Goal: Information Seeking & Learning: Learn about a topic

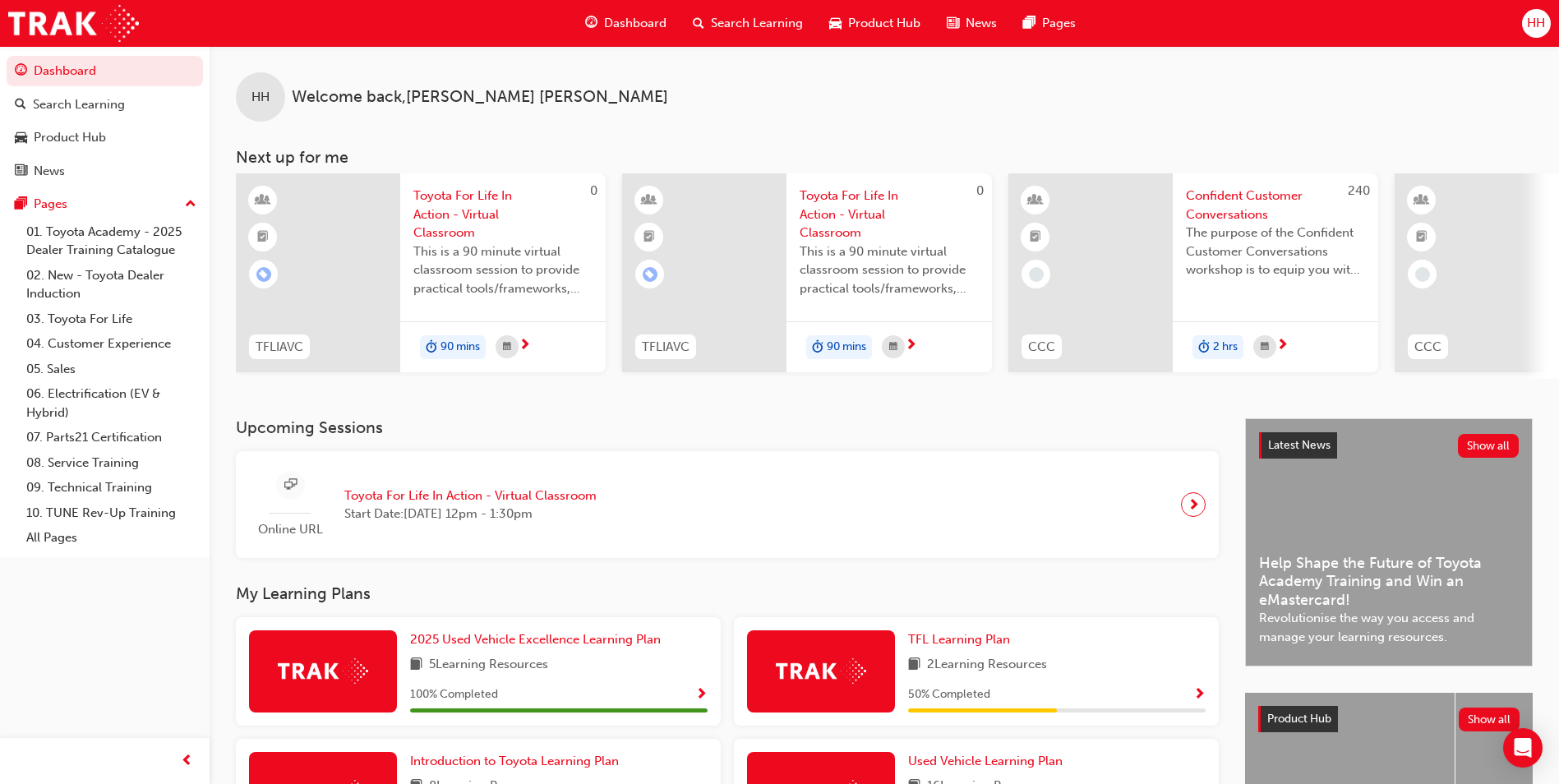
click at [1246, 206] on span "Confident Customer Conversations" at bounding box center [1276, 204] width 179 height 37
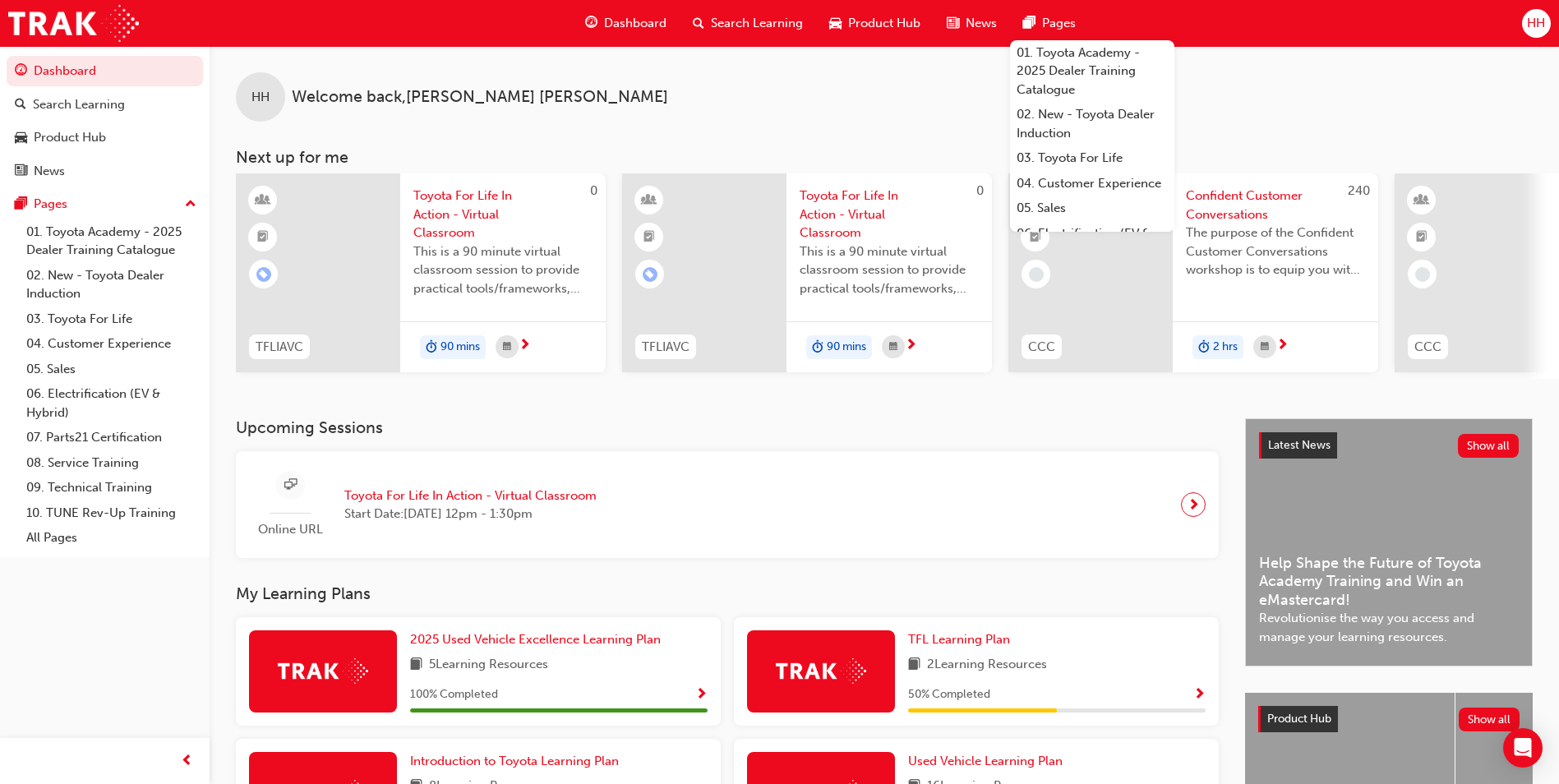
click at [462, 505] on span "Toyota For Life In Action - Virtual Classroom" at bounding box center [470, 495] width 252 height 19
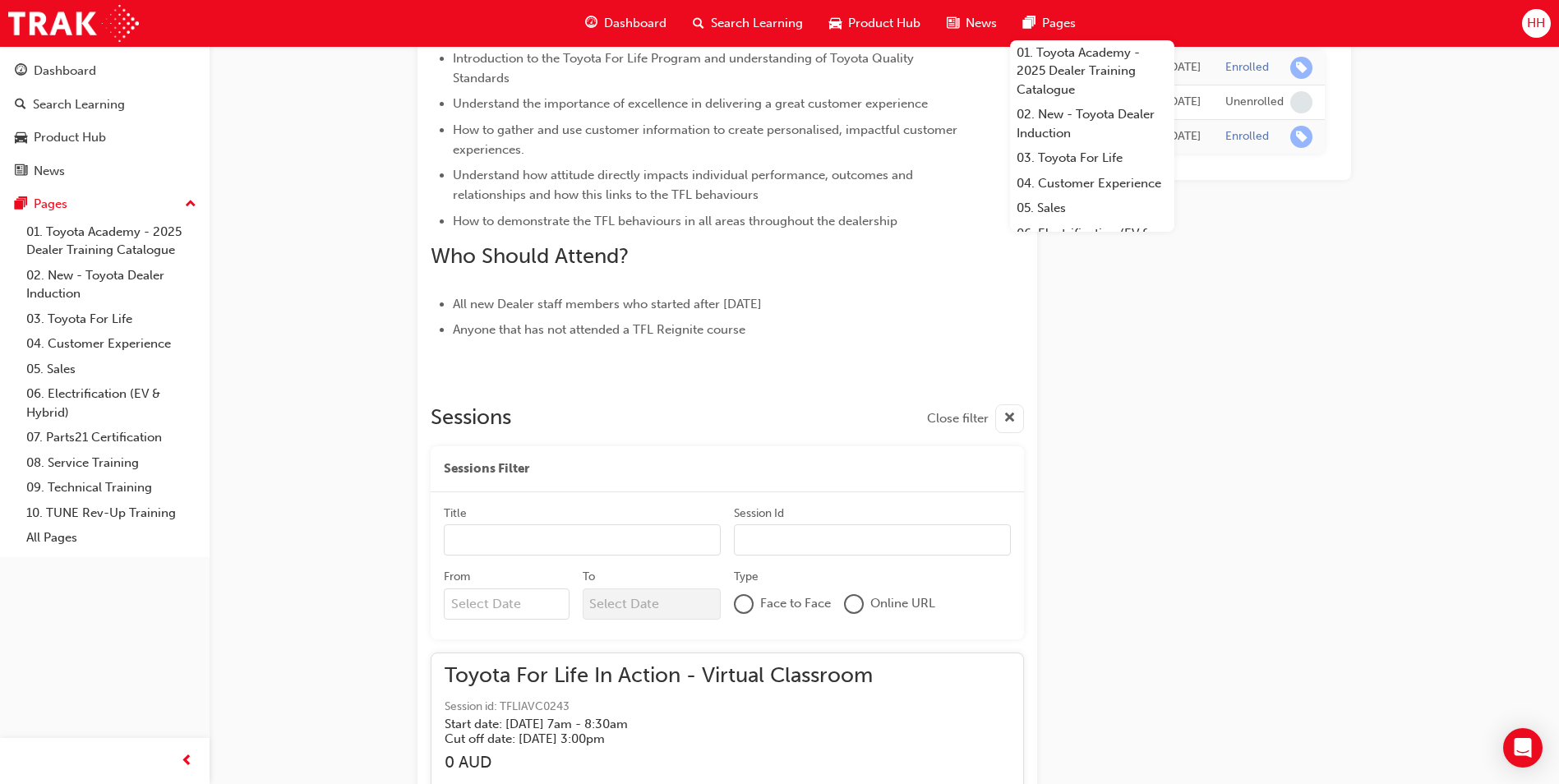
scroll to position [6517, 0]
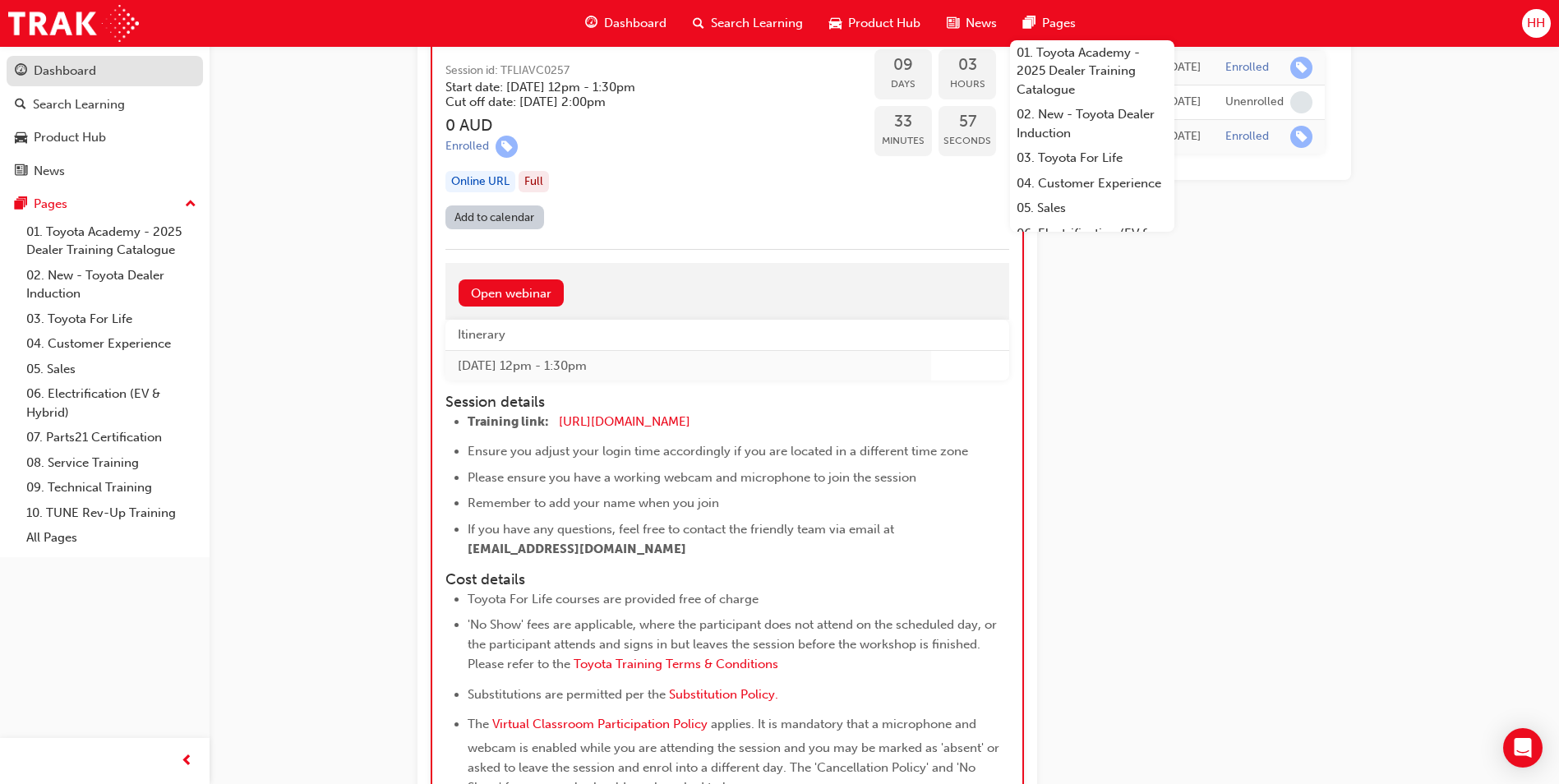
click at [115, 61] on div "Dashboard" at bounding box center [105, 70] width 180 height 20
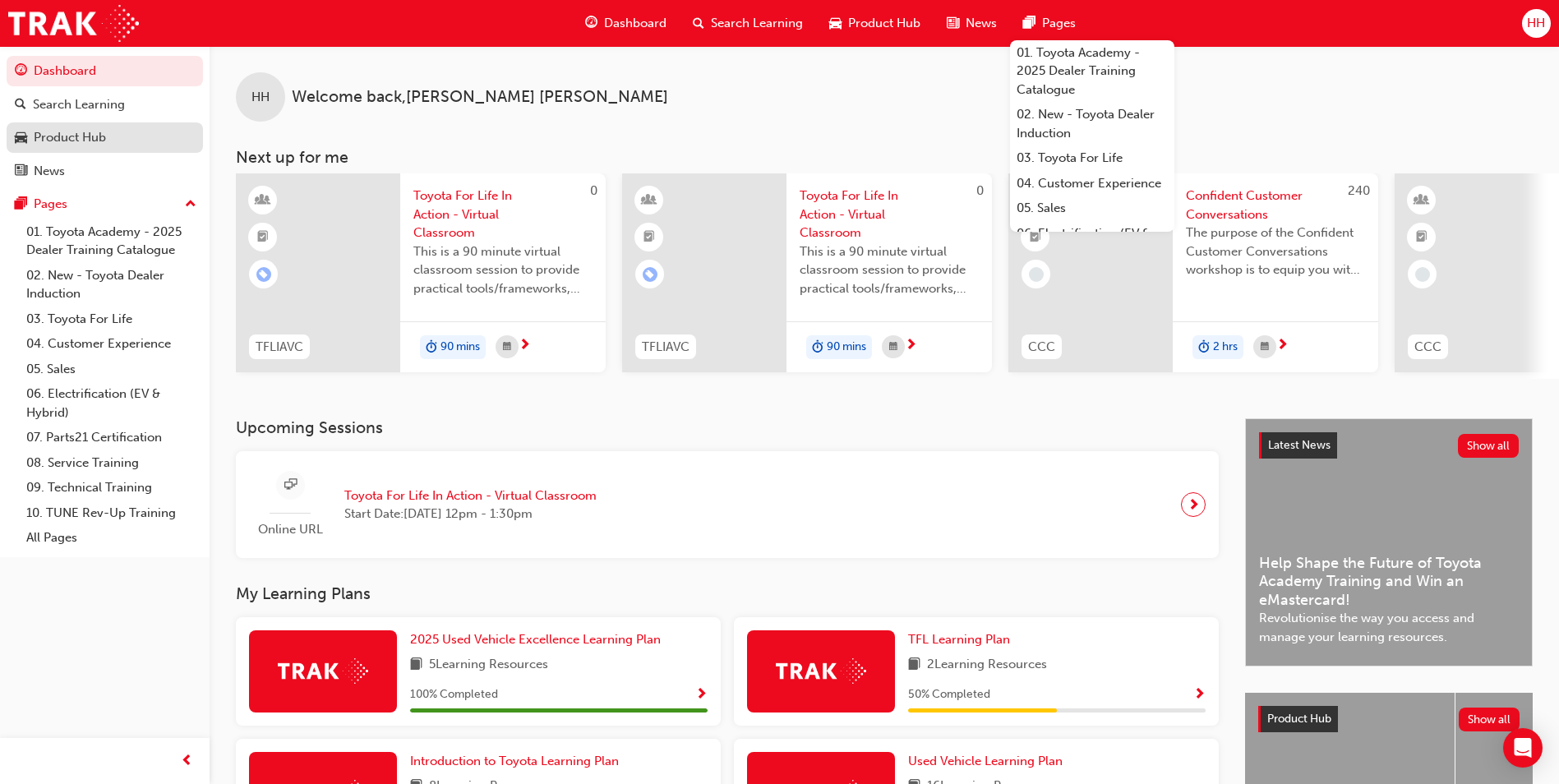
click at [37, 137] on div "Product Hub" at bounding box center [70, 137] width 72 height 19
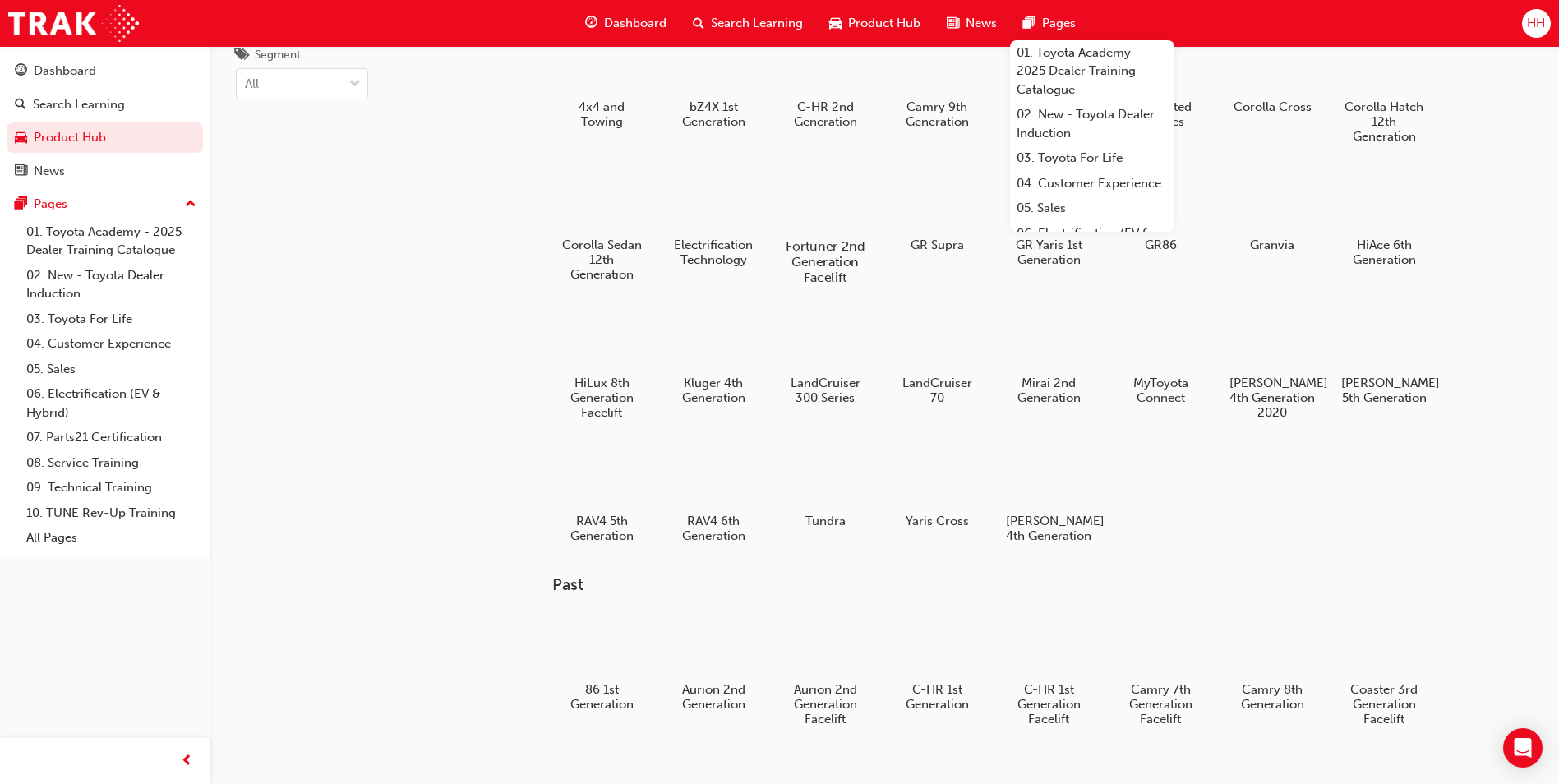
scroll to position [164, 0]
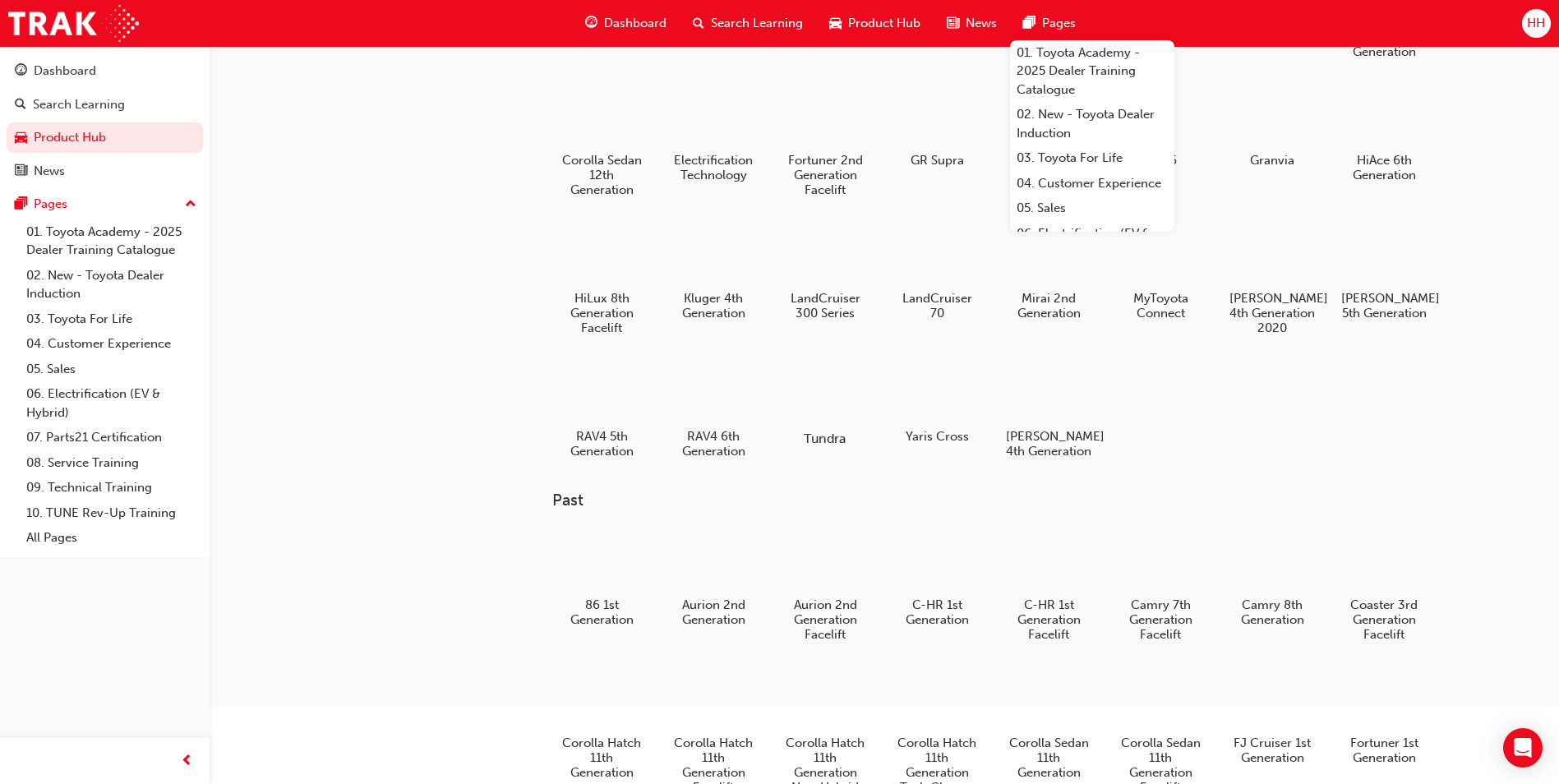
click at [829, 407] on div at bounding box center [825, 390] width 91 height 65
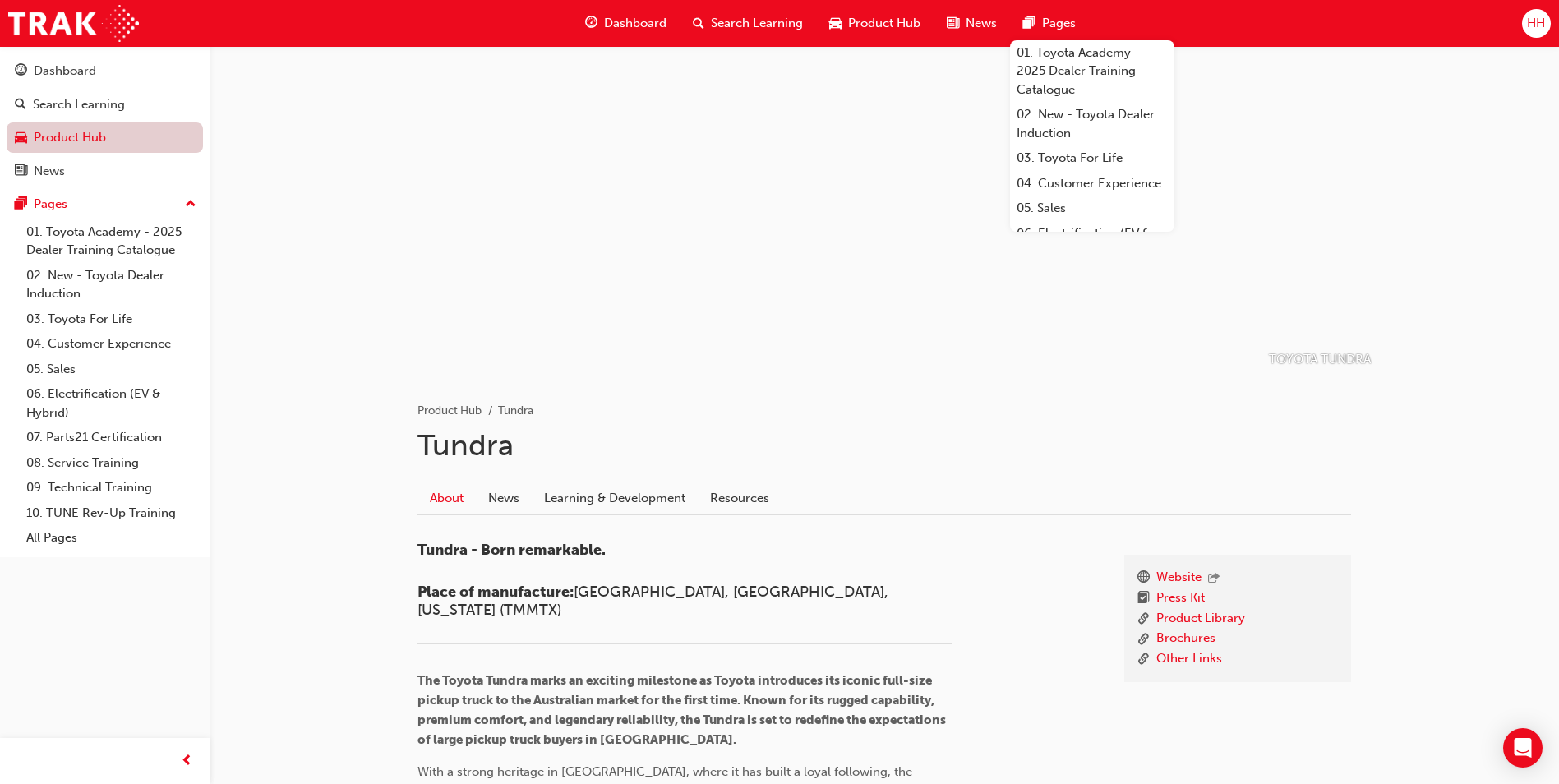
click at [119, 127] on link "Product Hub" at bounding box center [104, 137] width 196 height 30
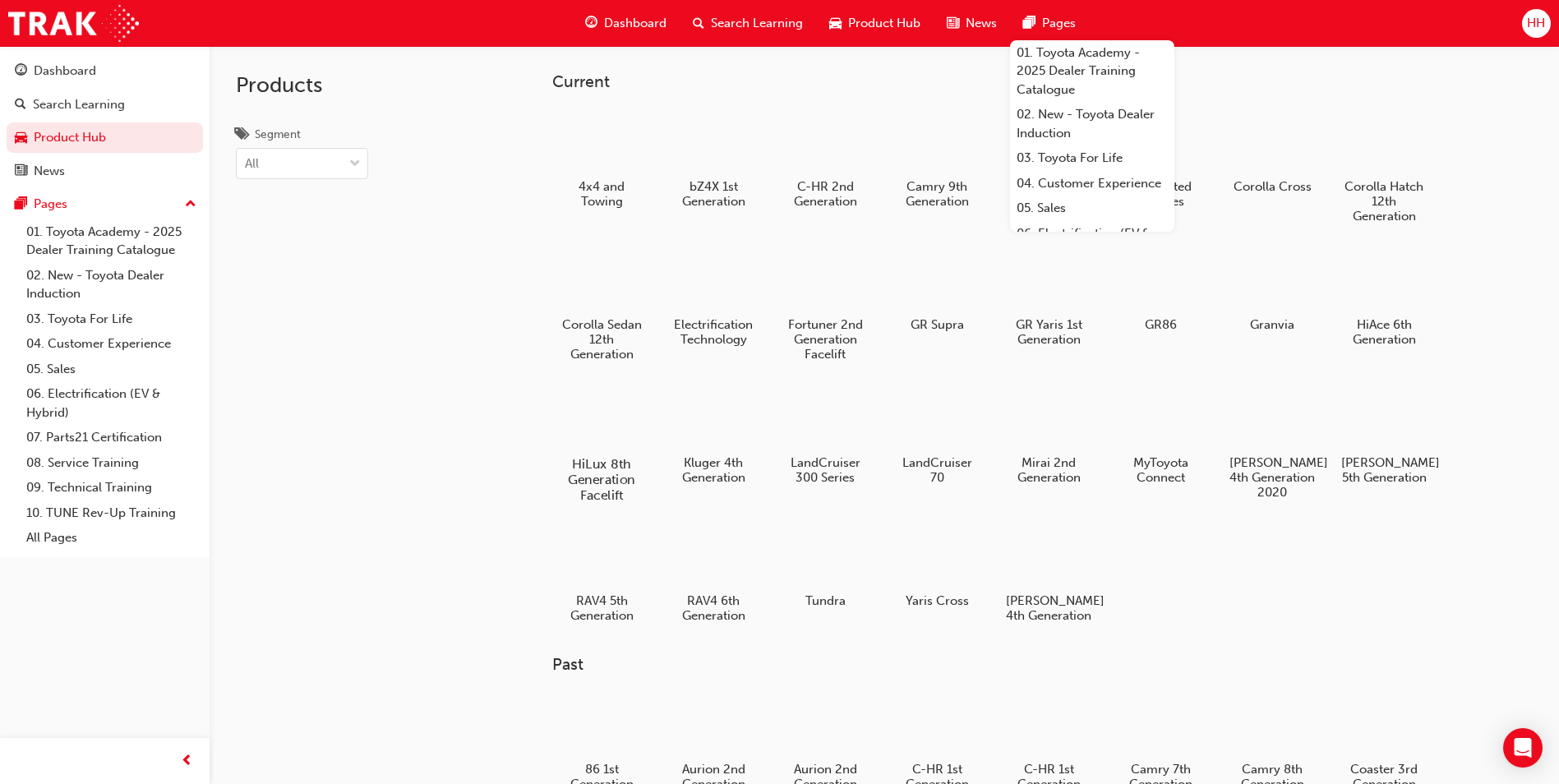
click at [605, 446] on div at bounding box center [602, 417] width 91 height 66
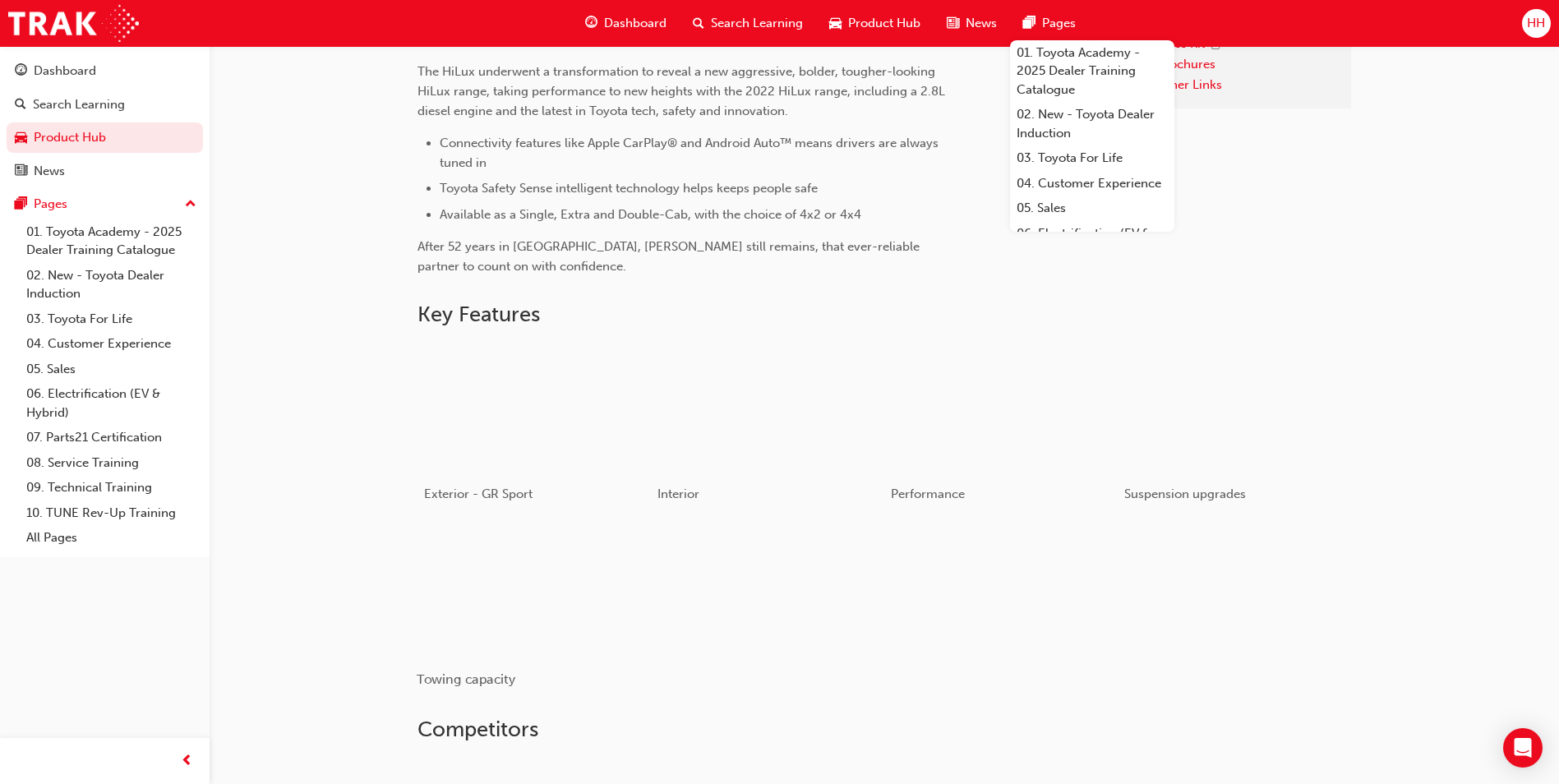
scroll to position [860, 0]
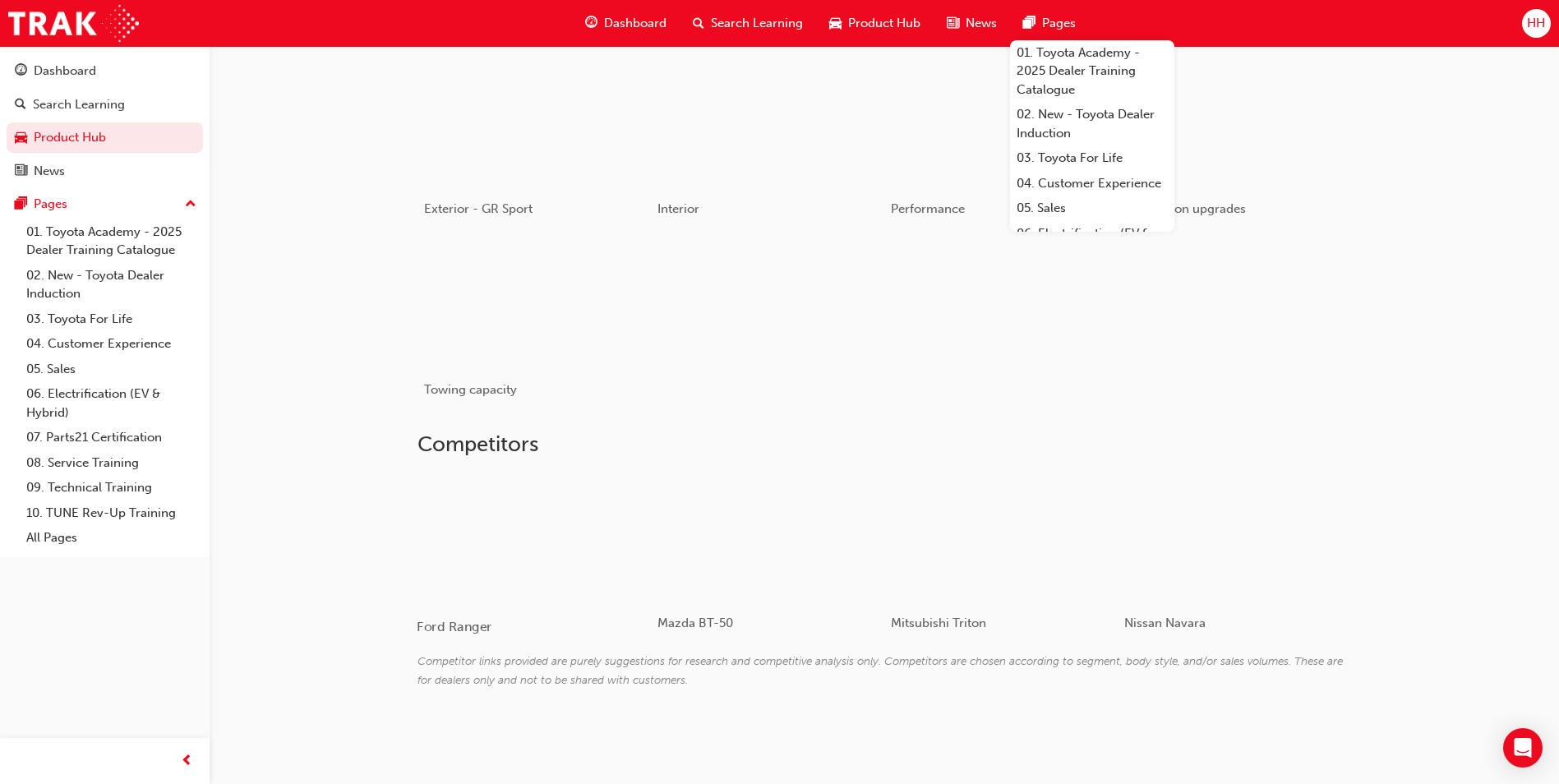
click at [565, 577] on div at bounding box center [514, 537] width 195 height 131
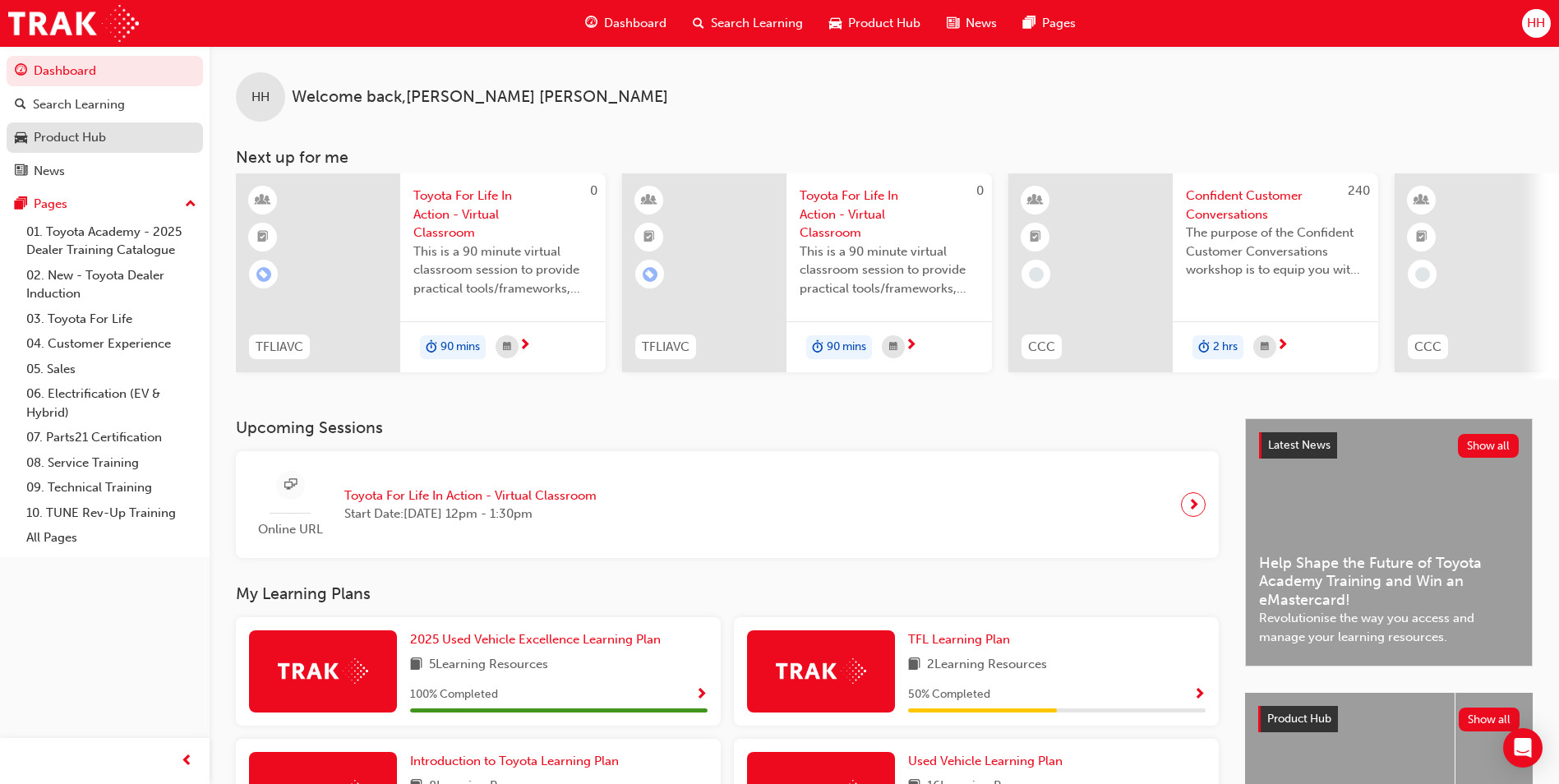
click at [75, 150] on link "Product Hub" at bounding box center [104, 137] width 196 height 30
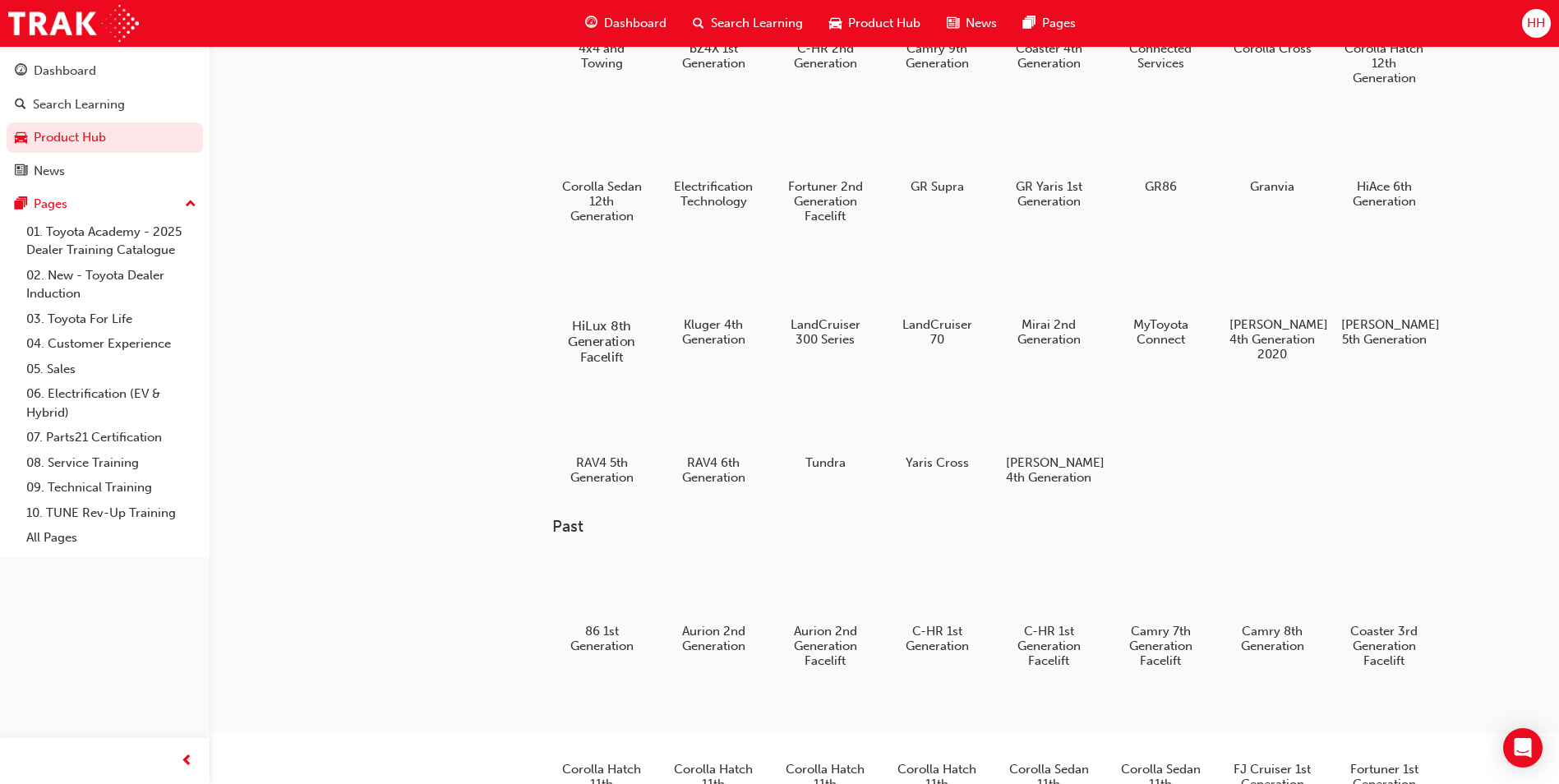
scroll to position [164, 0]
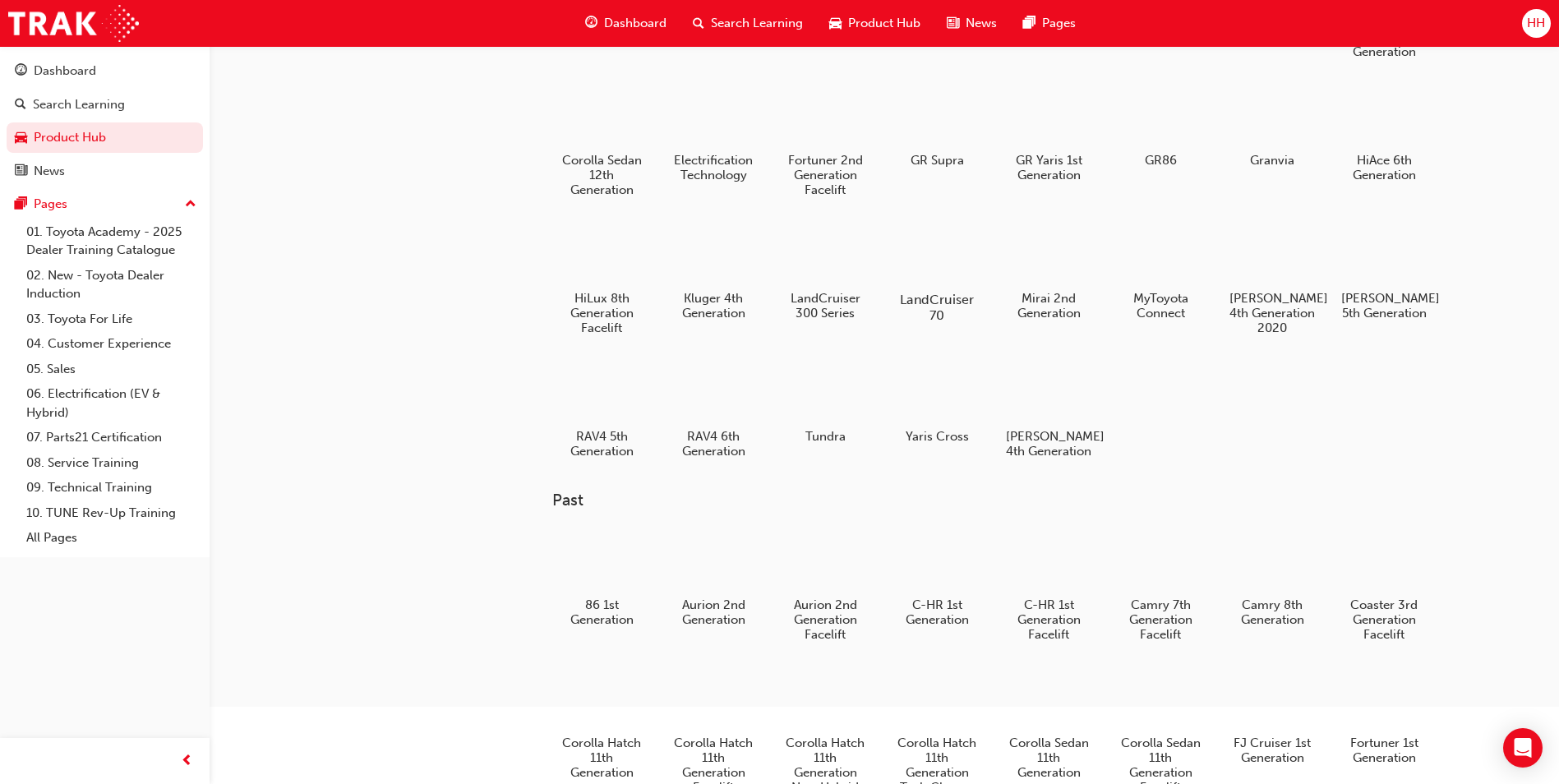
click at [915, 294] on h5 "LandCruiser 70" at bounding box center [938, 306] width 91 height 31
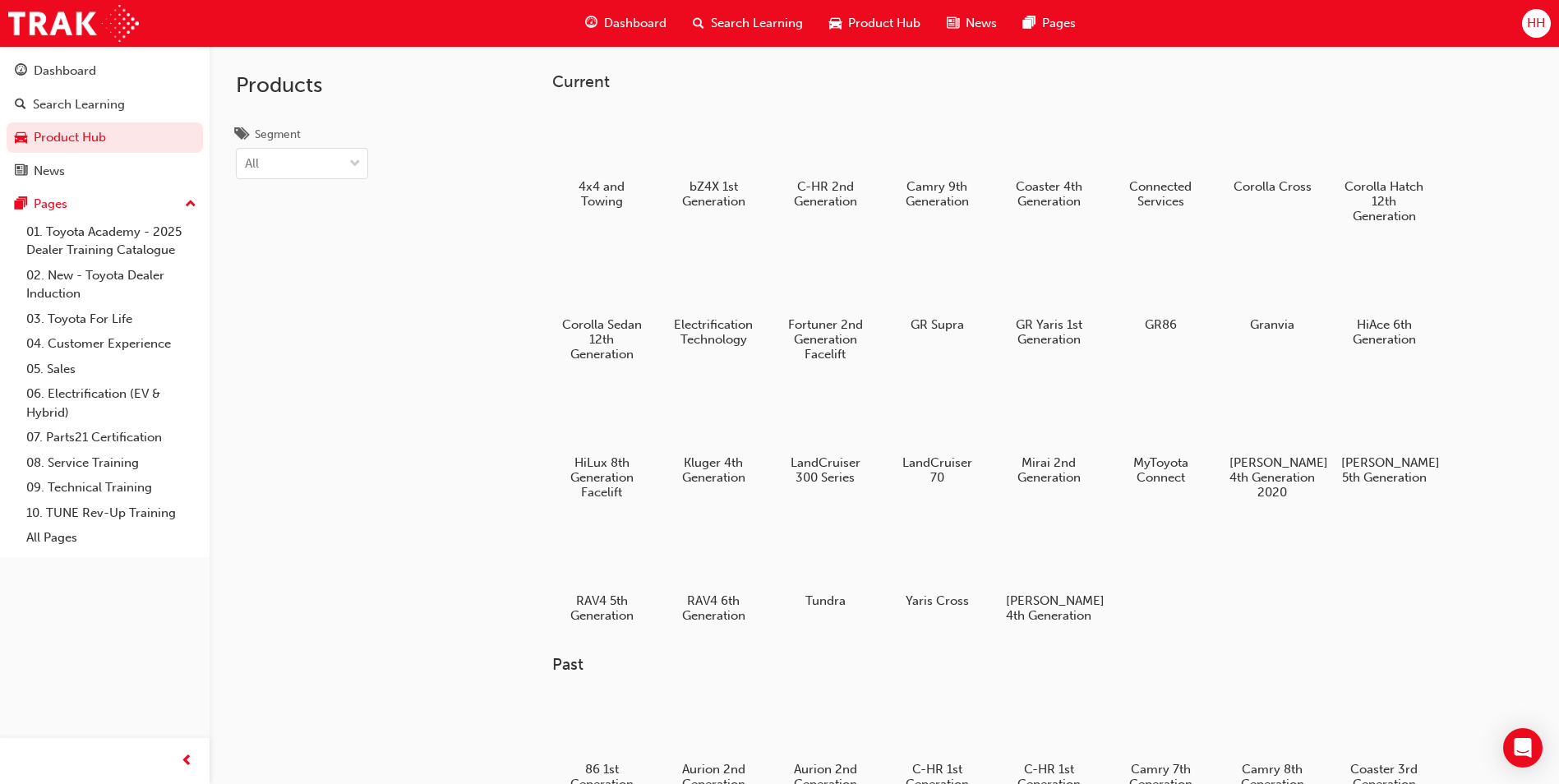
scroll to position [164, 0]
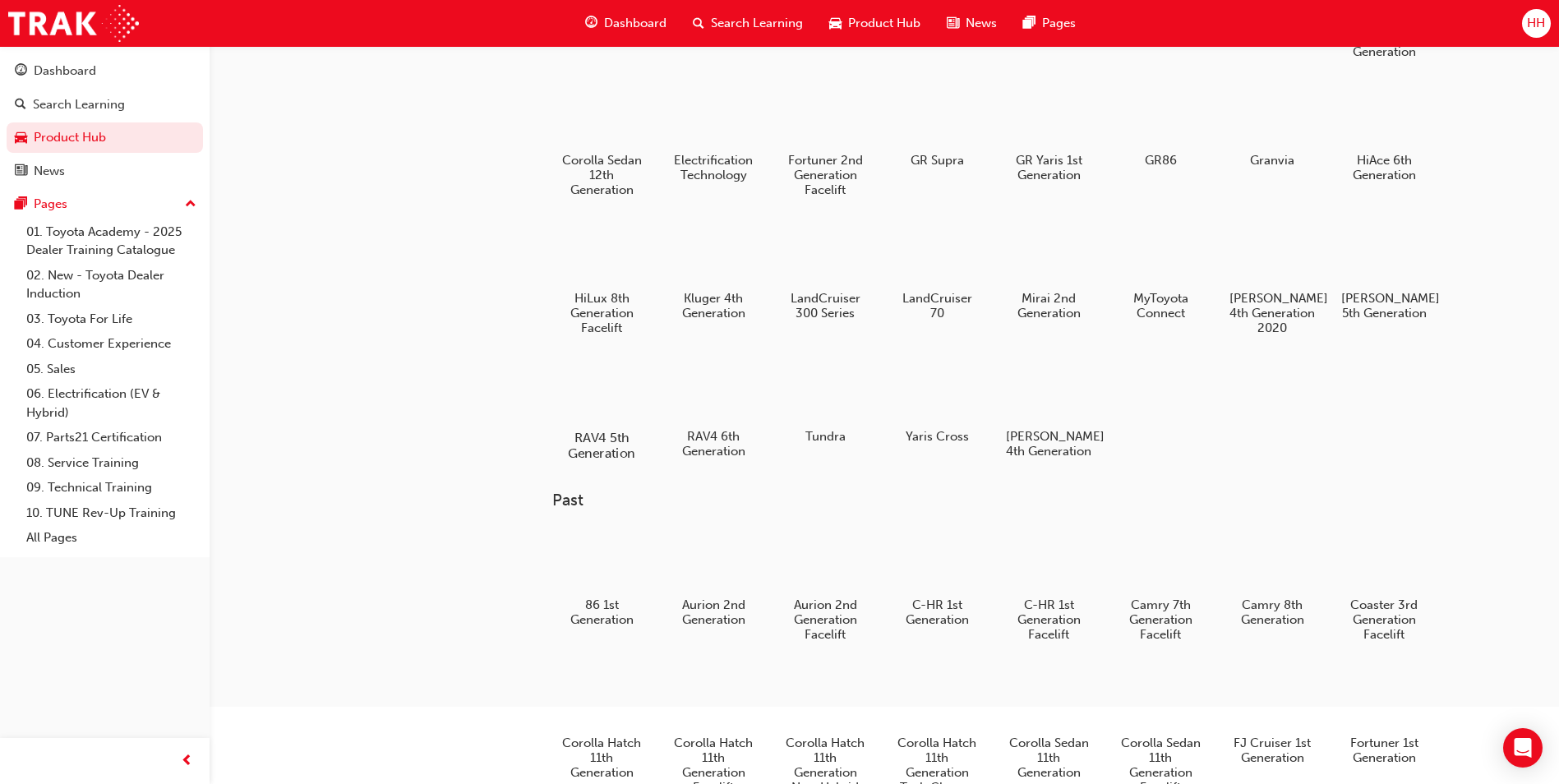
click at [603, 388] on div at bounding box center [602, 390] width 91 height 66
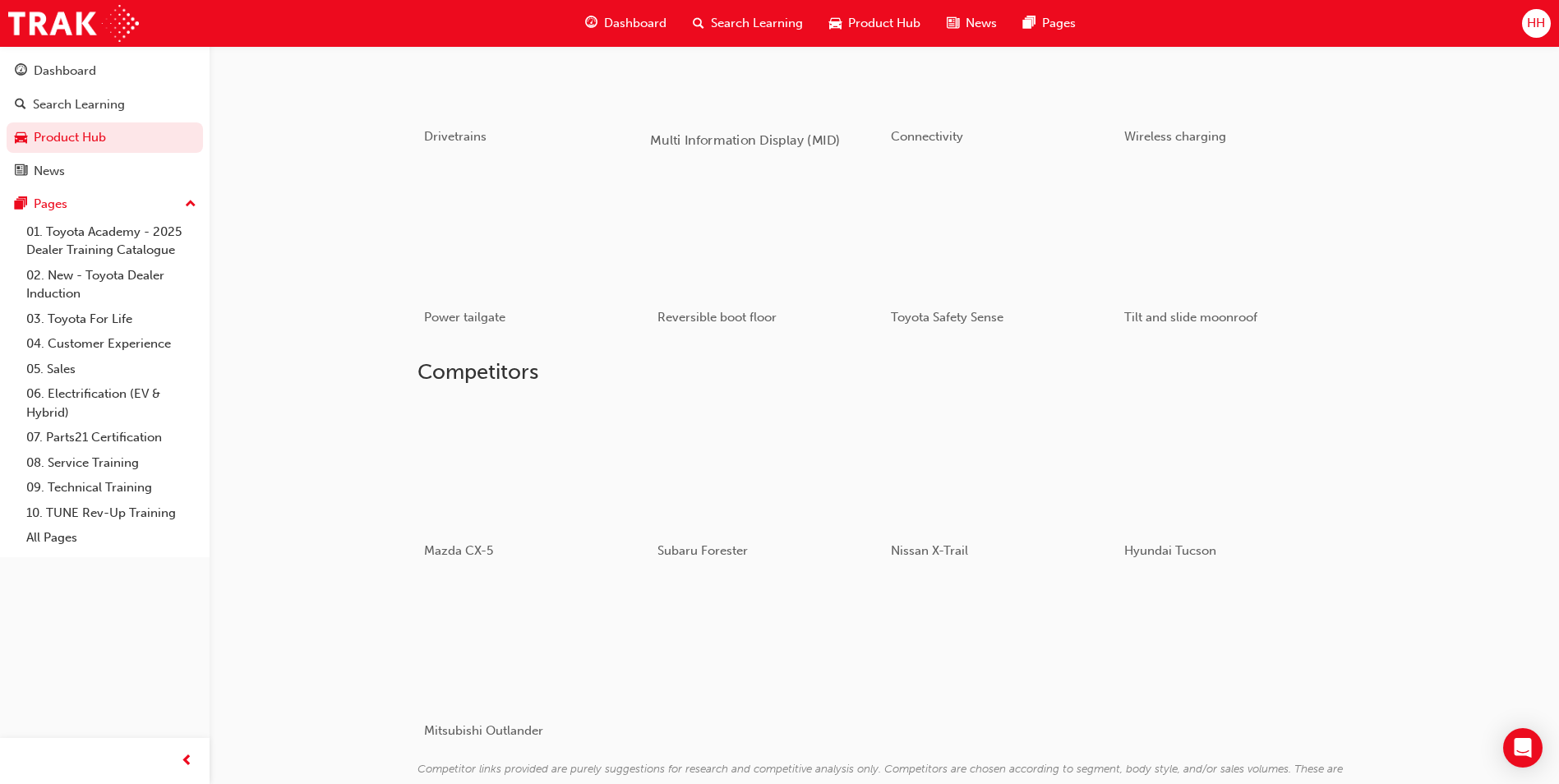
scroll to position [1068, 0]
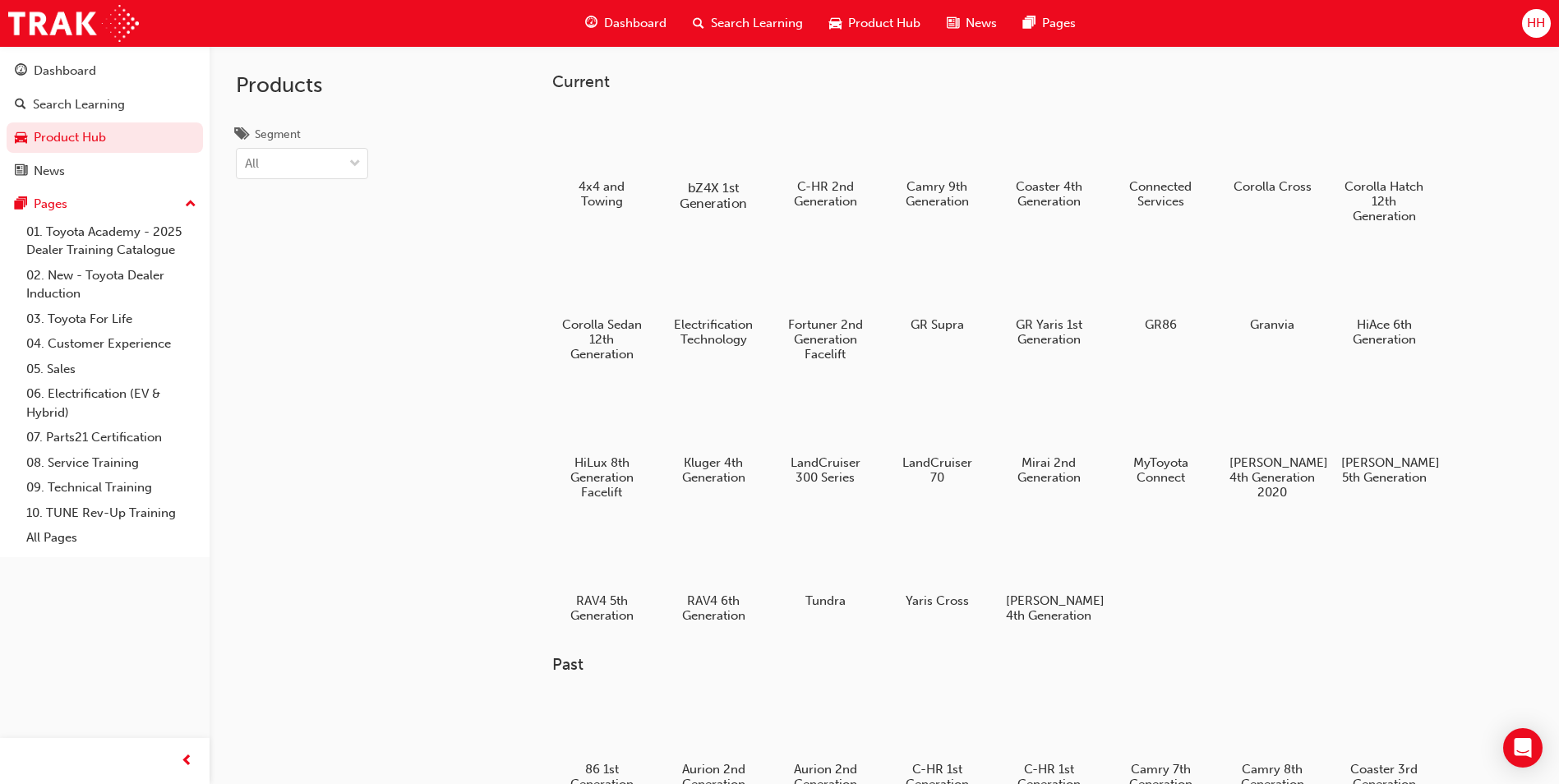
click at [751, 135] on div at bounding box center [714, 140] width 91 height 65
click at [837, 175] on div "C-HR 2nd Generation" at bounding box center [825, 159] width 104 height 117
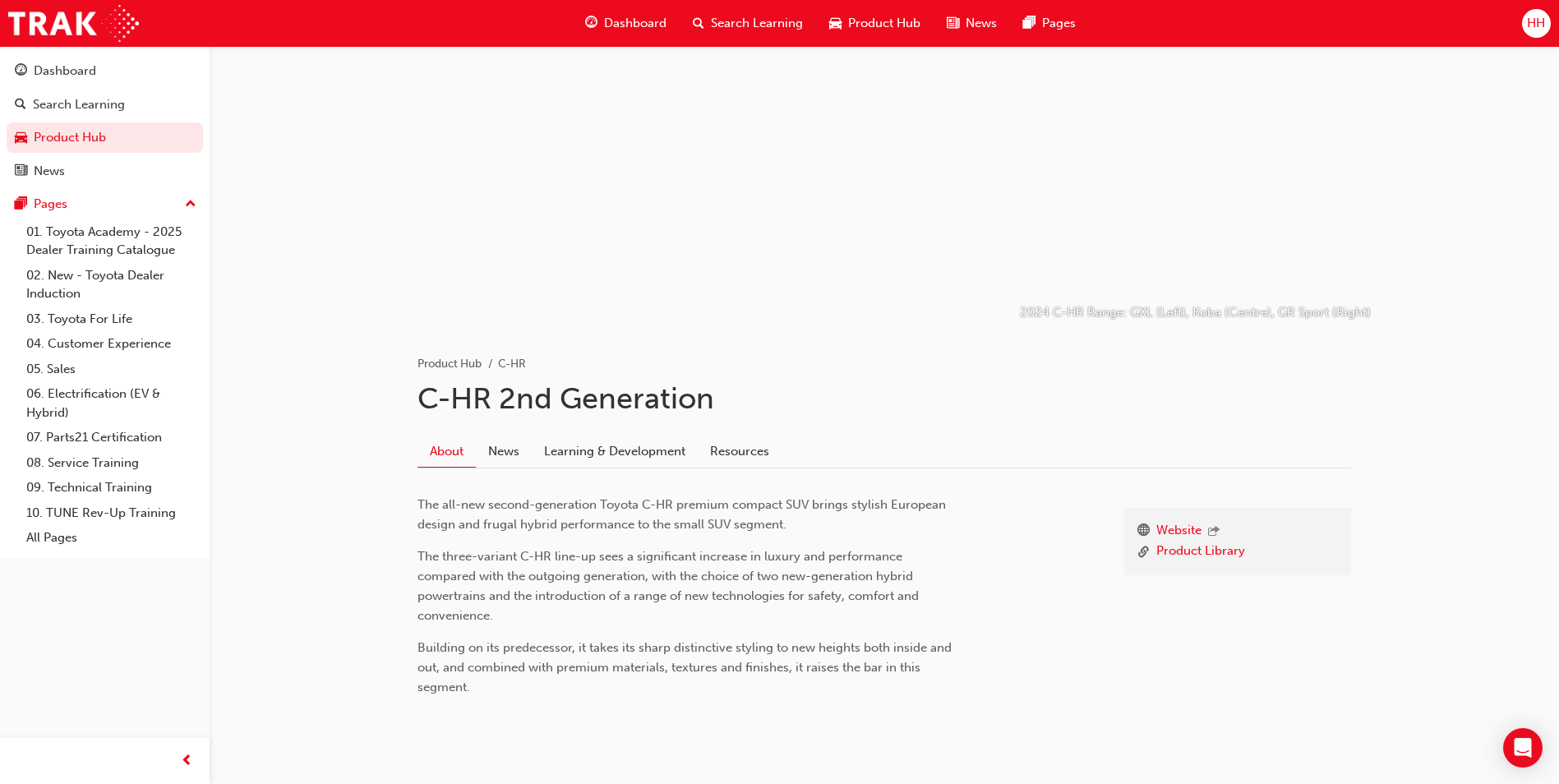
scroll to position [10, 0]
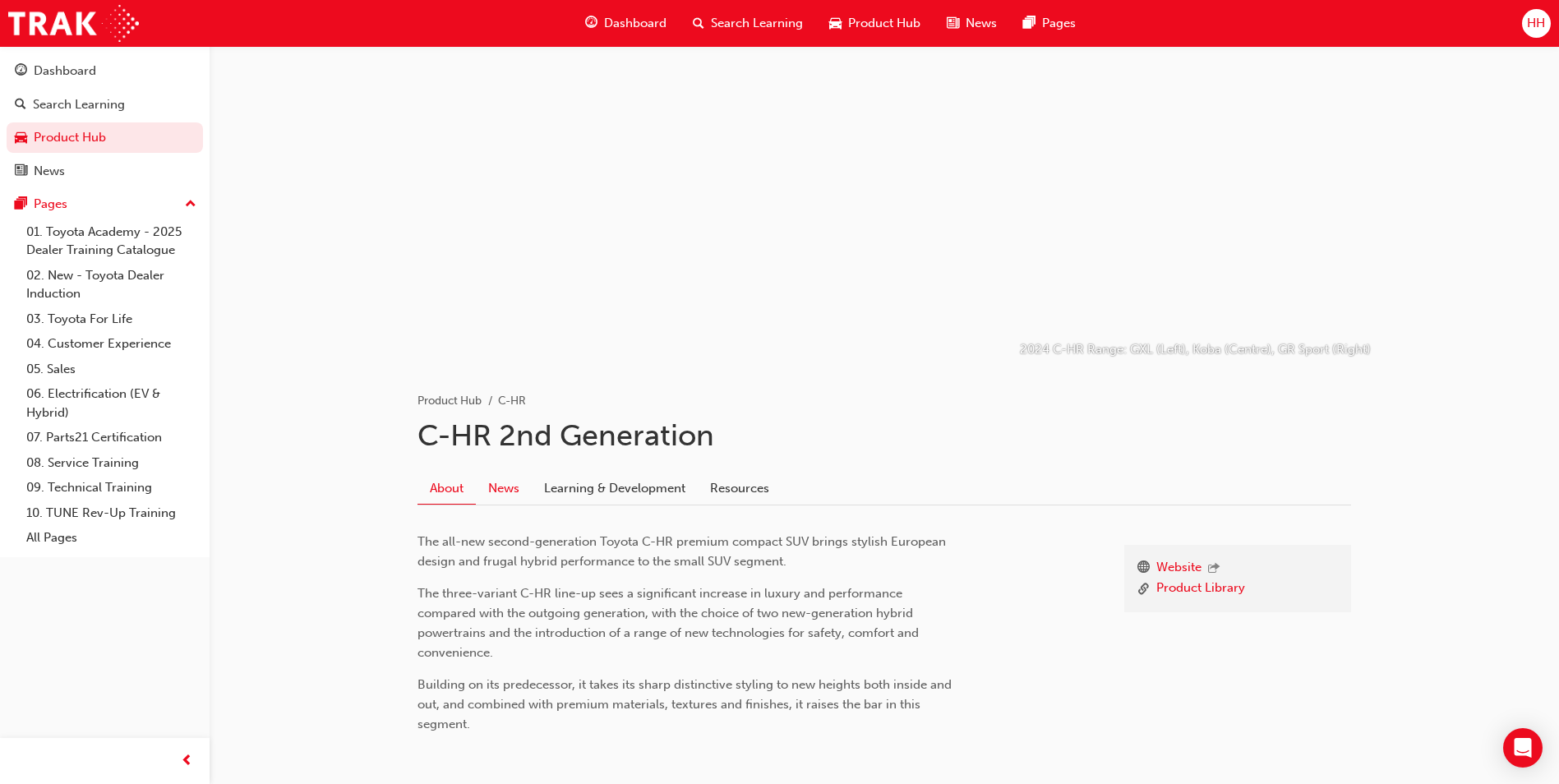
click at [491, 482] on link "News" at bounding box center [504, 487] width 56 height 31
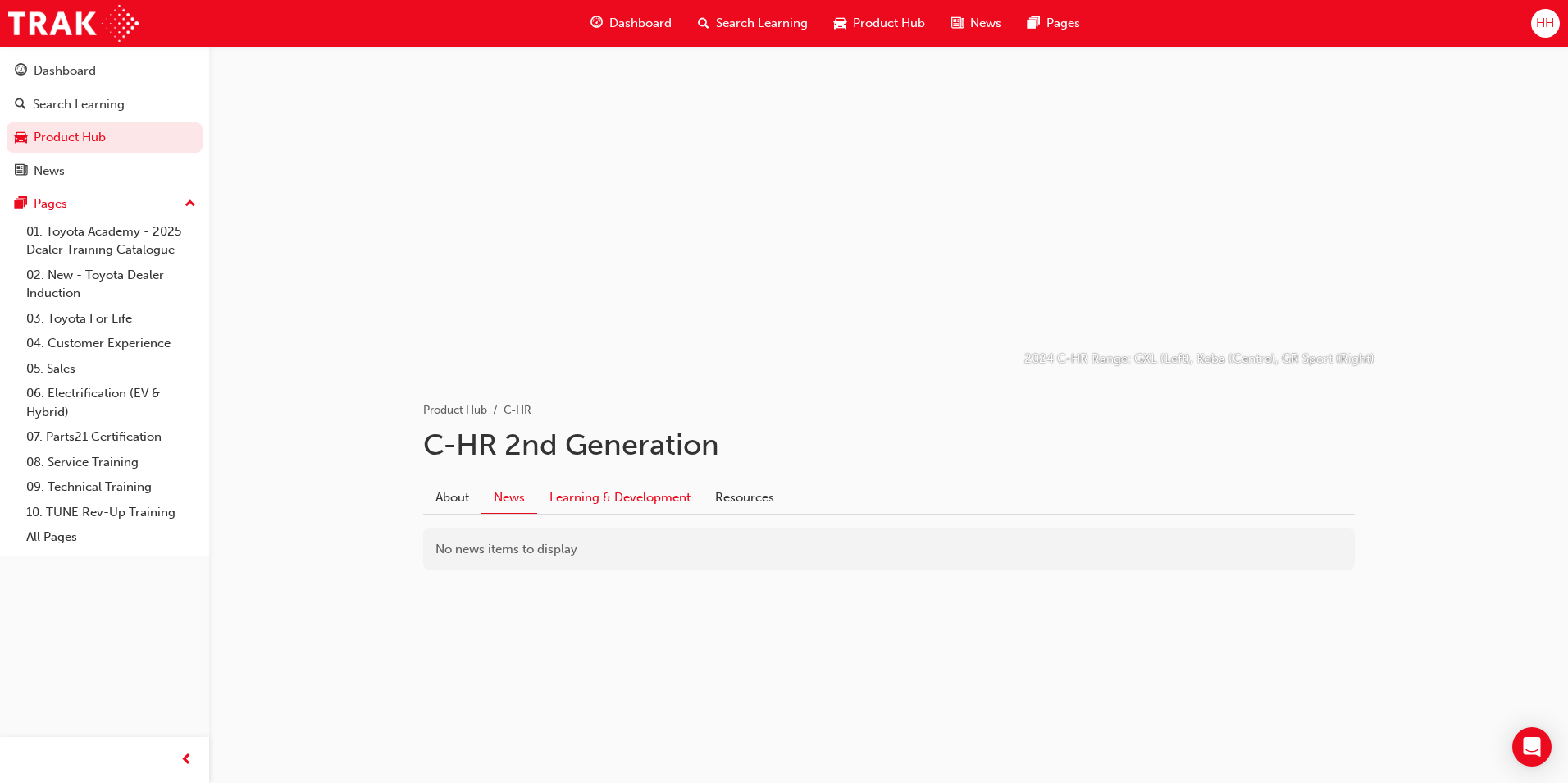
click at [567, 496] on link "Learning & Development" at bounding box center [620, 496] width 165 height 31
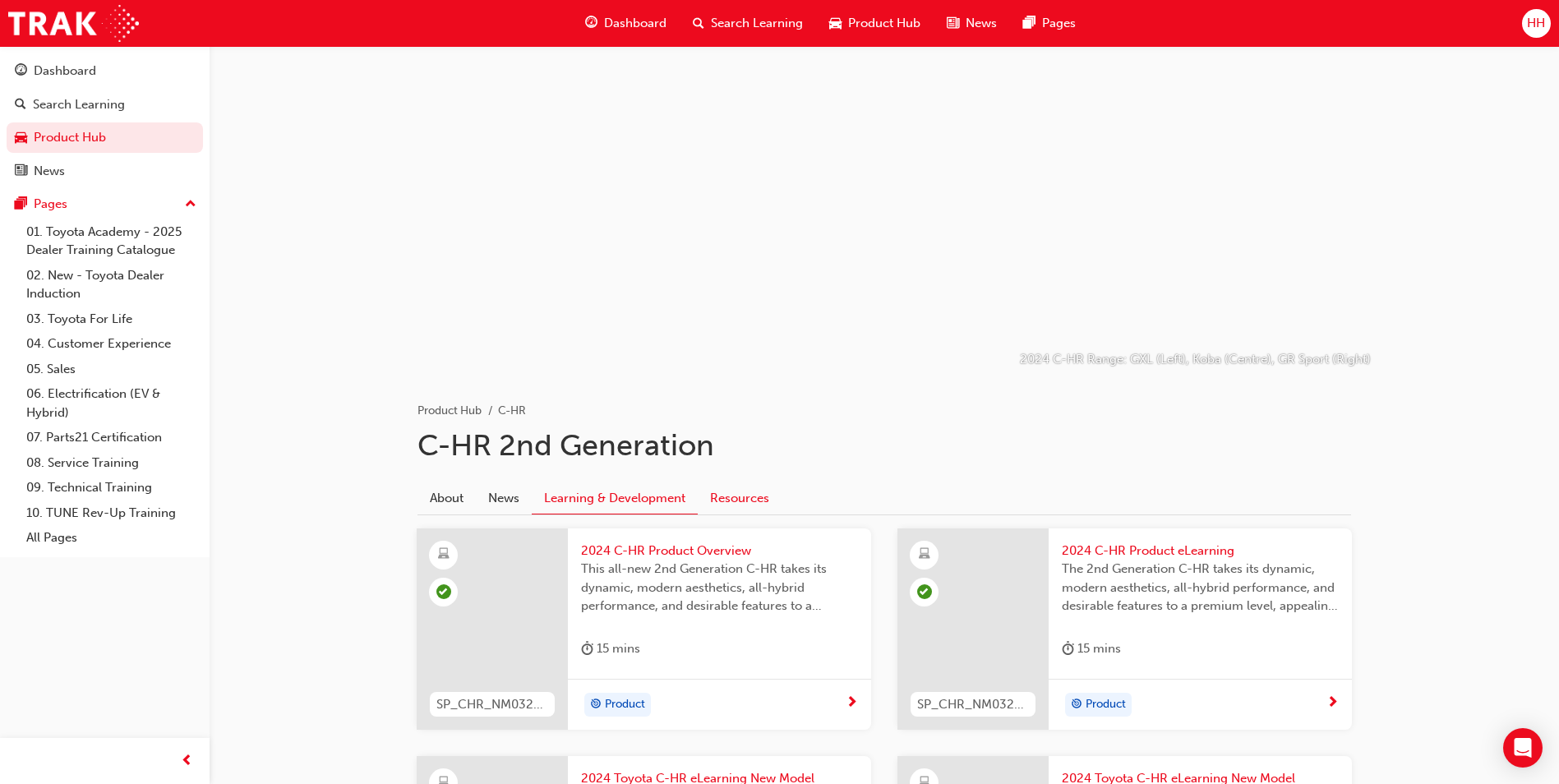
click at [750, 506] on link "Resources" at bounding box center [740, 497] width 84 height 31
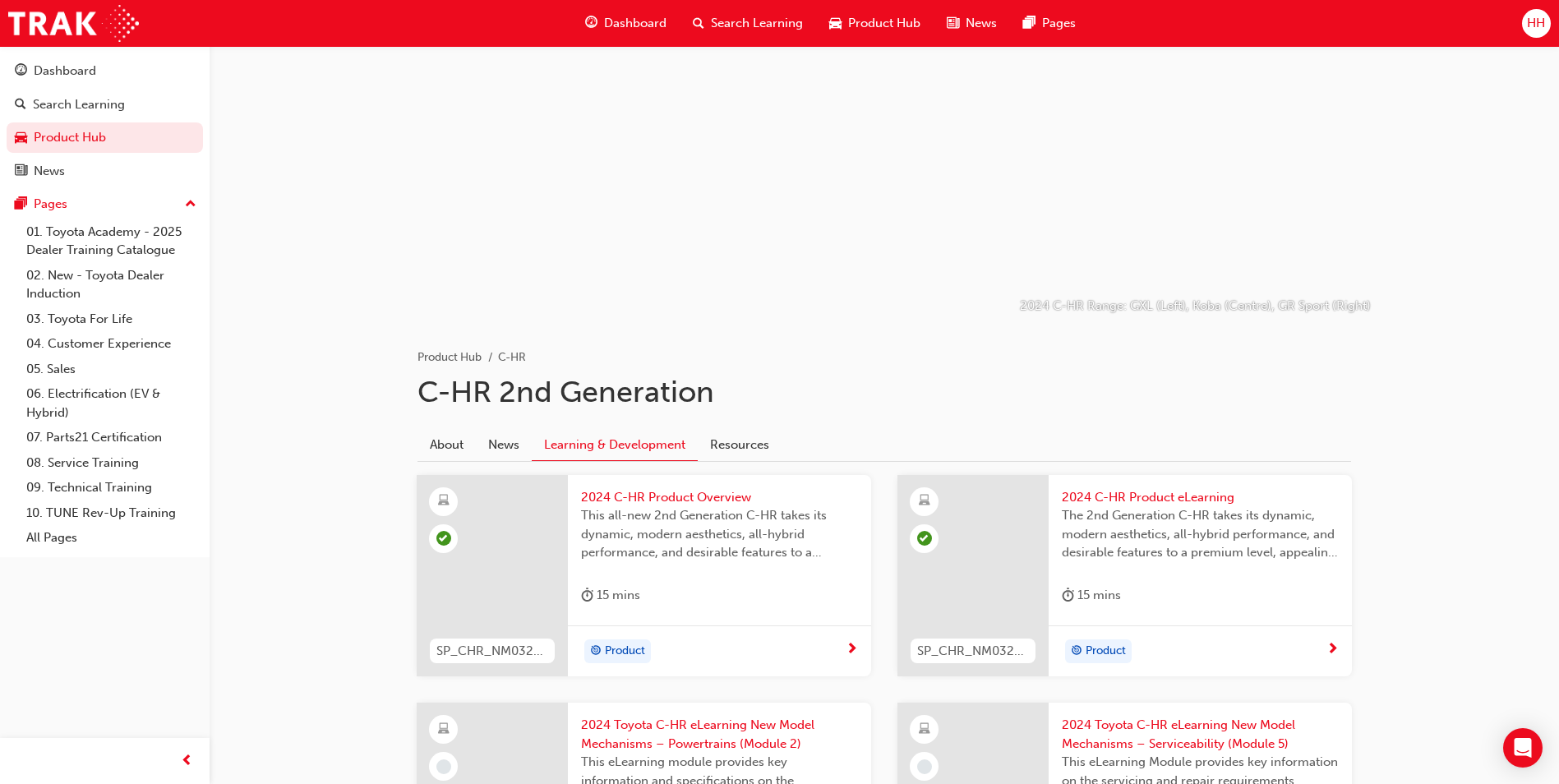
scroll to position [82, 0]
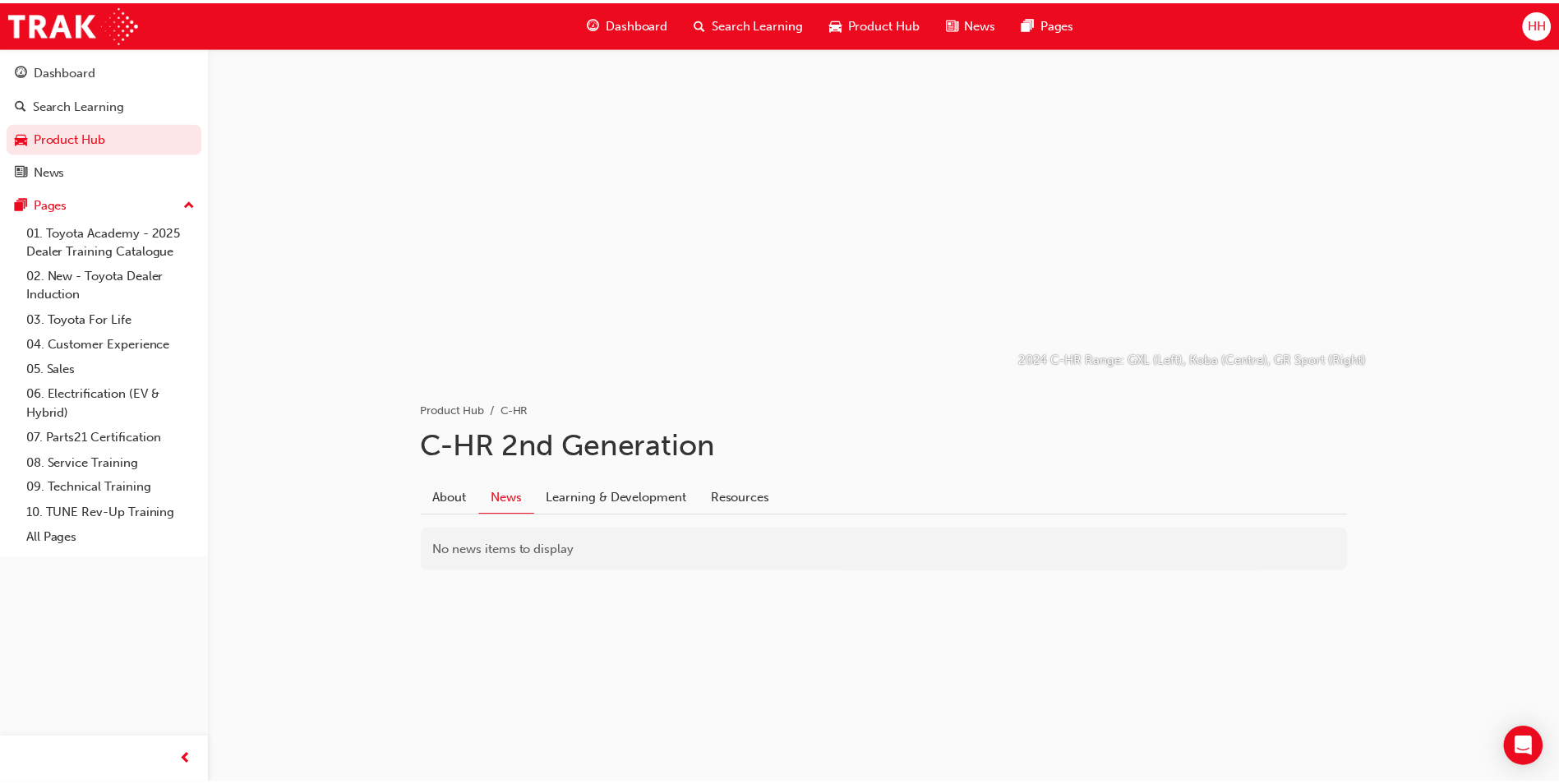
scroll to position [10, 0]
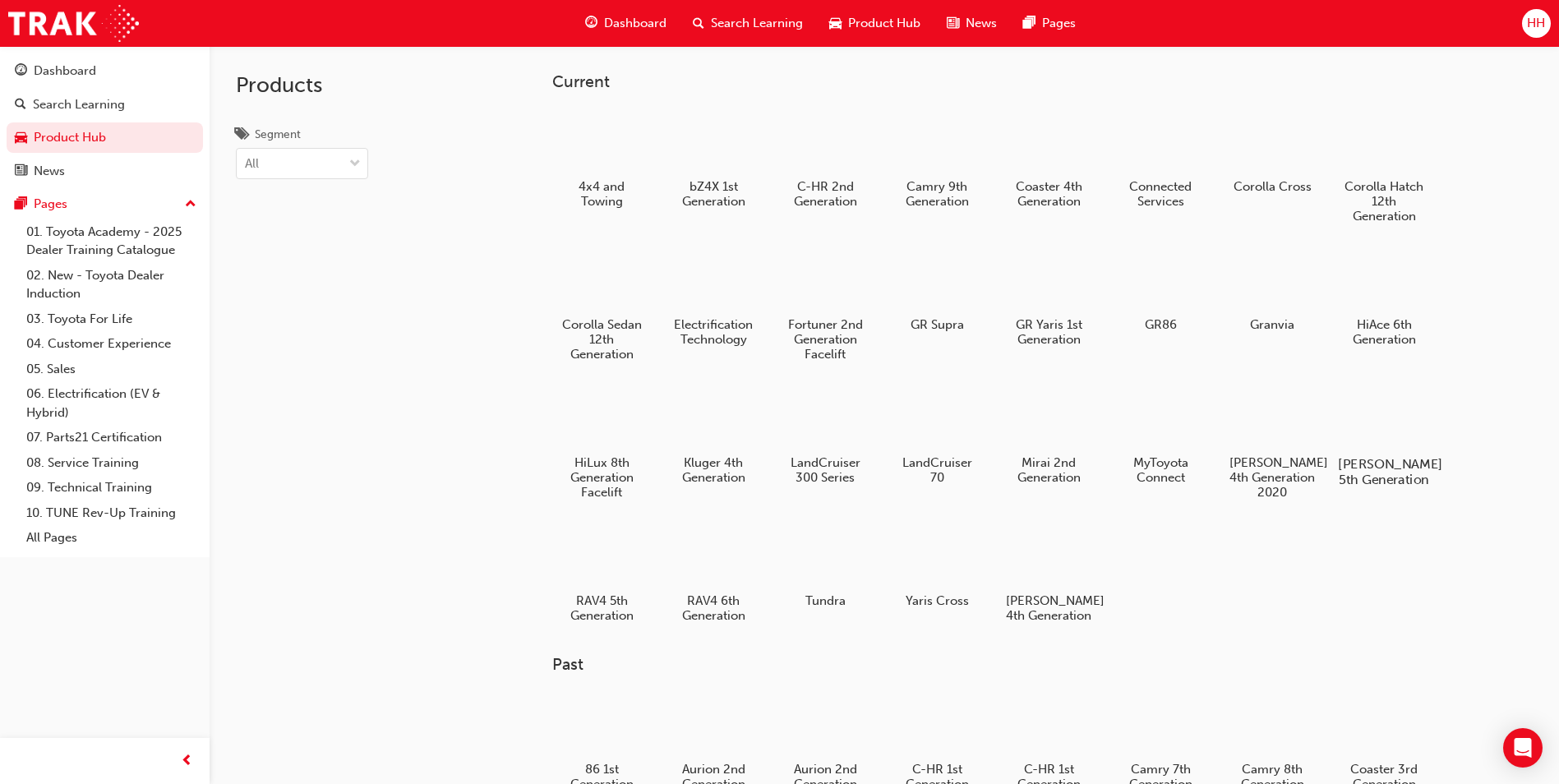
click at [1375, 438] on div at bounding box center [1384, 417] width 91 height 66
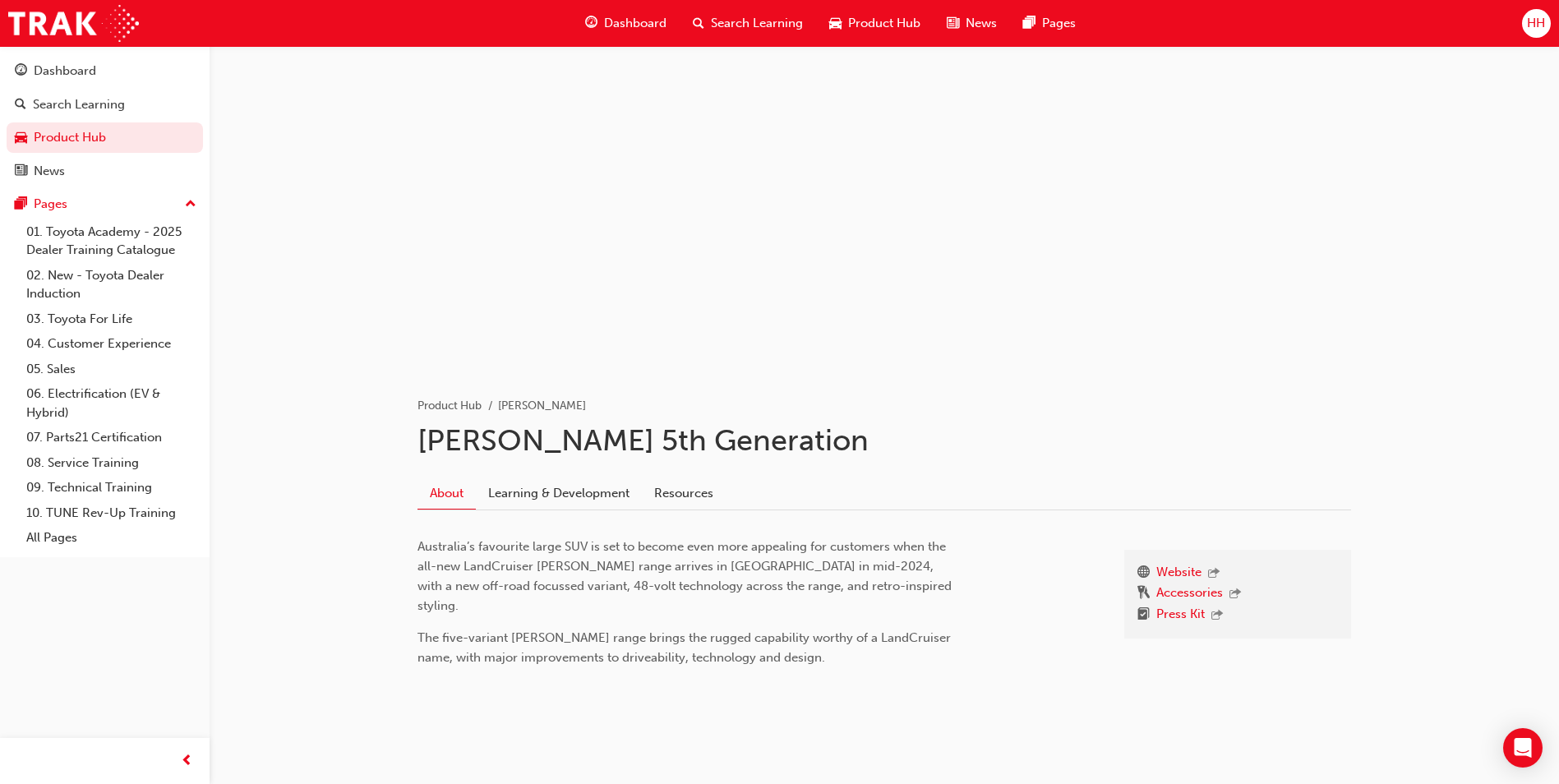
scroll to position [5, 0]
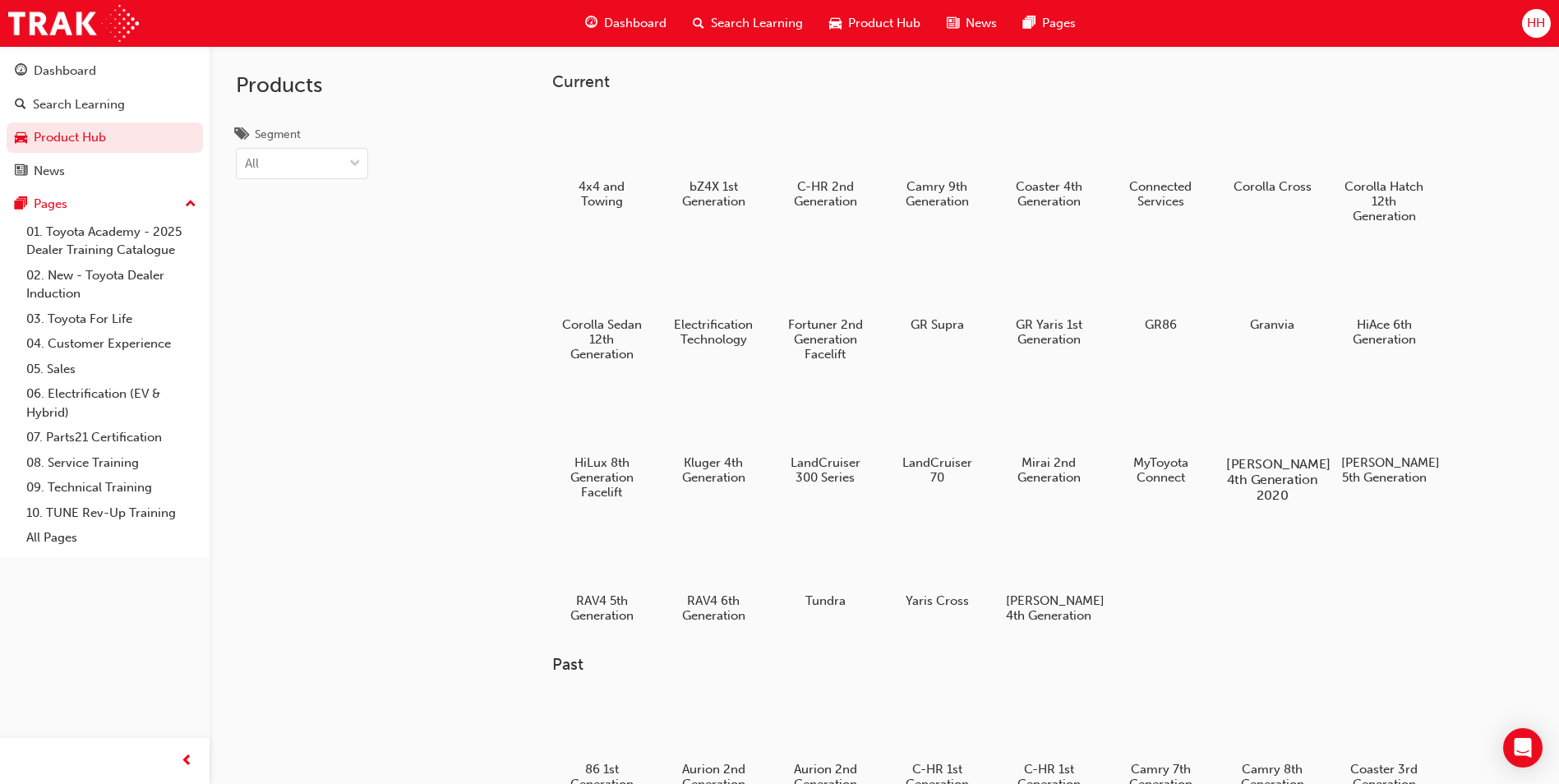
click at [1284, 425] on div at bounding box center [1273, 417] width 91 height 66
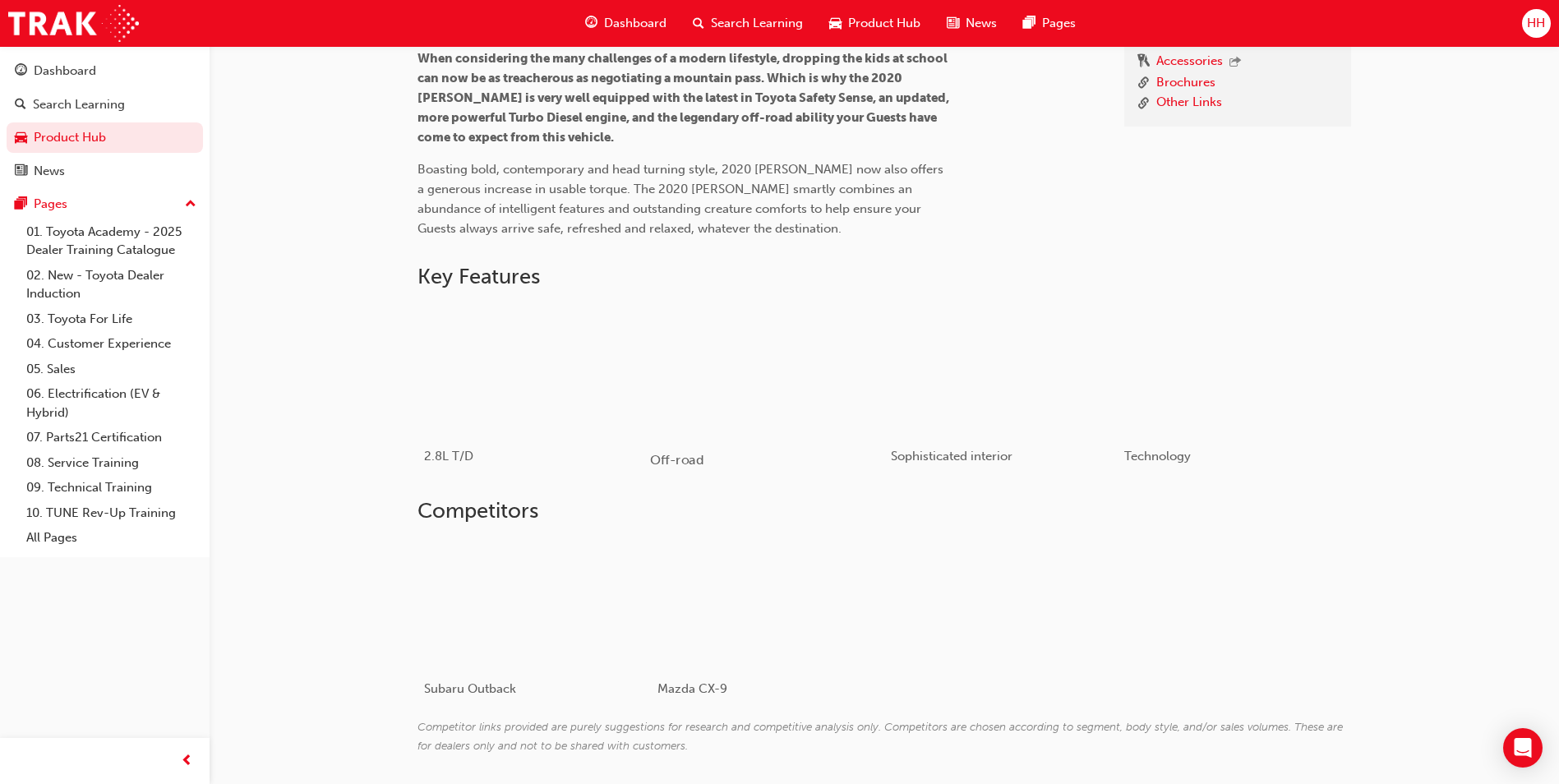
scroll to position [576, 0]
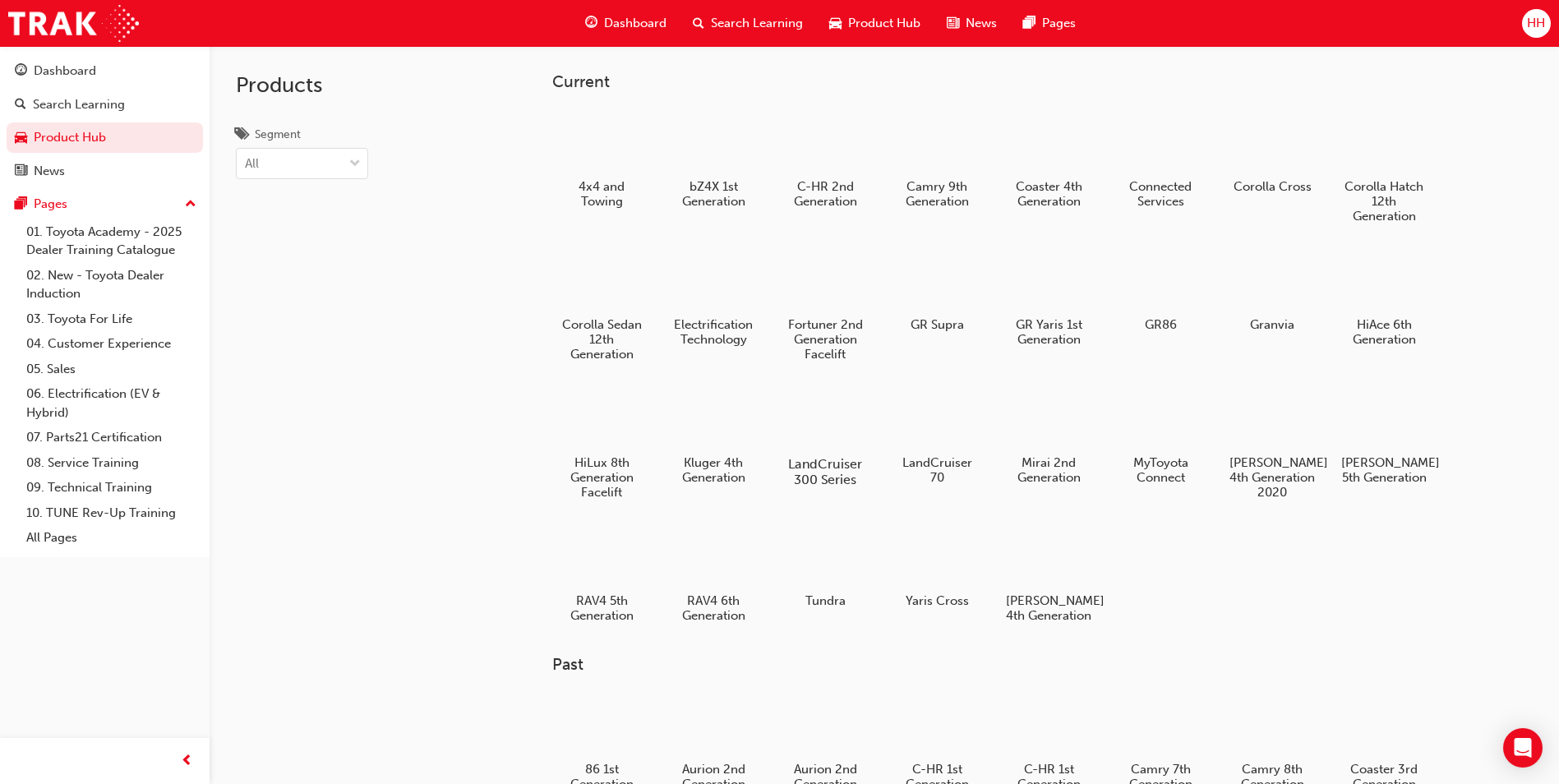
click at [839, 416] on div at bounding box center [825, 417] width 91 height 66
click at [958, 280] on div at bounding box center [938, 280] width 91 height 66
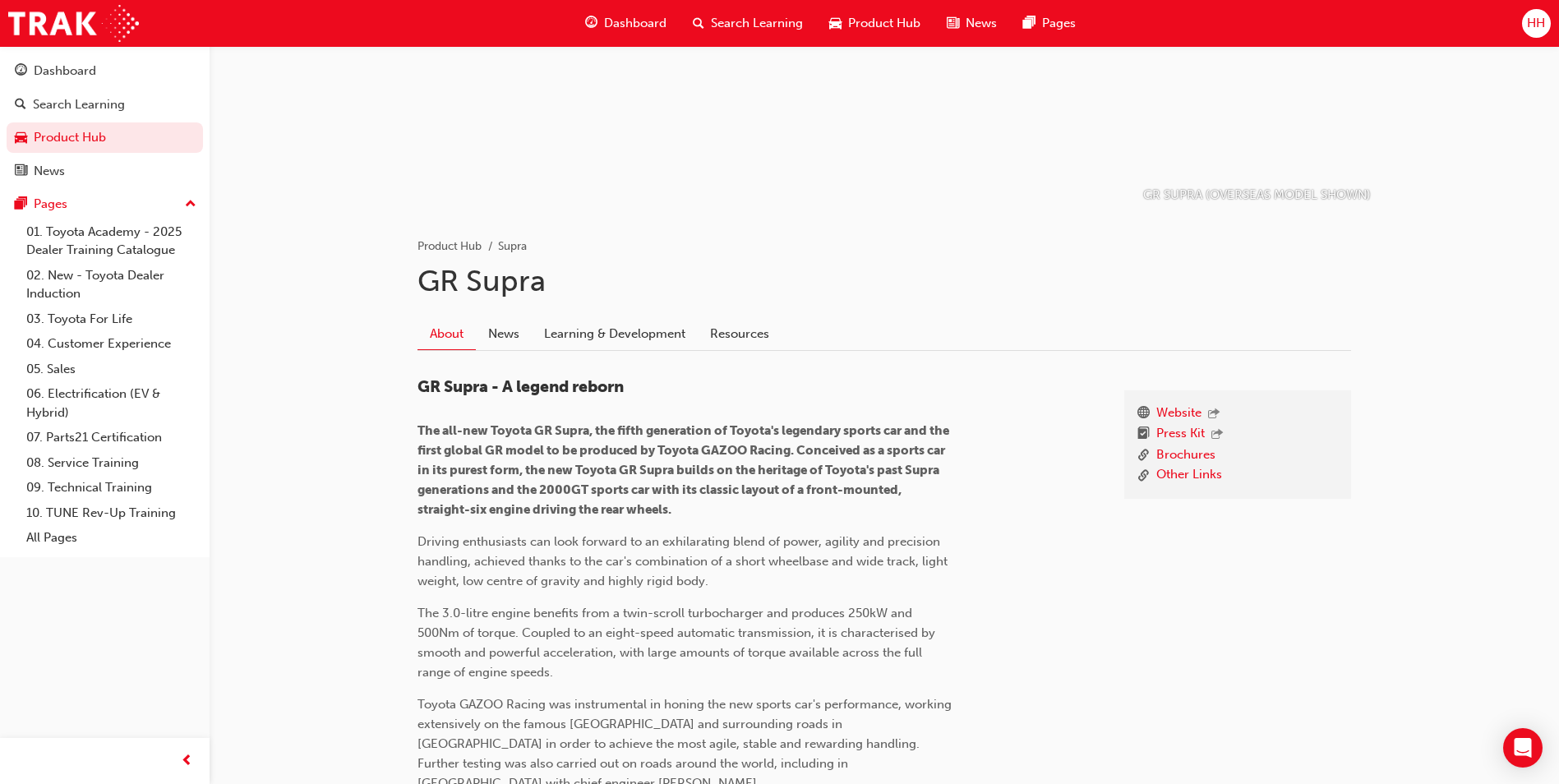
scroll to position [93, 0]
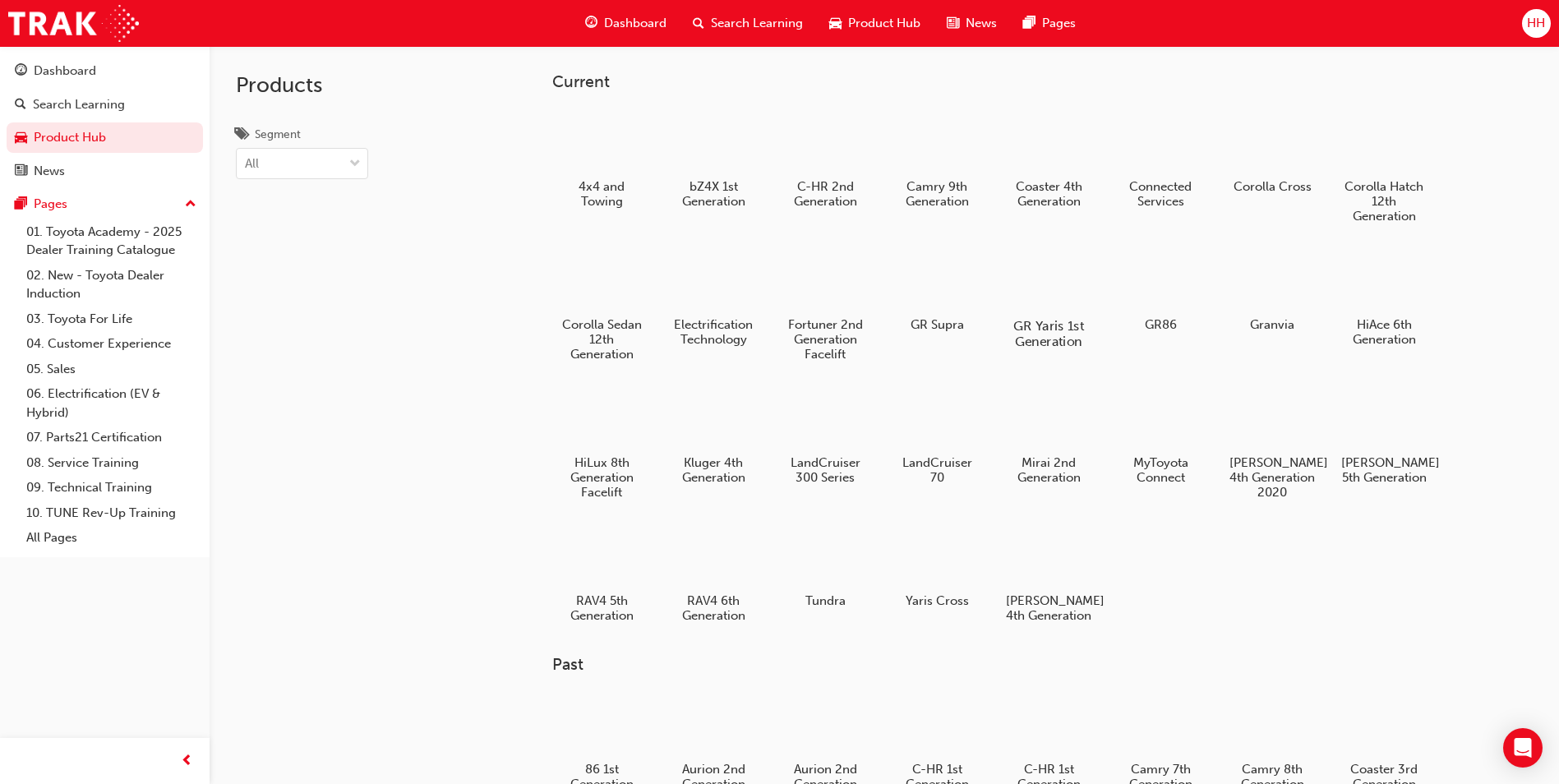
click at [1055, 300] on div at bounding box center [1049, 279] width 91 height 66
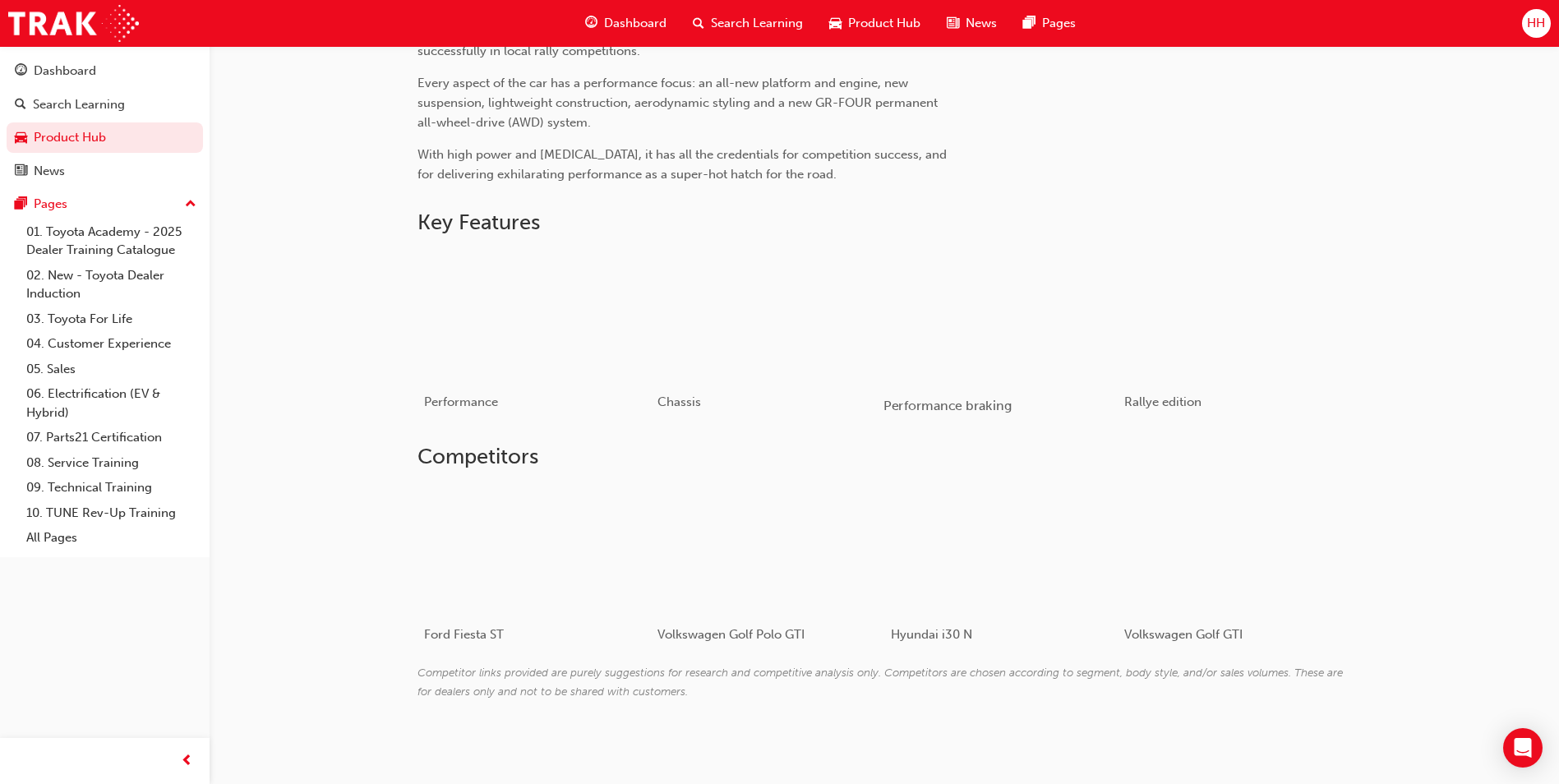
scroll to position [718, 0]
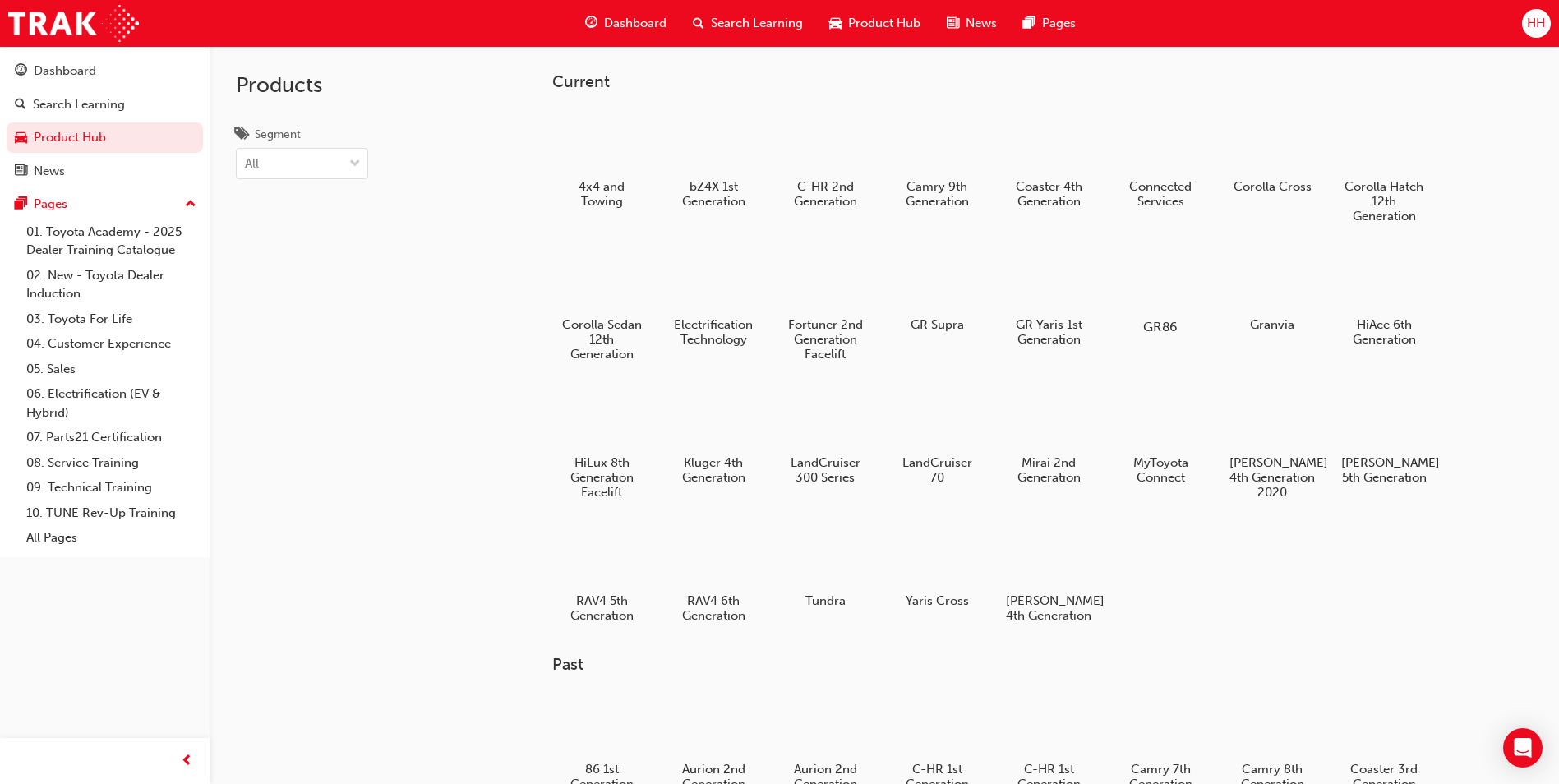
click at [1198, 309] on div at bounding box center [1161, 280] width 91 height 66
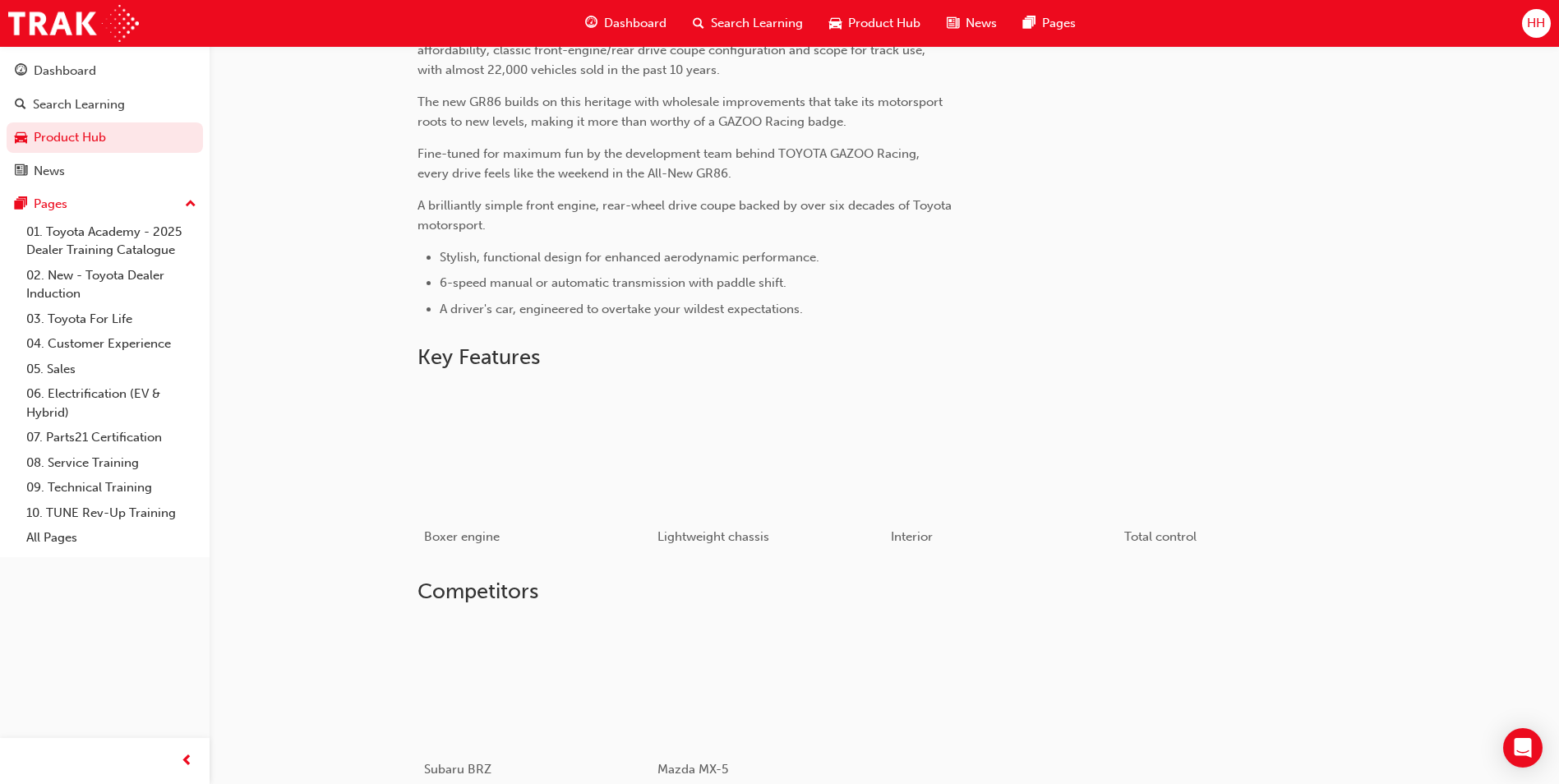
scroll to position [886, 0]
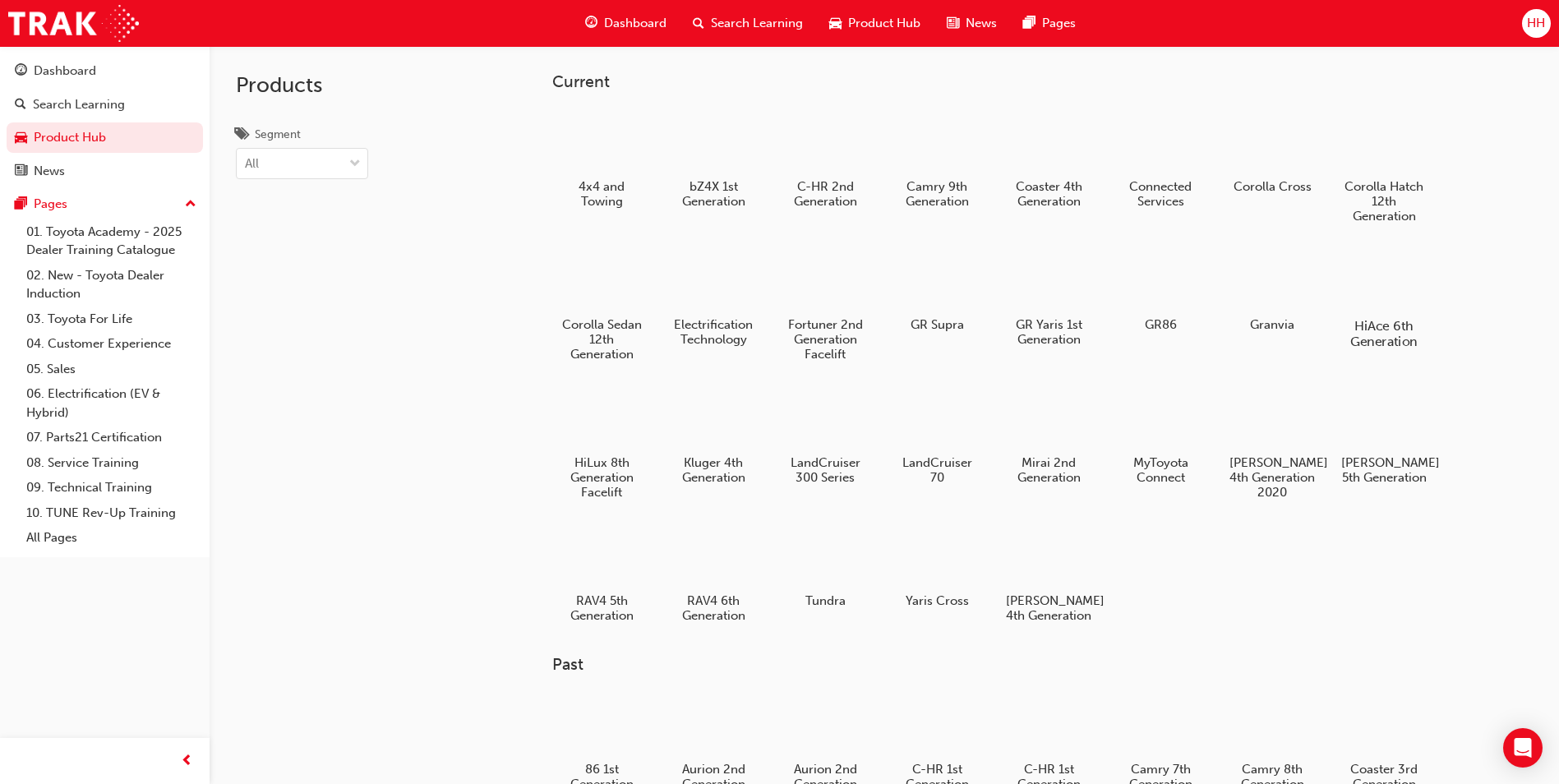
click at [1383, 280] on div at bounding box center [1384, 279] width 91 height 66
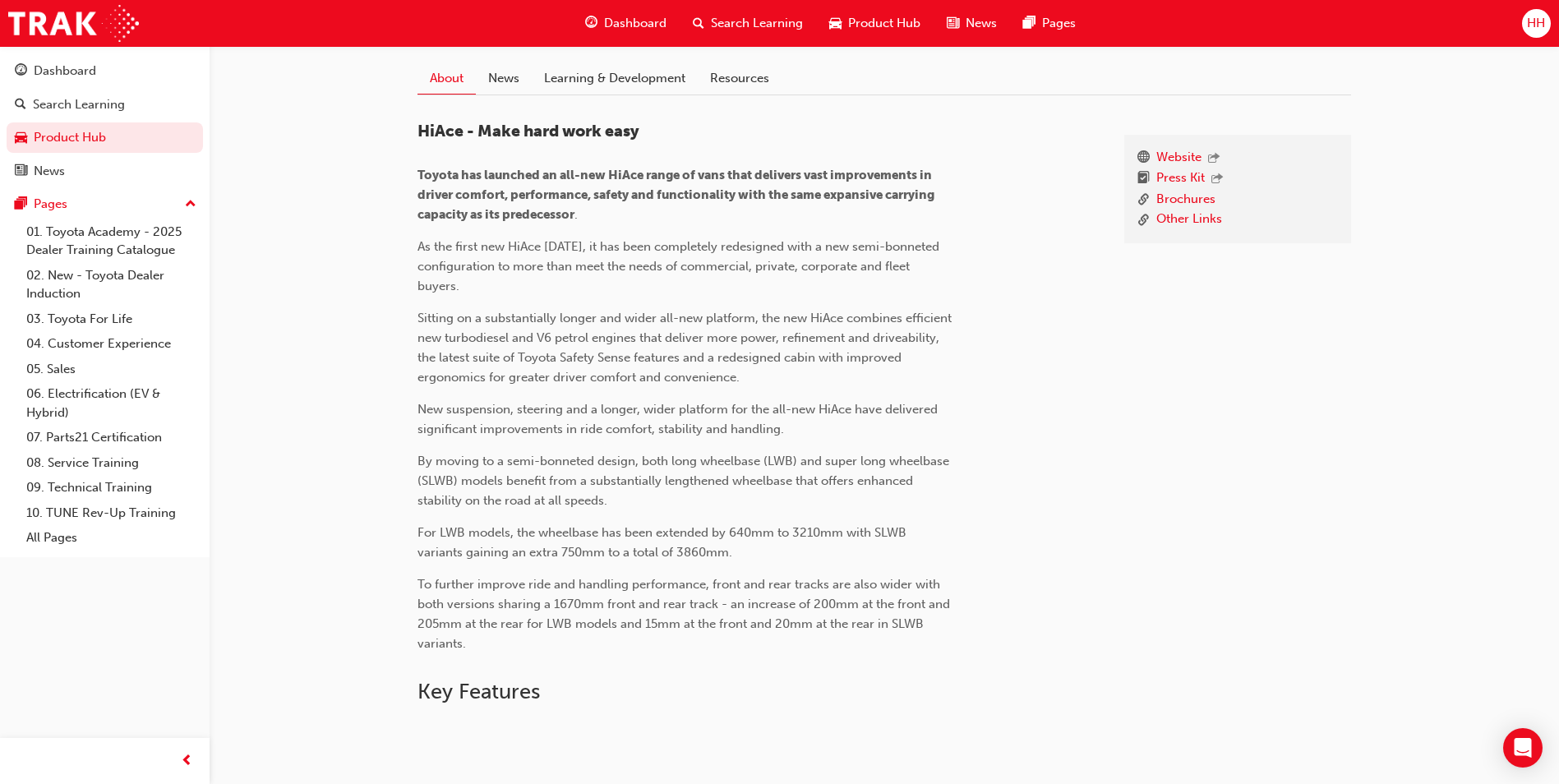
scroll to position [243, 0]
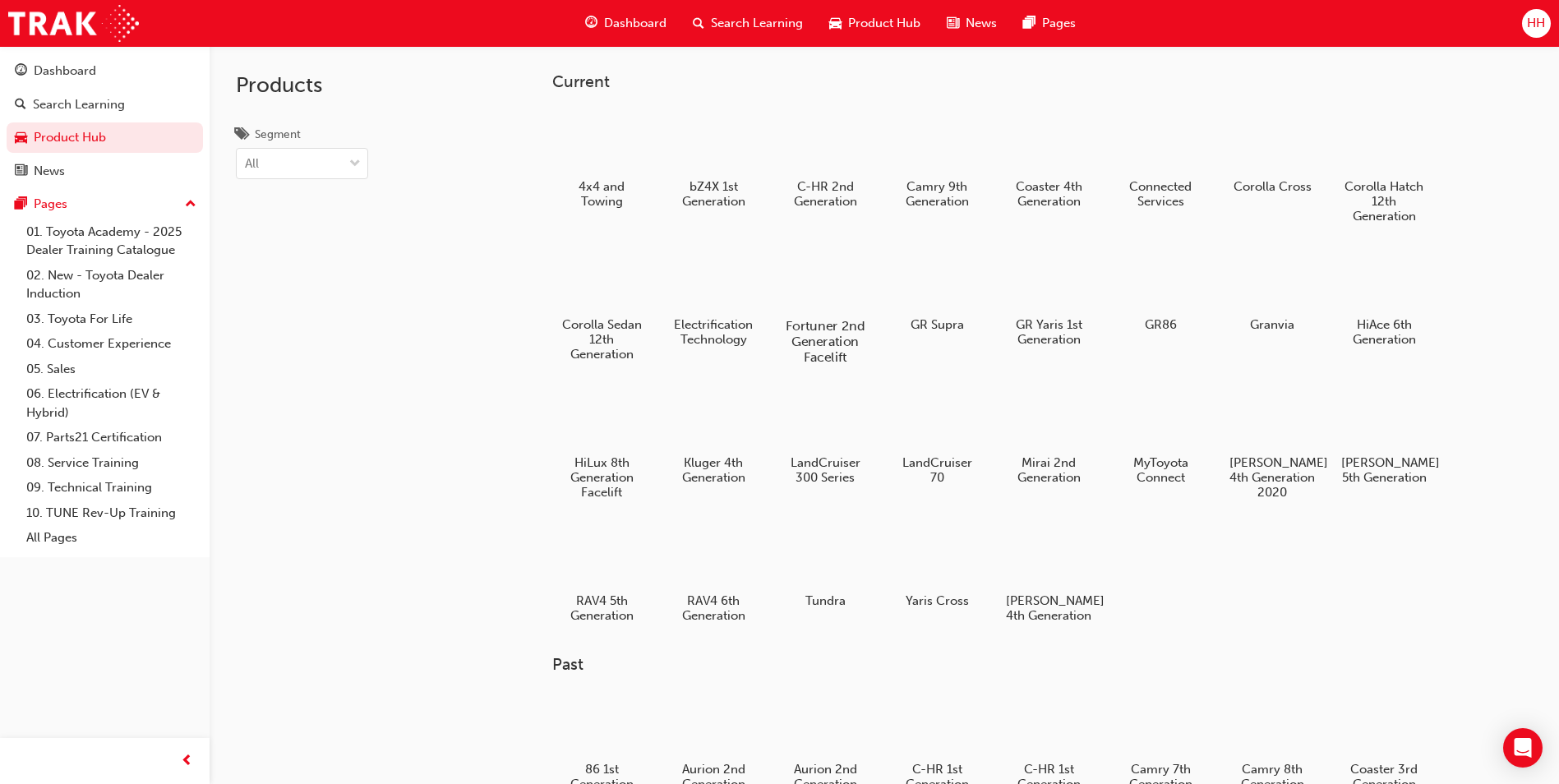
click at [856, 290] on div at bounding box center [825, 279] width 91 height 66
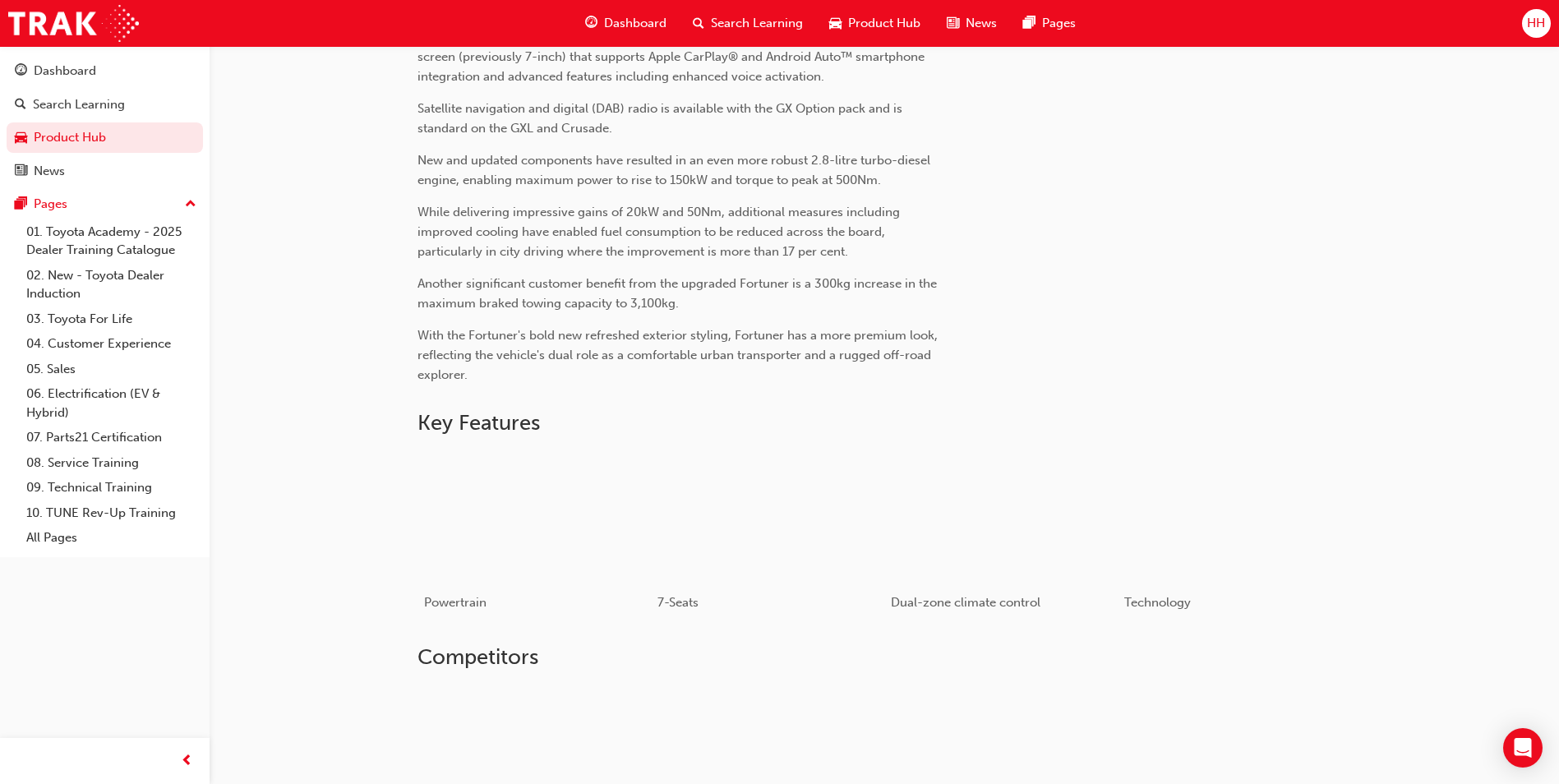
scroll to position [861, 0]
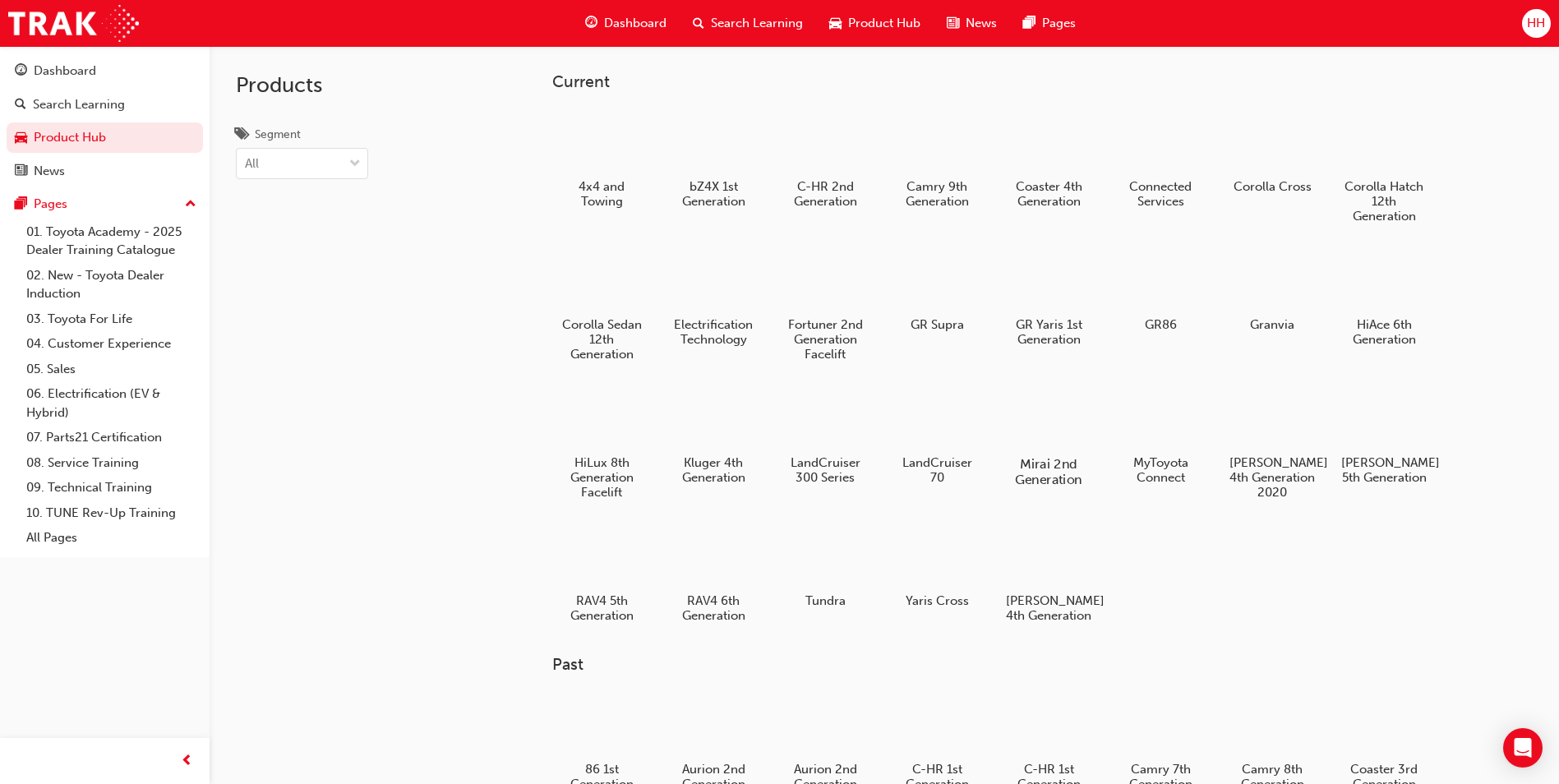
click at [1067, 422] on div at bounding box center [1049, 417] width 91 height 66
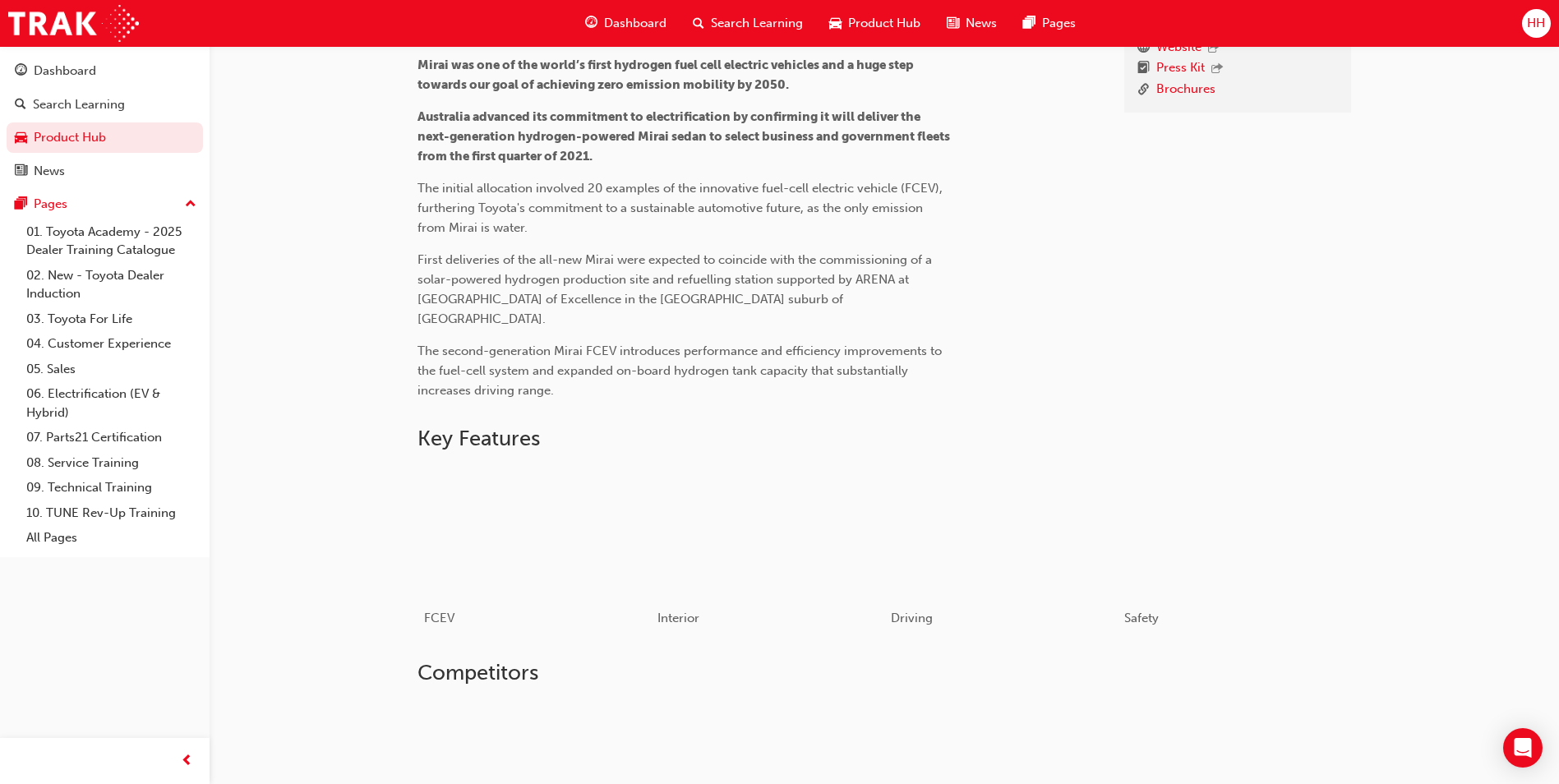
scroll to position [409, 0]
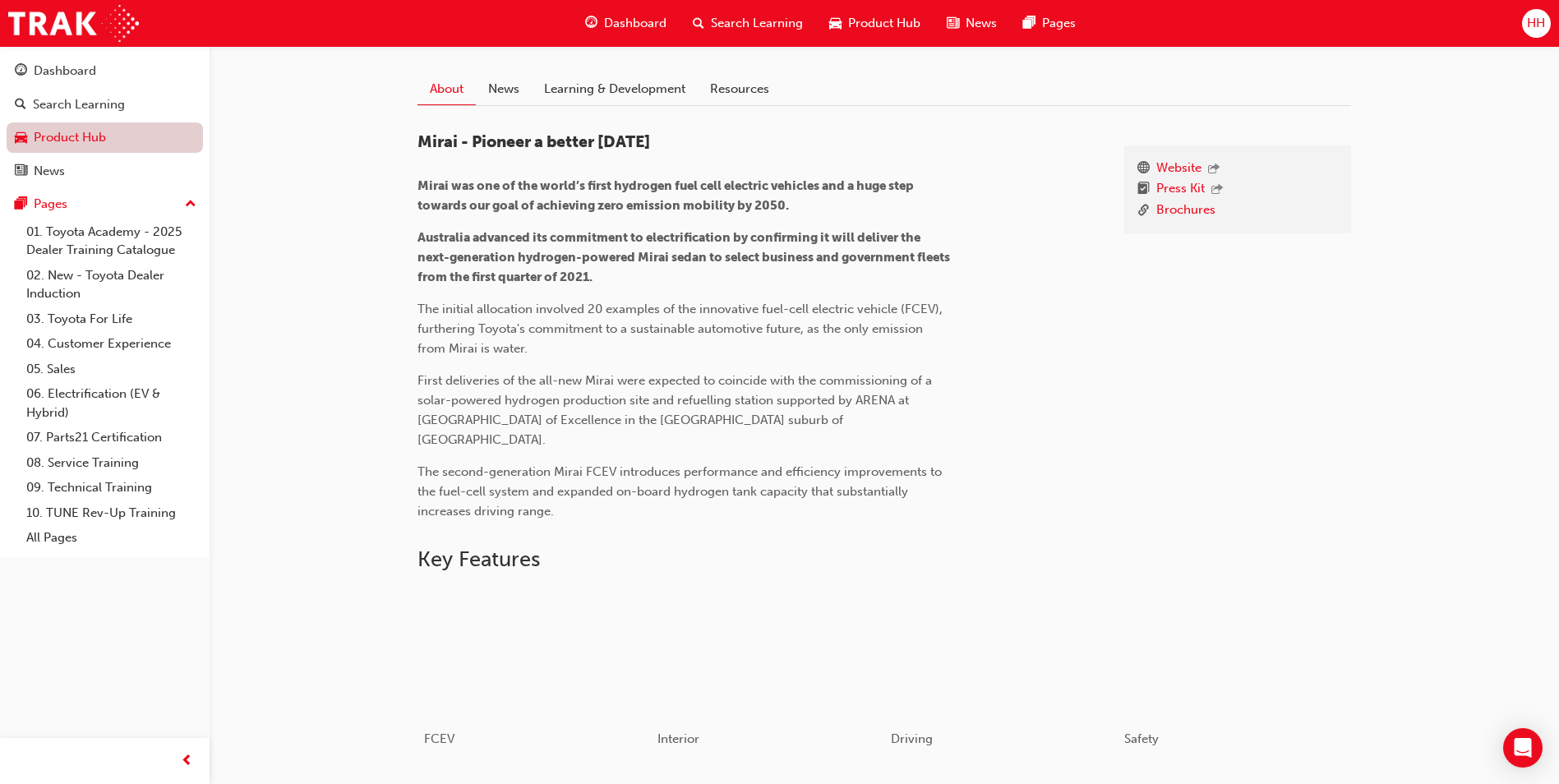
click at [84, 138] on link "Product Hub" at bounding box center [104, 137] width 196 height 30
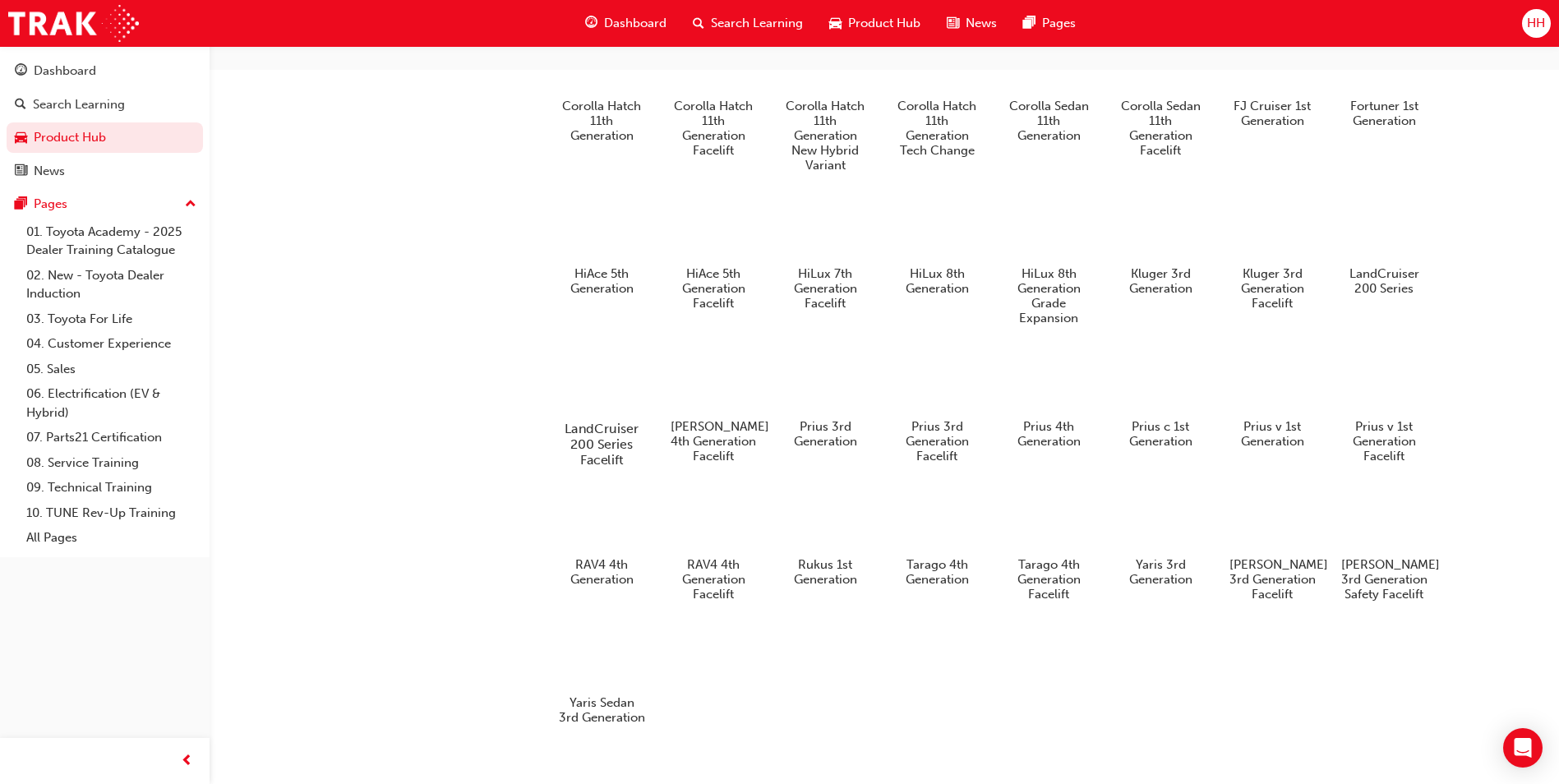
scroll to position [857, 0]
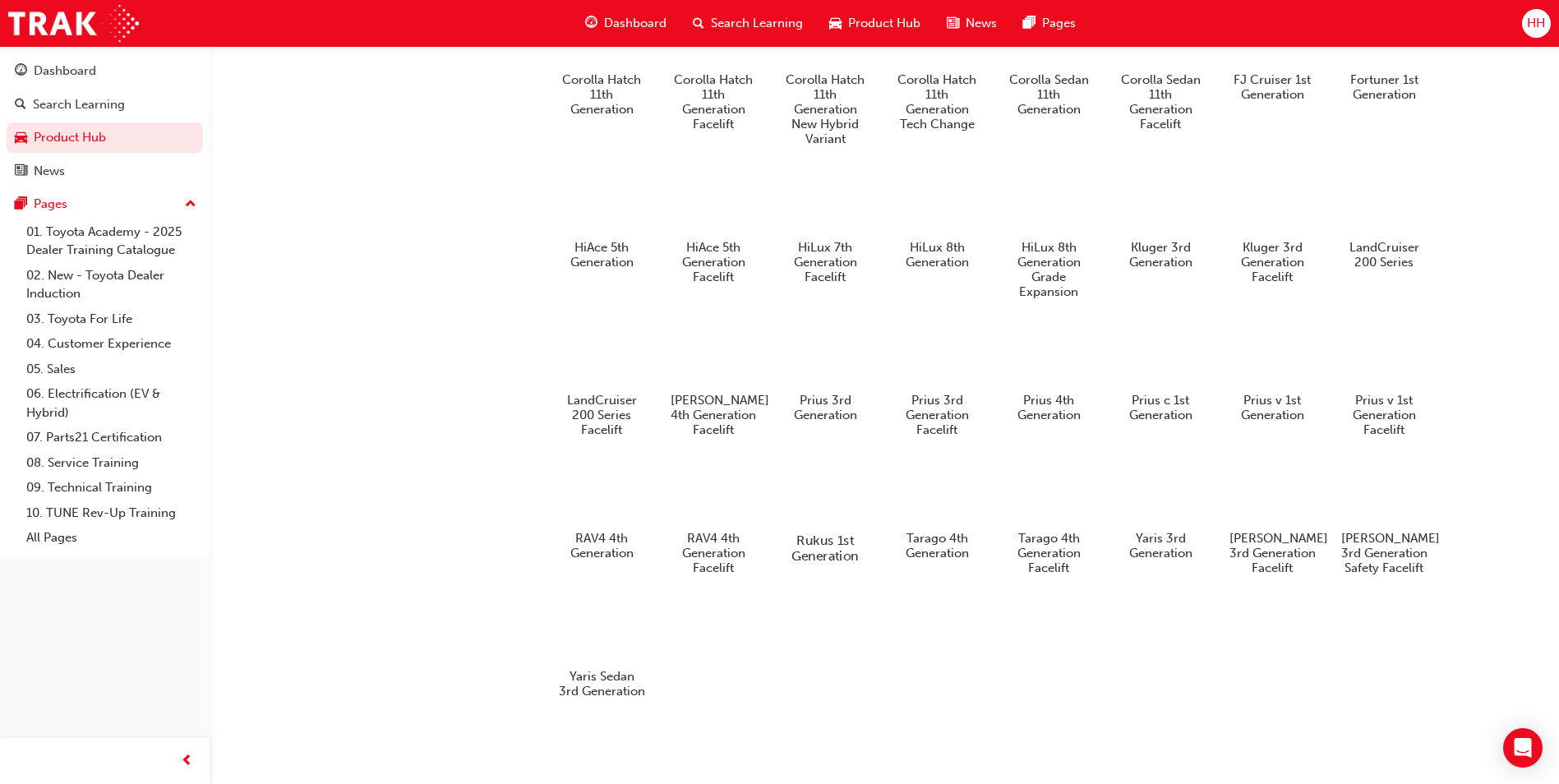
click at [803, 481] on div at bounding box center [825, 493] width 91 height 66
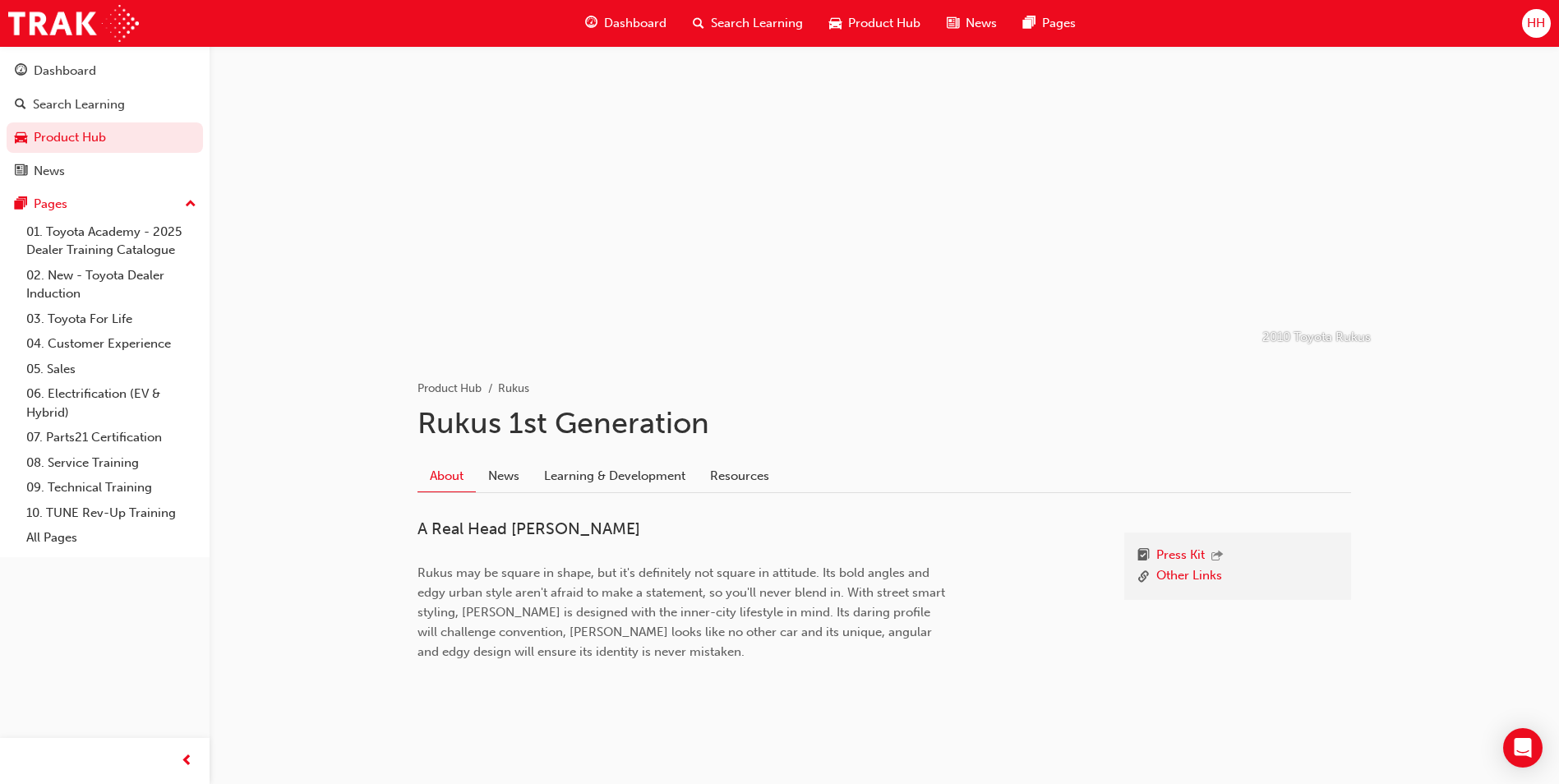
scroll to position [32, 0]
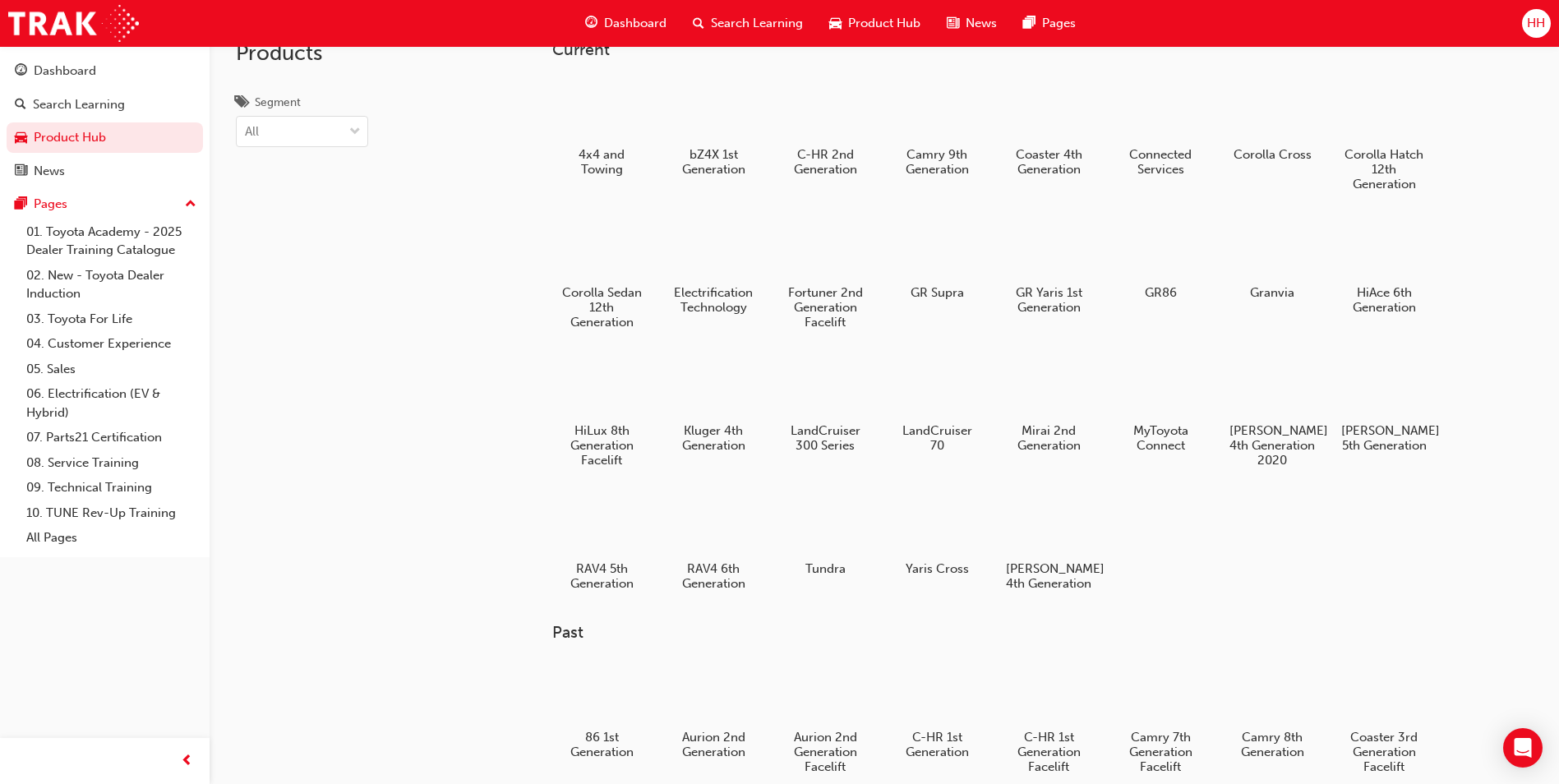
scroll to position [857, 0]
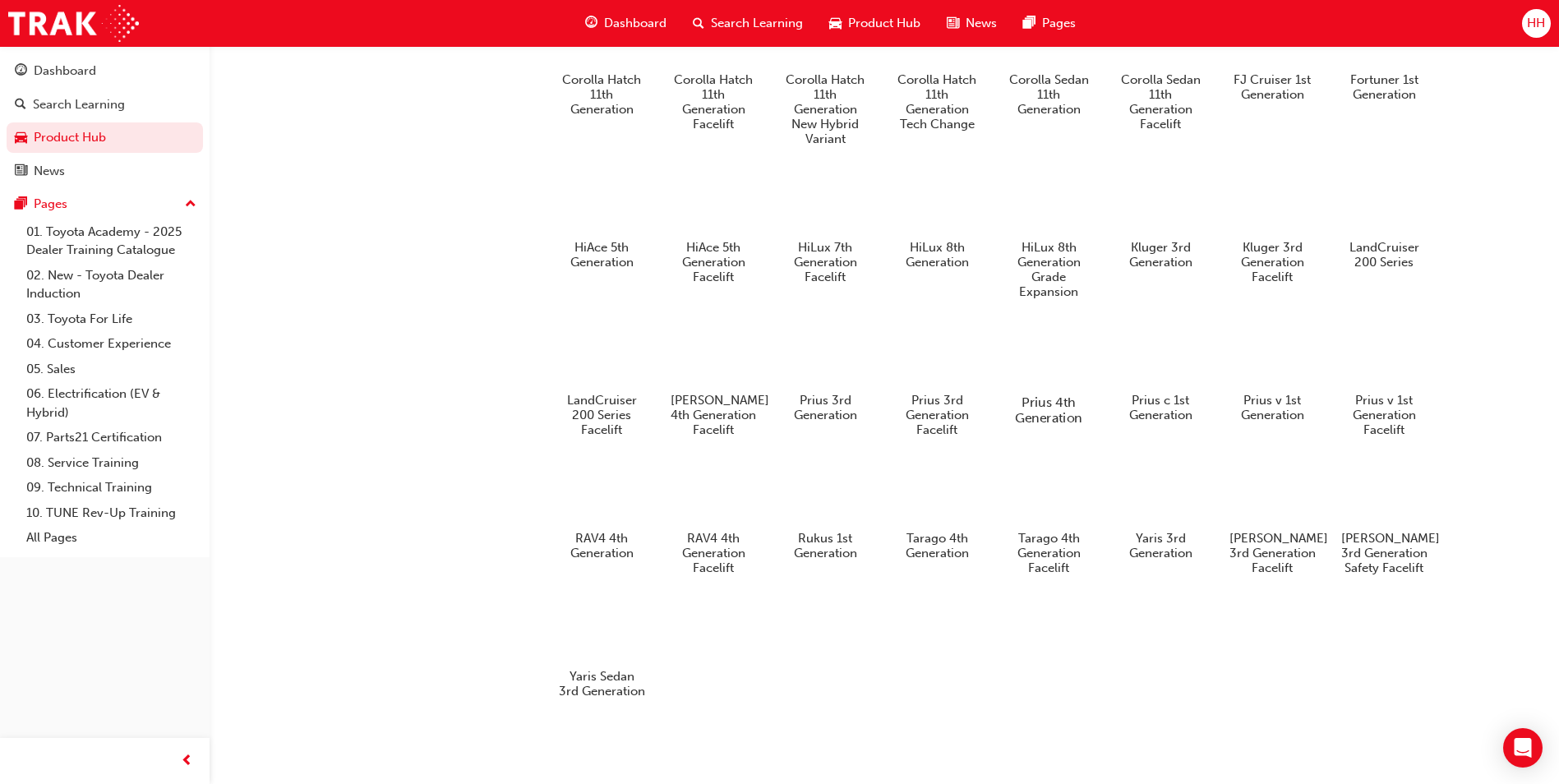
click at [1053, 335] on div at bounding box center [1049, 355] width 91 height 66
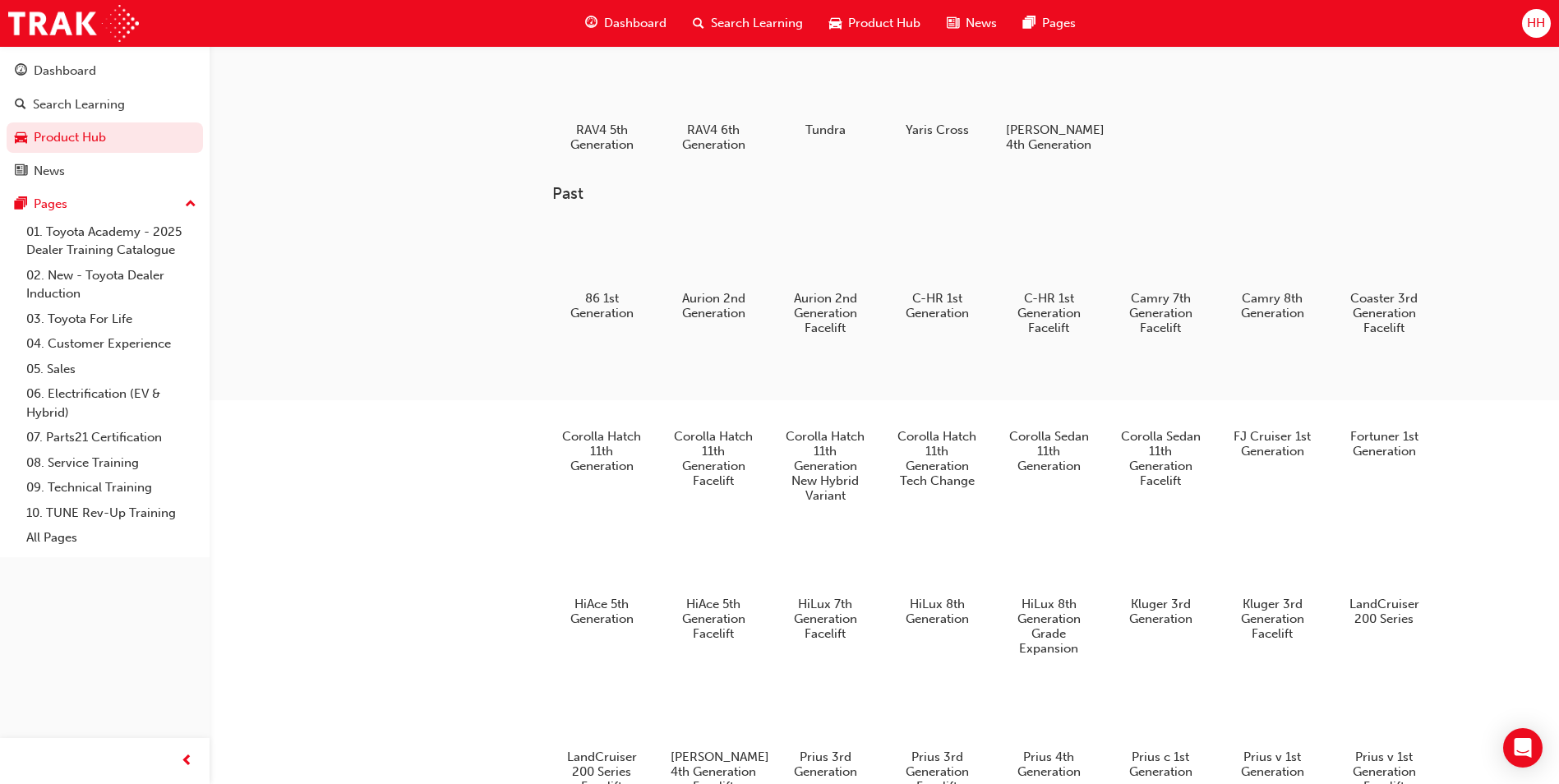
scroll to position [446, 0]
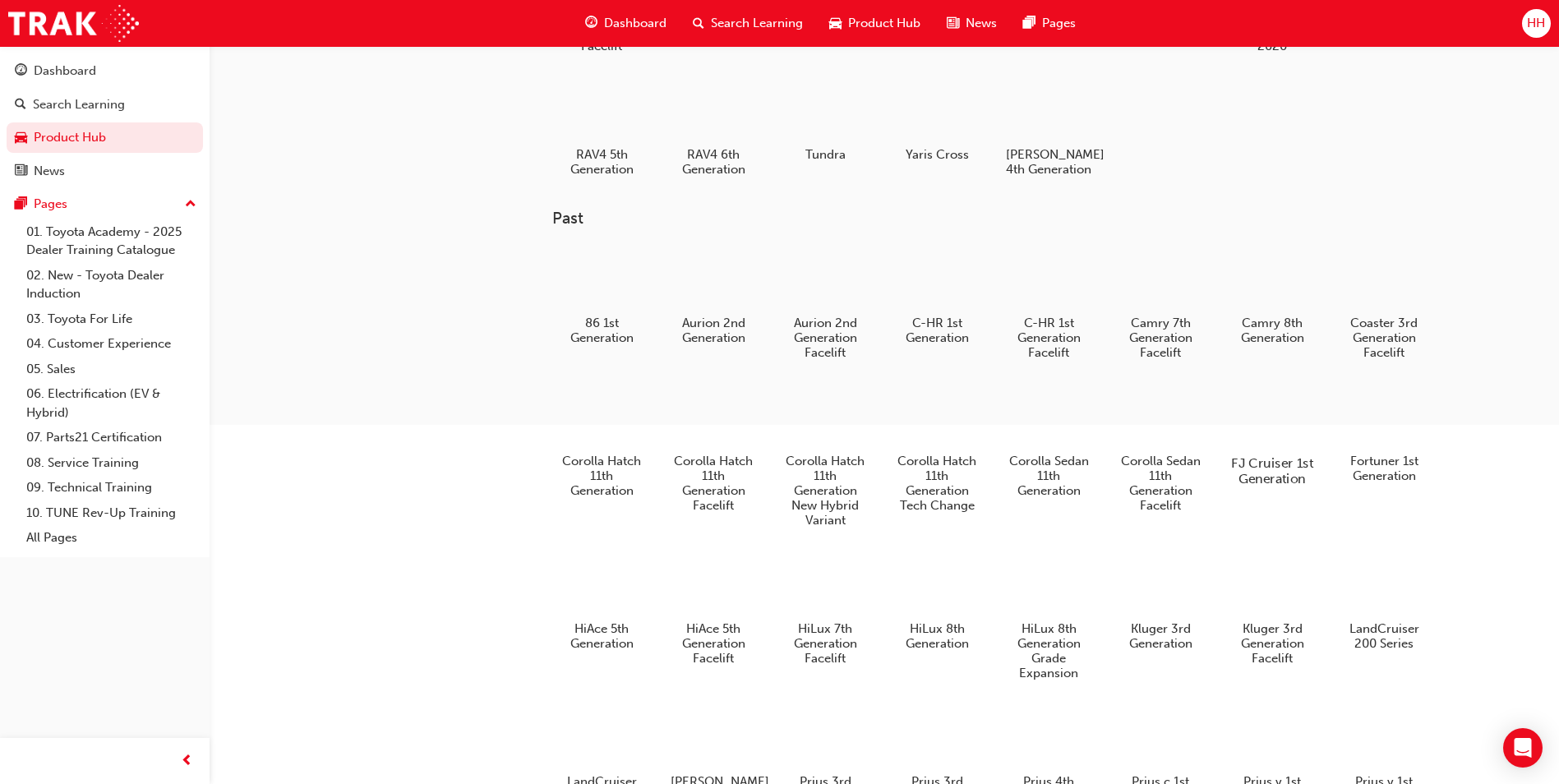
click at [1261, 463] on div "FJ Cruiser 1st Generation" at bounding box center [1272, 434] width 104 height 117
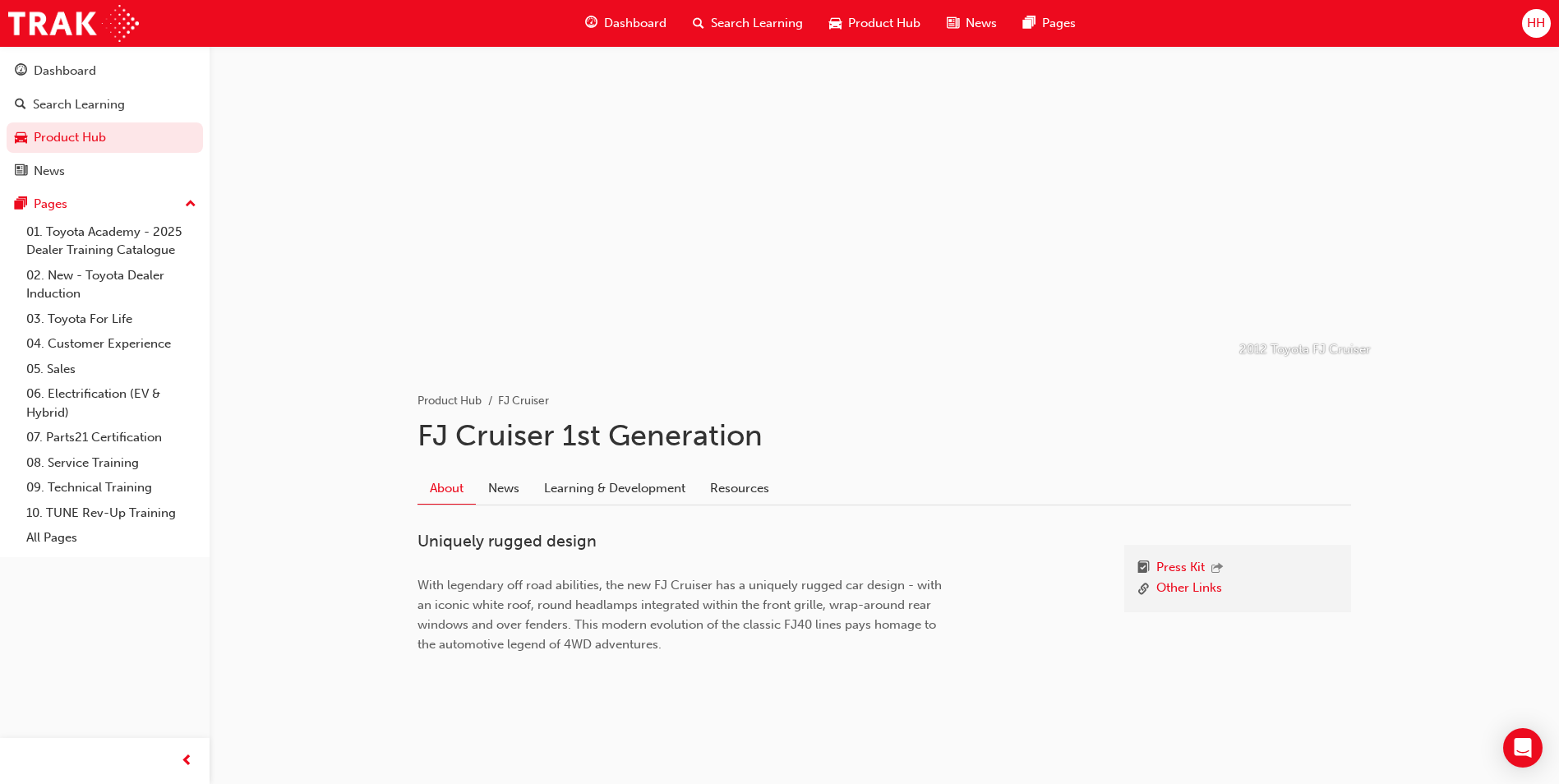
scroll to position [12, 0]
click at [491, 491] on link "News" at bounding box center [504, 485] width 56 height 31
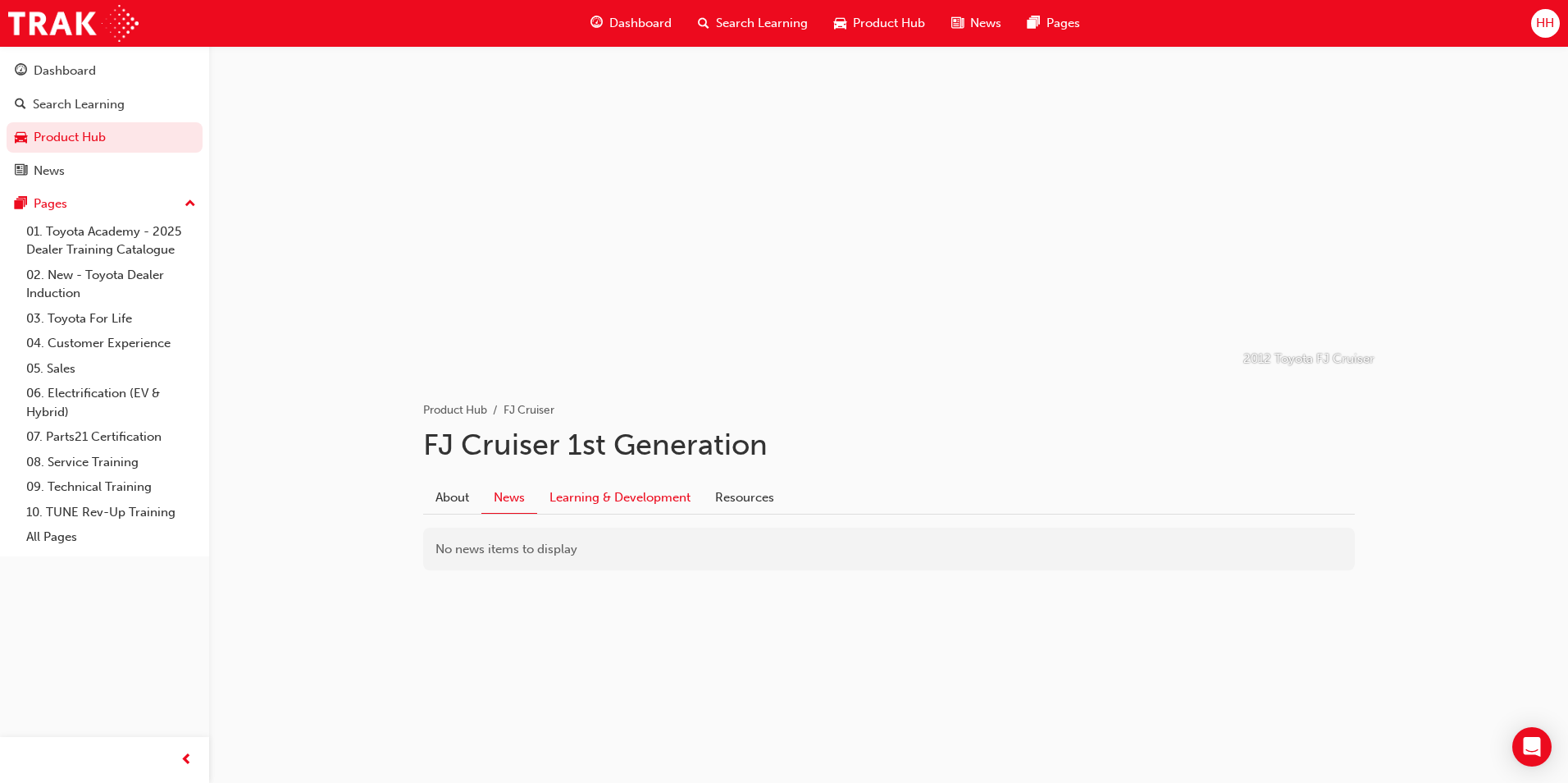
click at [562, 498] on link "Learning & Development" at bounding box center [620, 496] width 165 height 31
click at [735, 505] on link "Resources" at bounding box center [738, 496] width 84 height 31
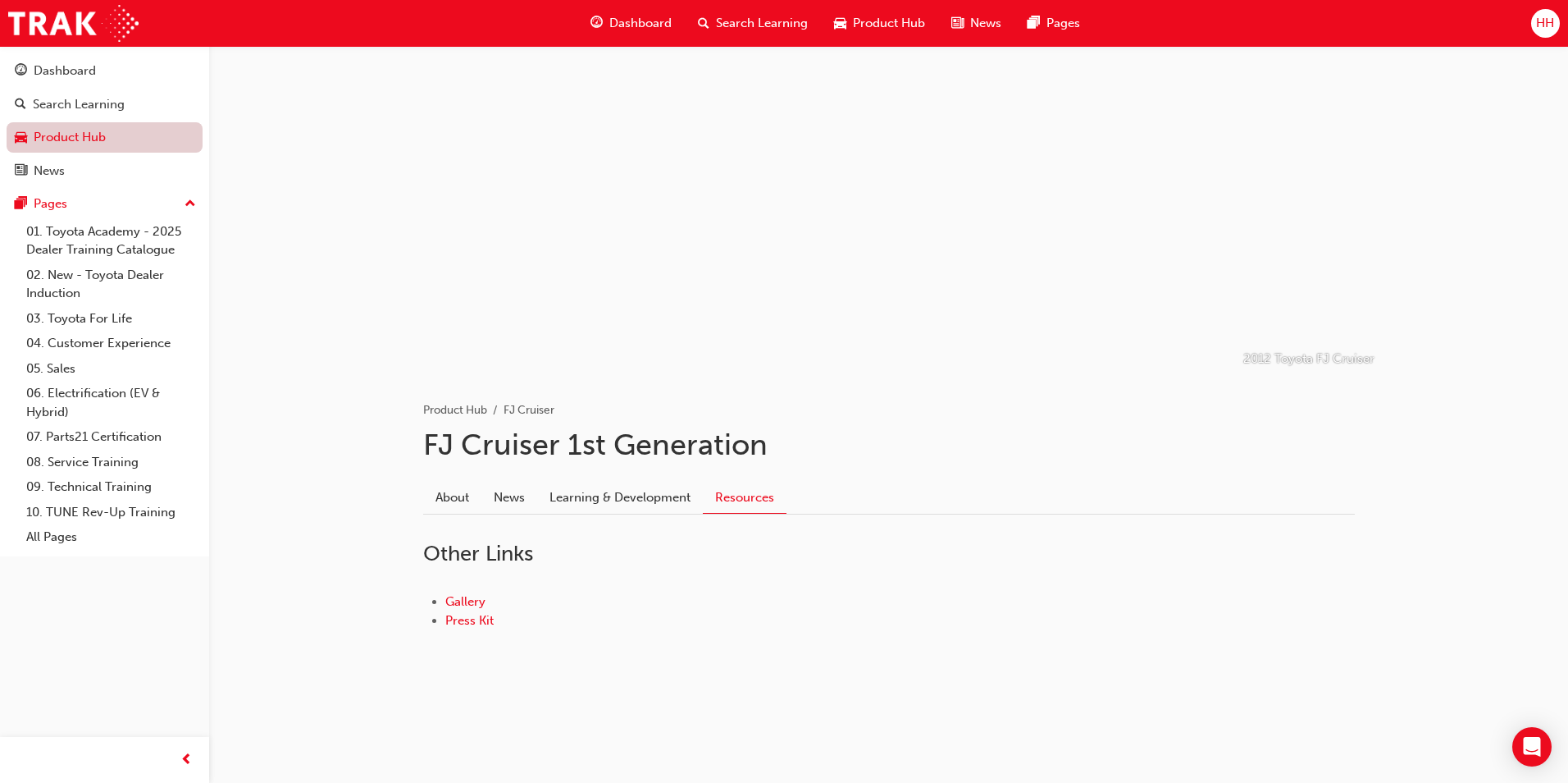
click at [74, 134] on link "Product Hub" at bounding box center [104, 137] width 196 height 30
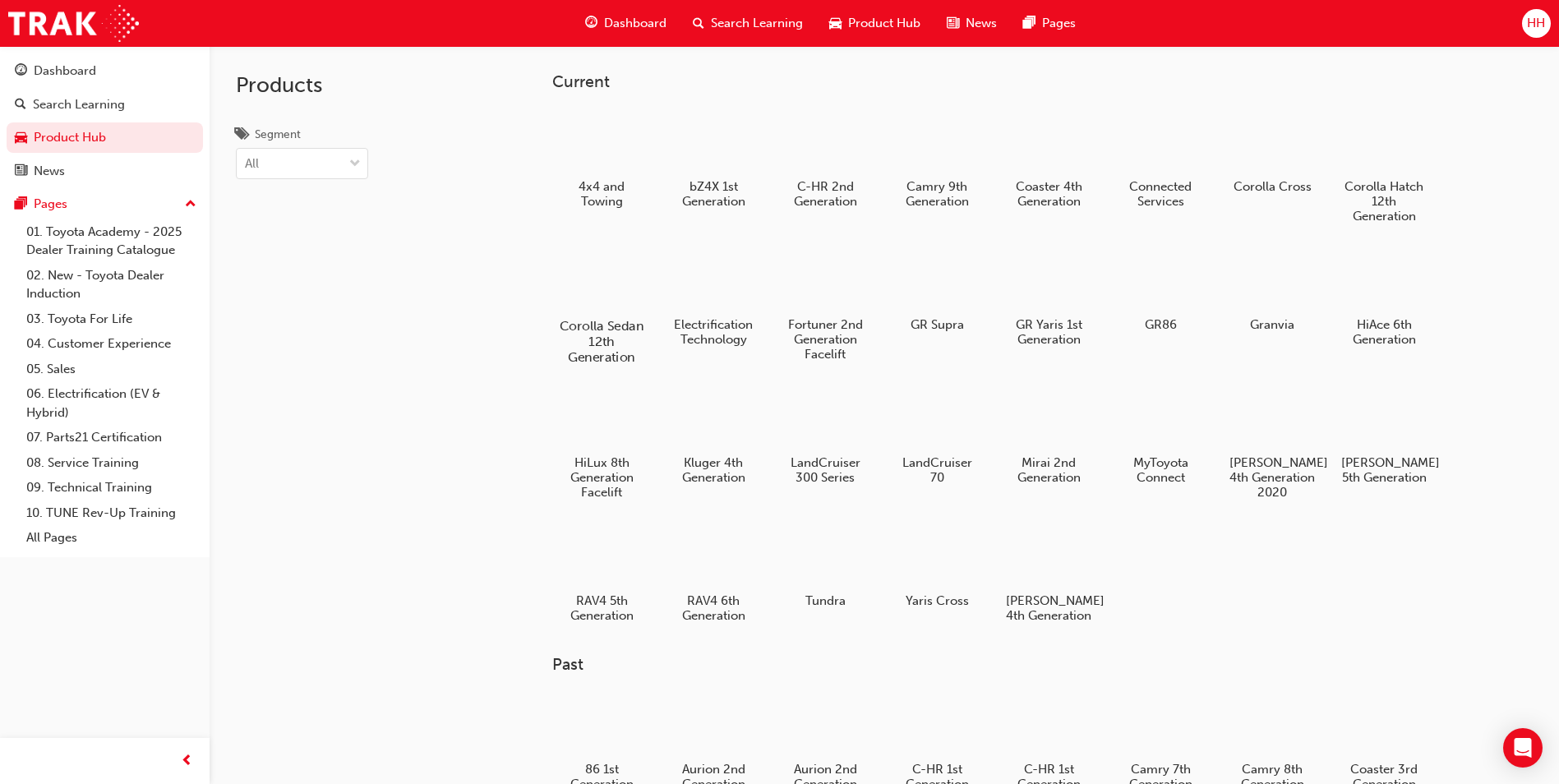
click at [642, 264] on div at bounding box center [602, 279] width 91 height 66
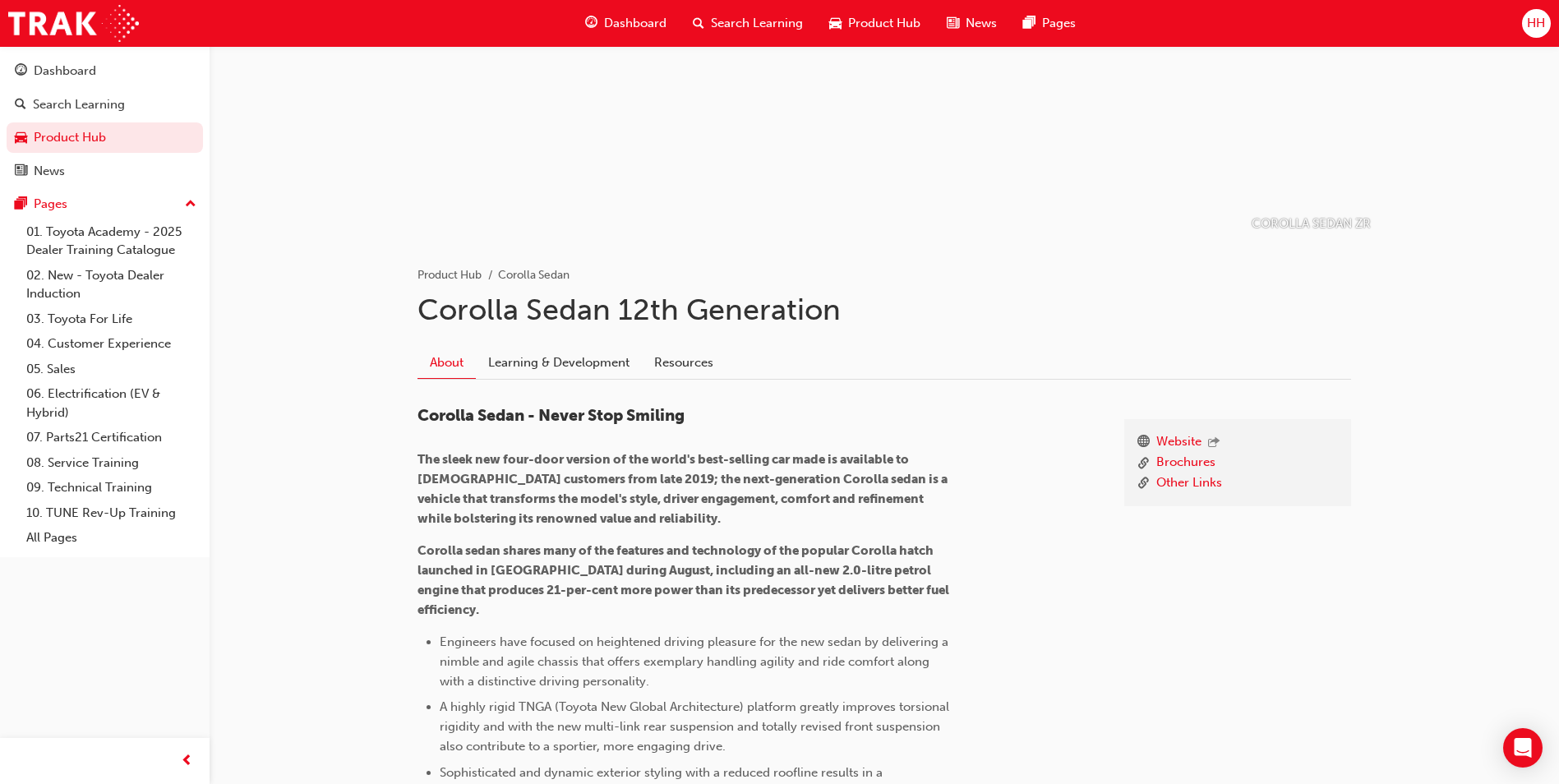
scroll to position [109, 0]
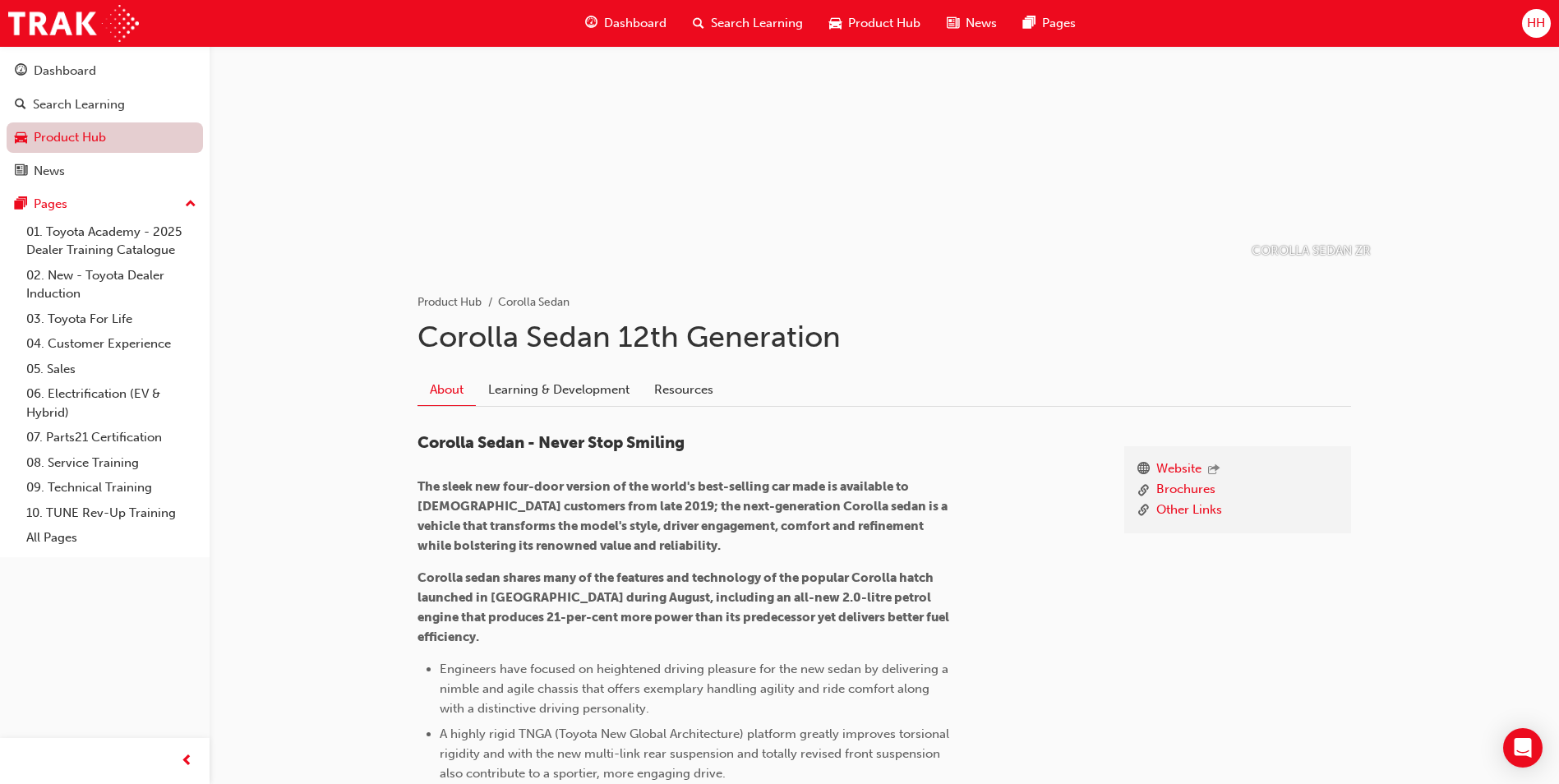
click at [93, 138] on link "Product Hub" at bounding box center [104, 137] width 196 height 30
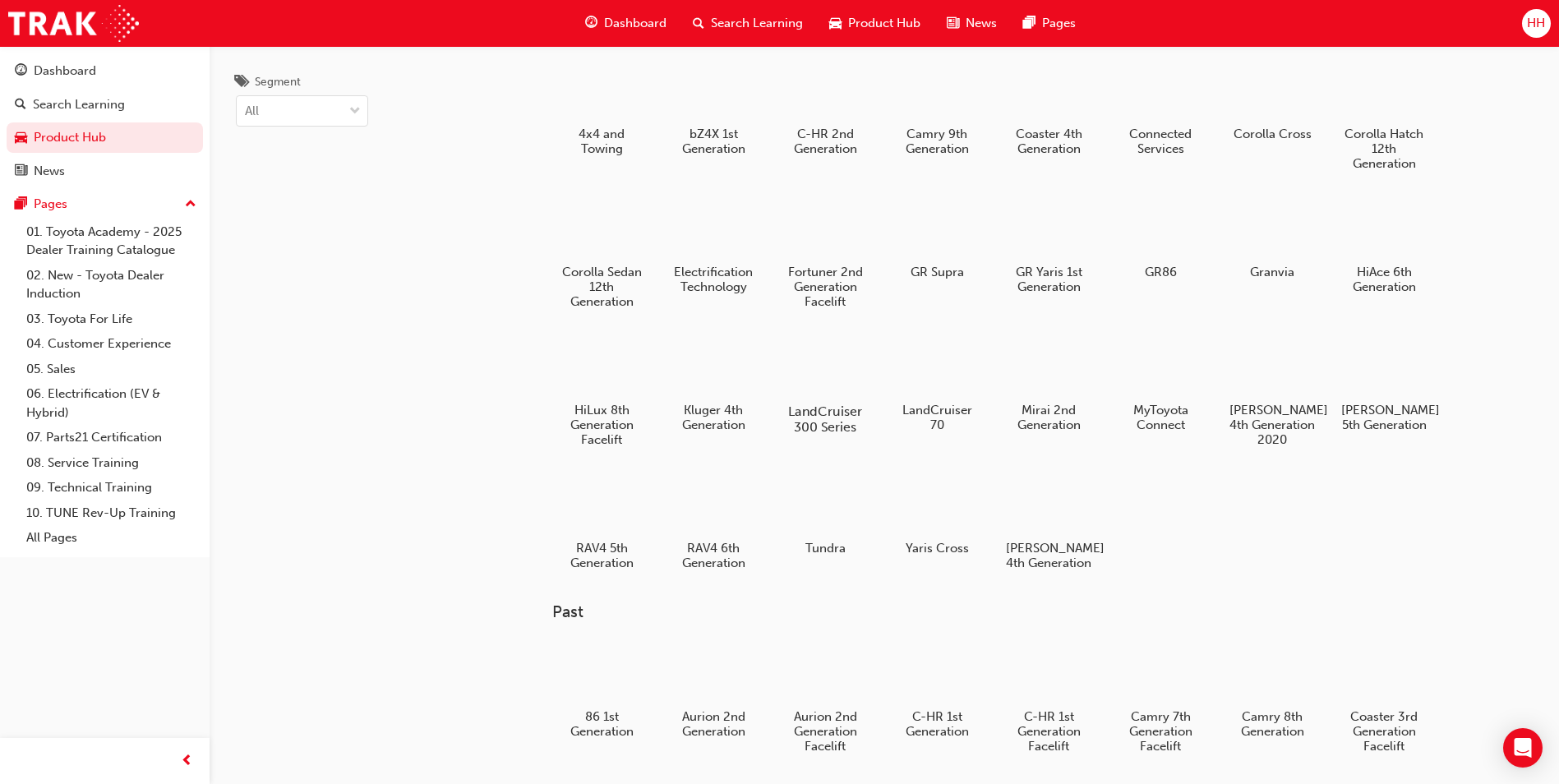
scroll to position [27, 0]
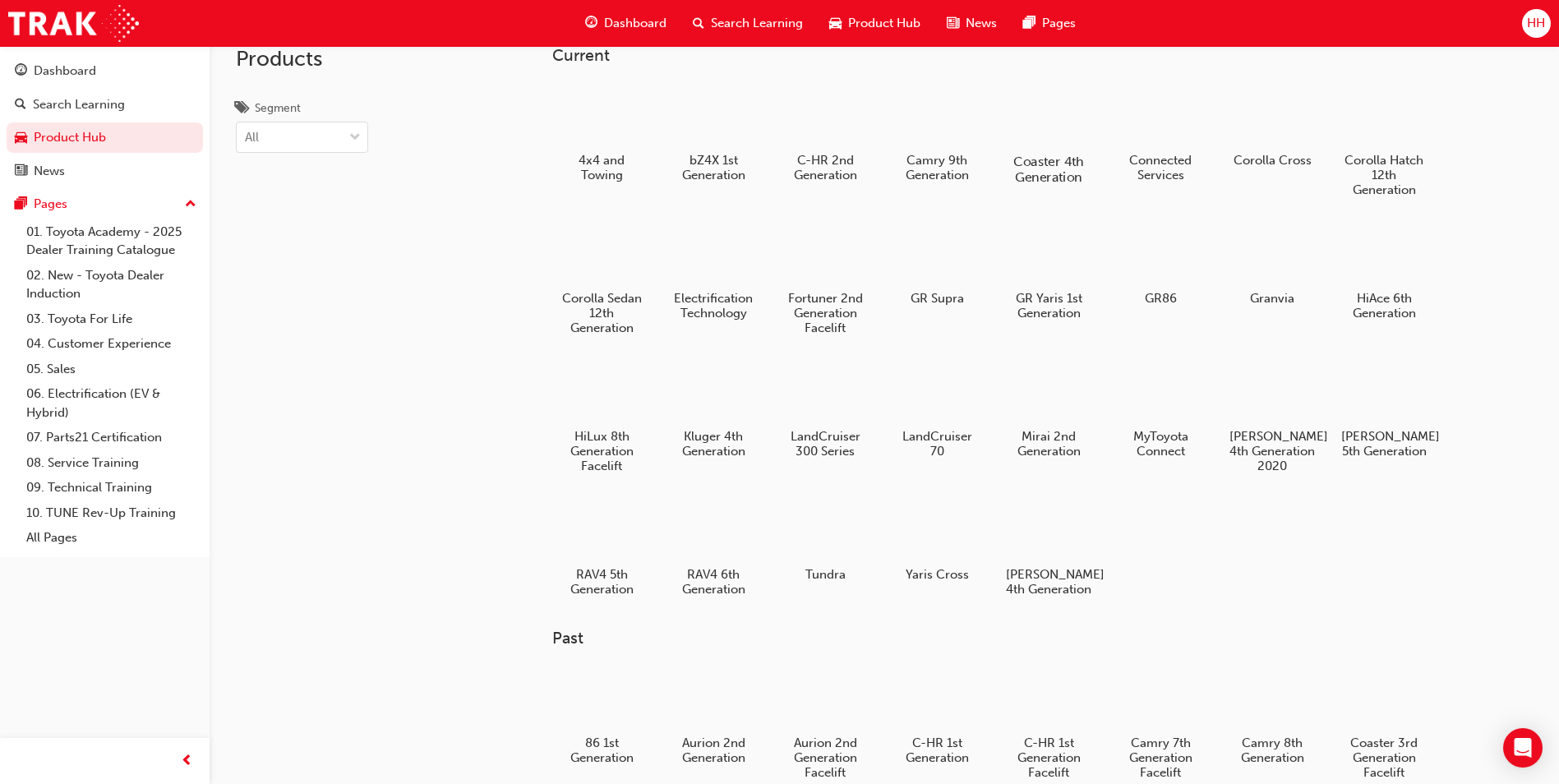
click at [1065, 107] on div at bounding box center [1049, 113] width 91 height 65
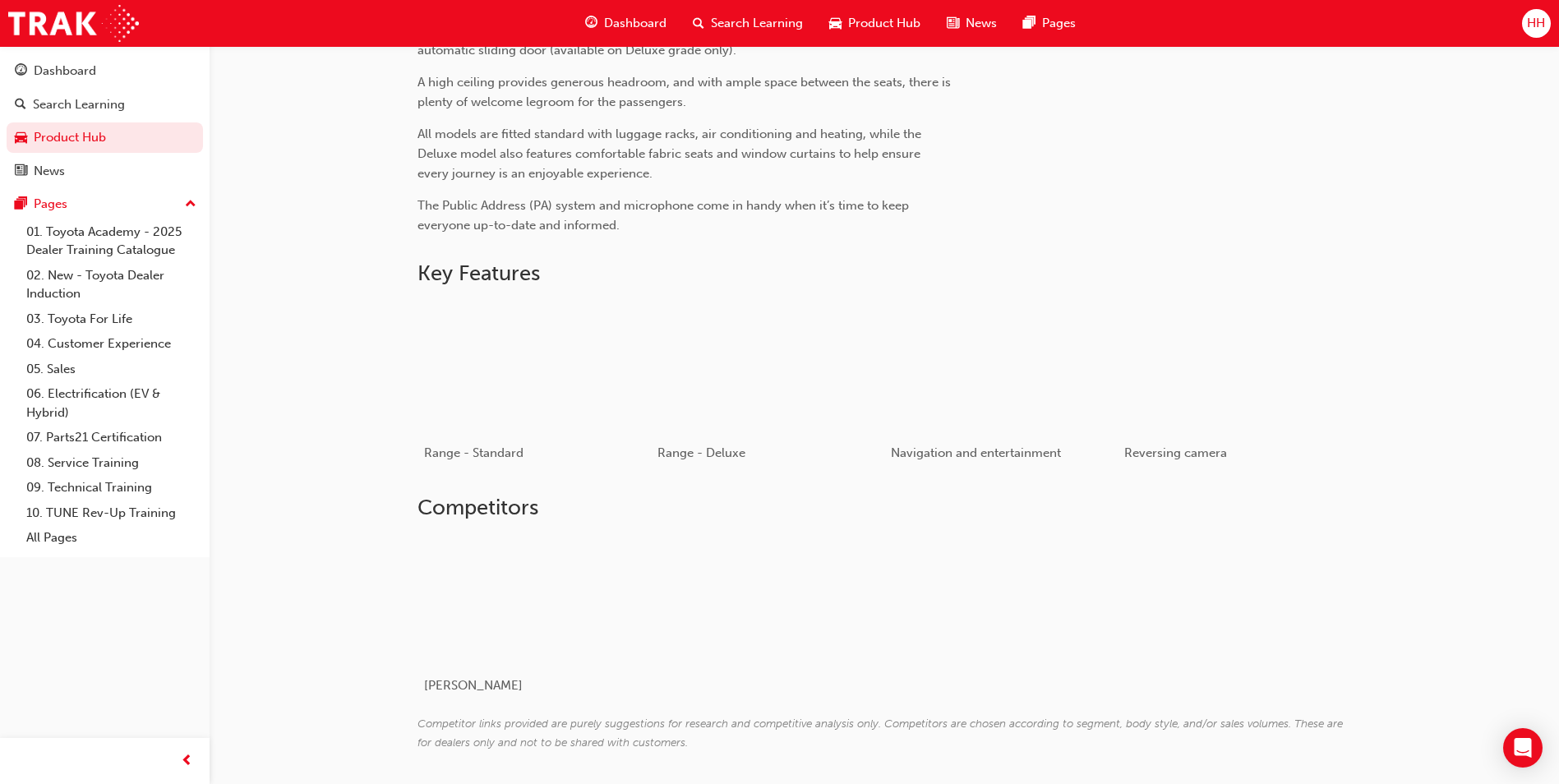
scroll to position [698, 0]
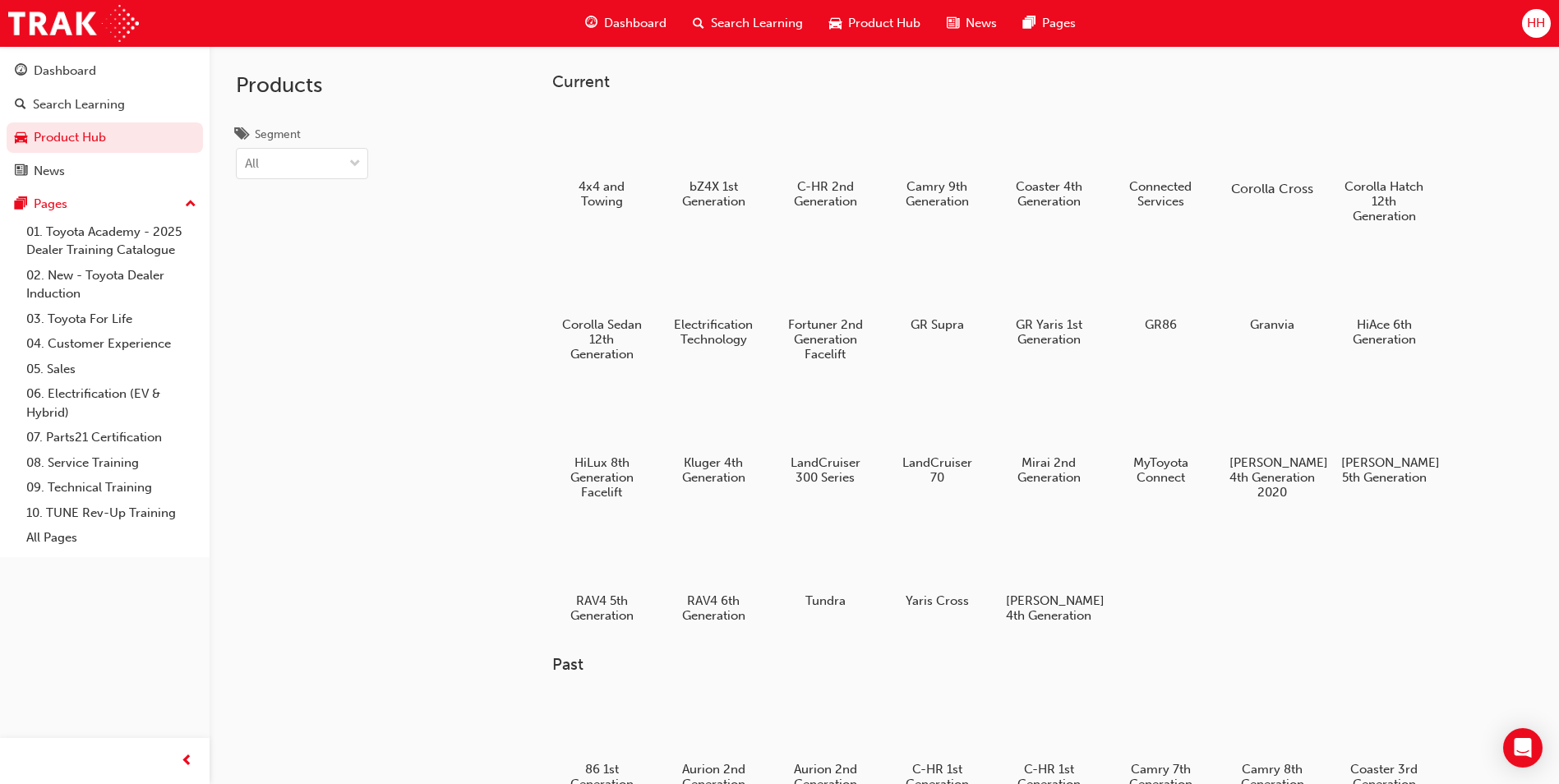
click at [1261, 128] on div at bounding box center [1273, 142] width 91 height 66
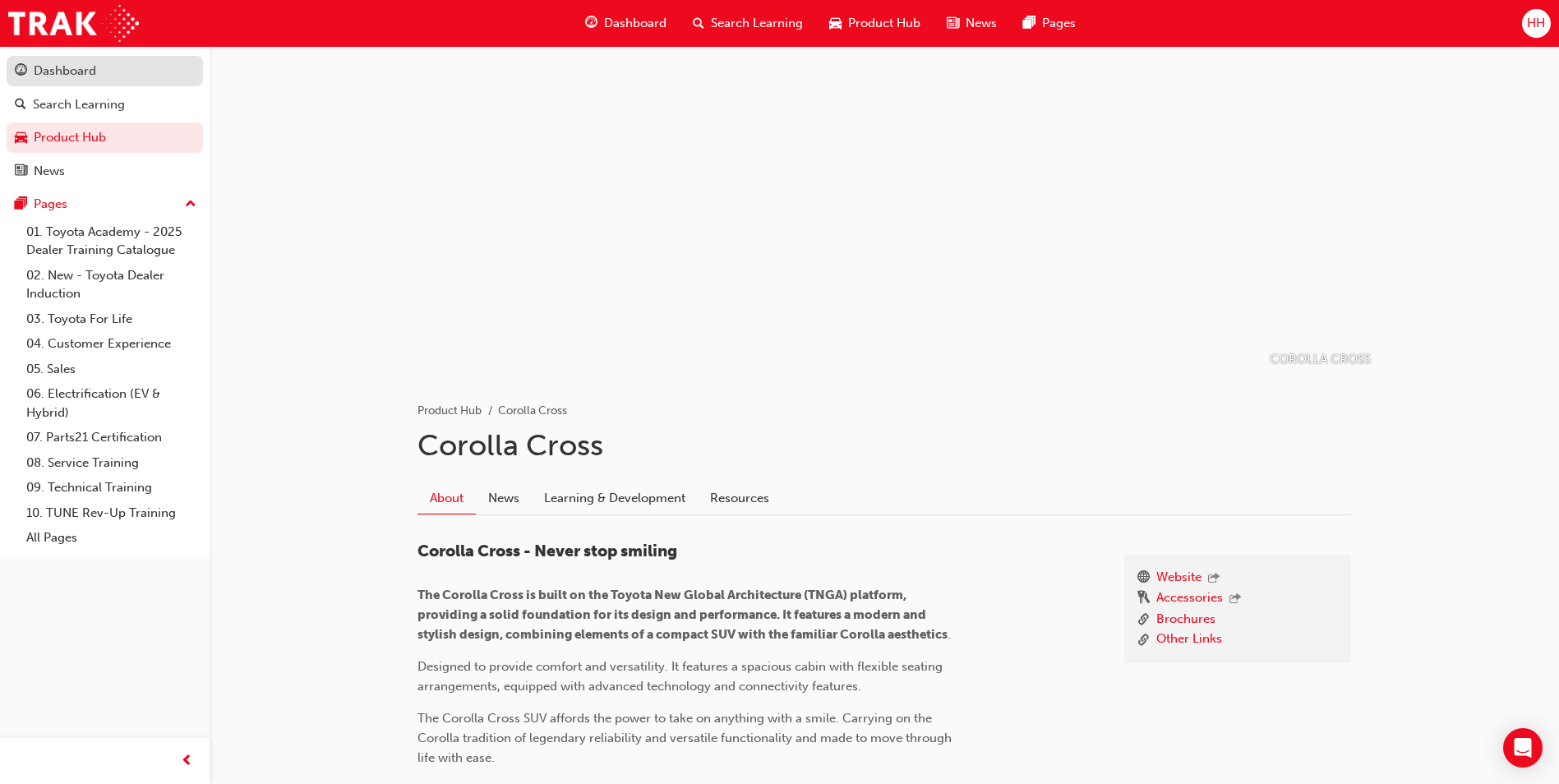
click at [83, 71] on div "Dashboard" at bounding box center [65, 70] width 62 height 19
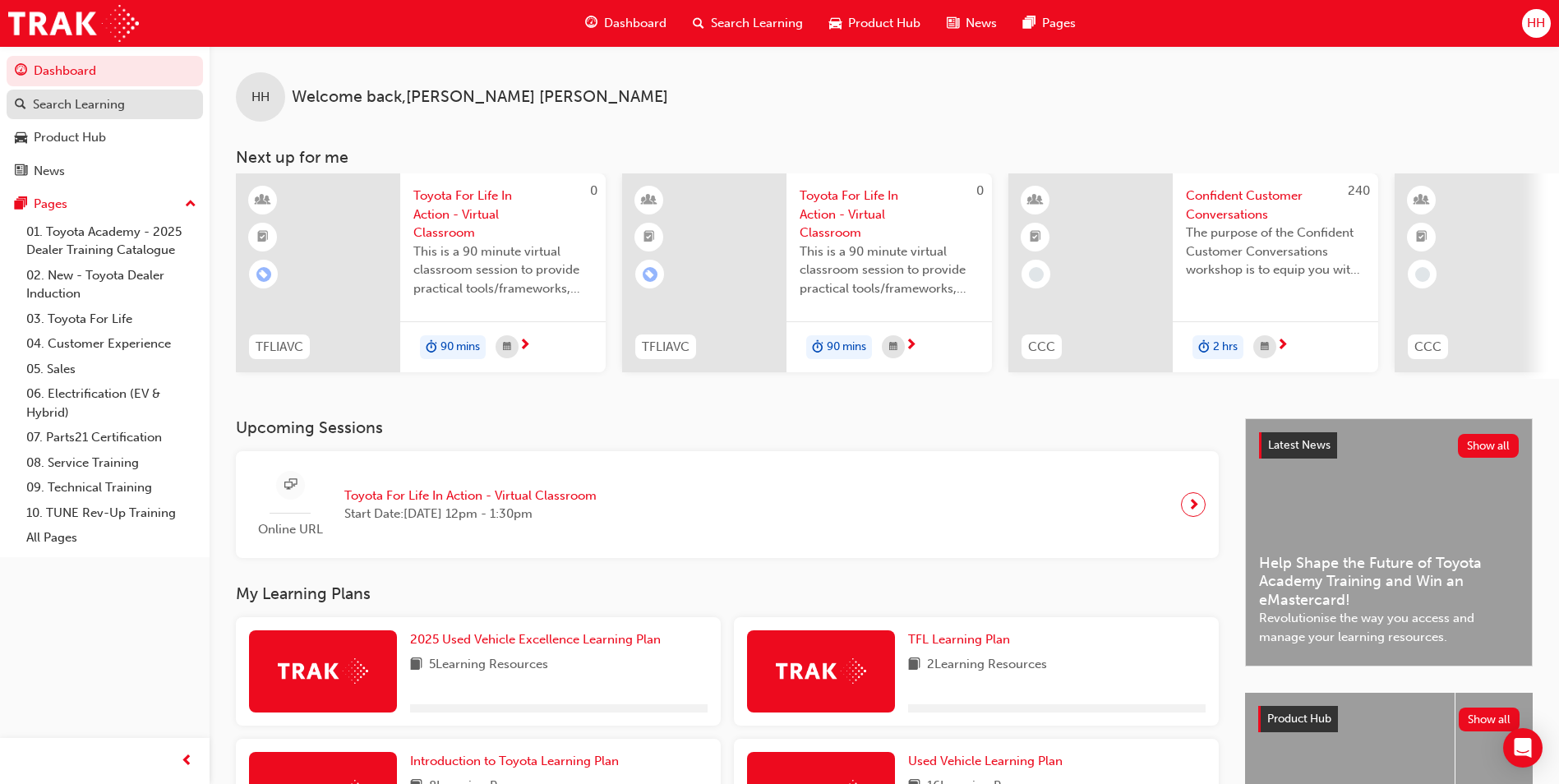
click at [112, 102] on div "Search Learning" at bounding box center [78, 104] width 92 height 19
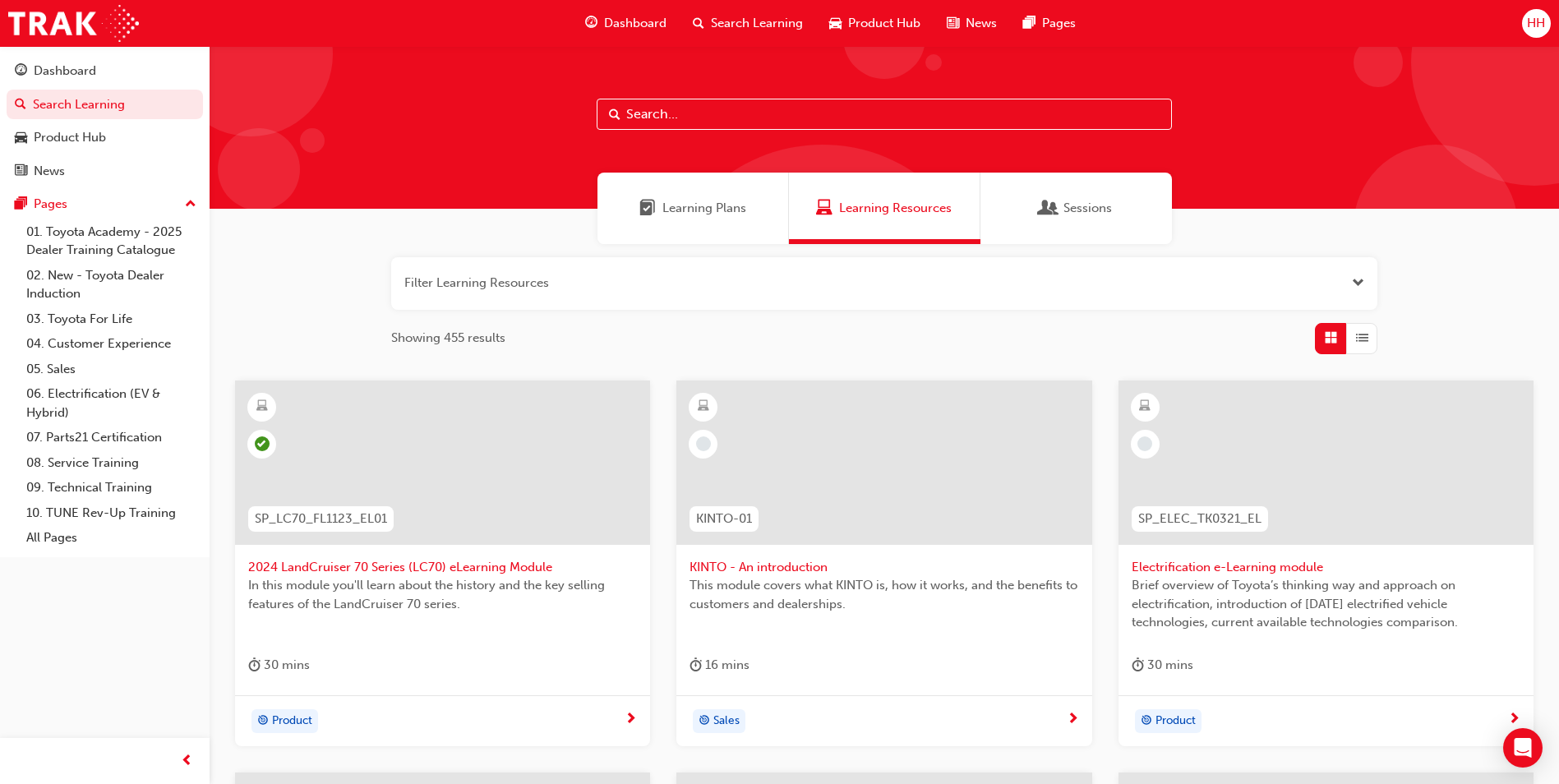
click at [693, 220] on div "Learning Plans" at bounding box center [693, 208] width 192 height 71
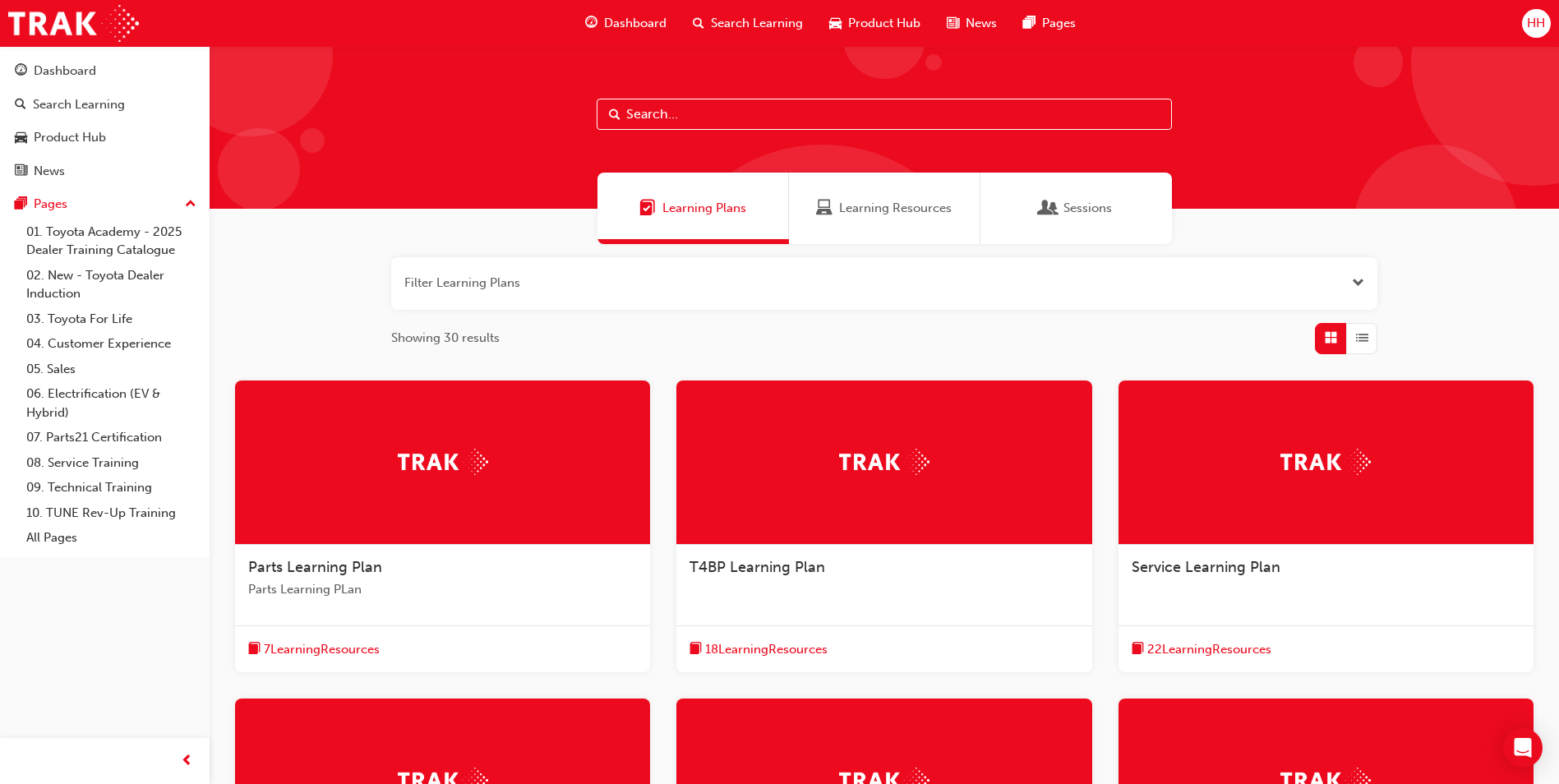
click at [1366, 277] on button "button" at bounding box center [884, 283] width 987 height 53
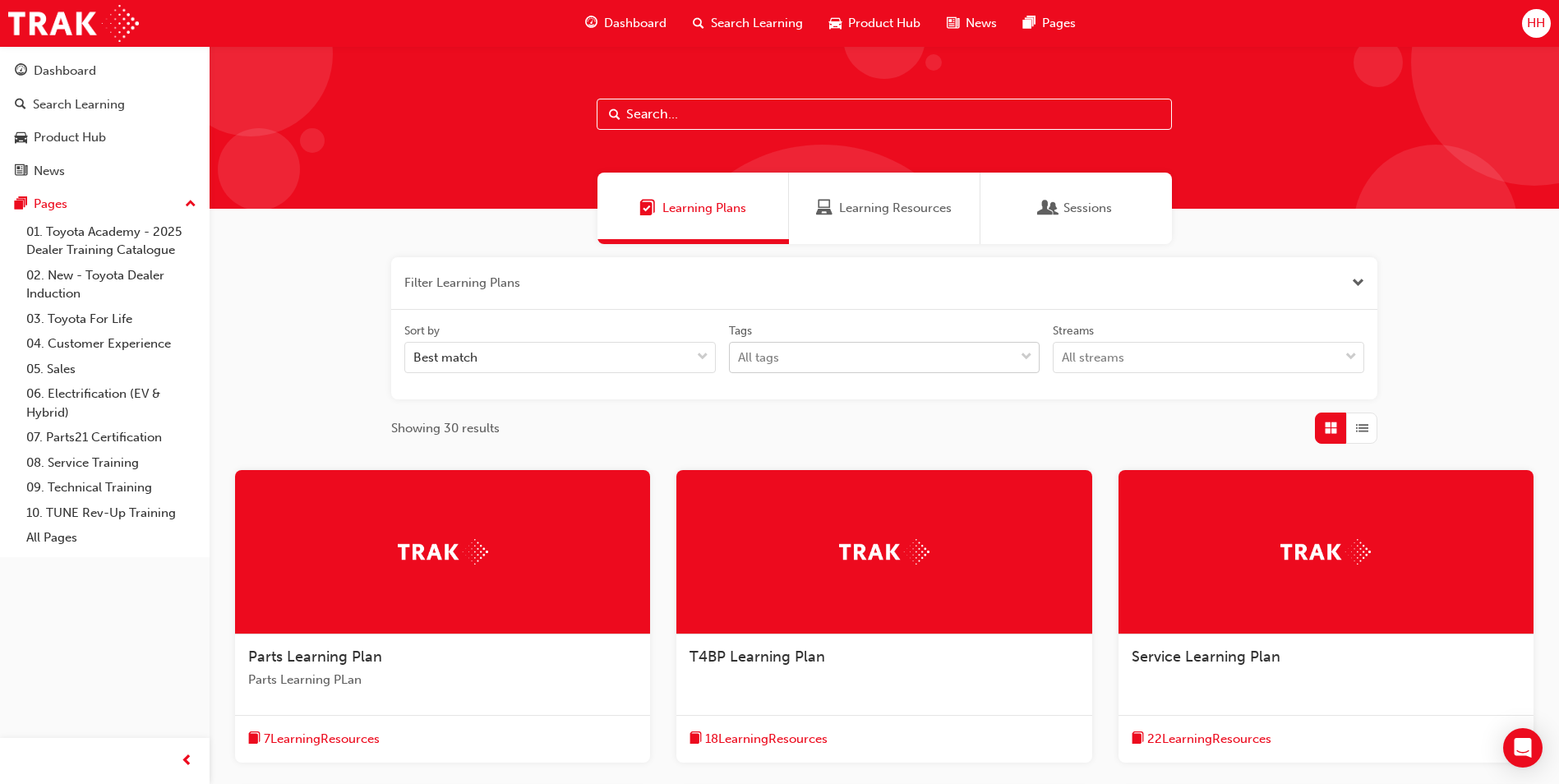
click at [850, 349] on div "All tags" at bounding box center [873, 357] width 285 height 29
click at [740, 350] on input "Tags All tags" at bounding box center [739, 357] width 2 height 14
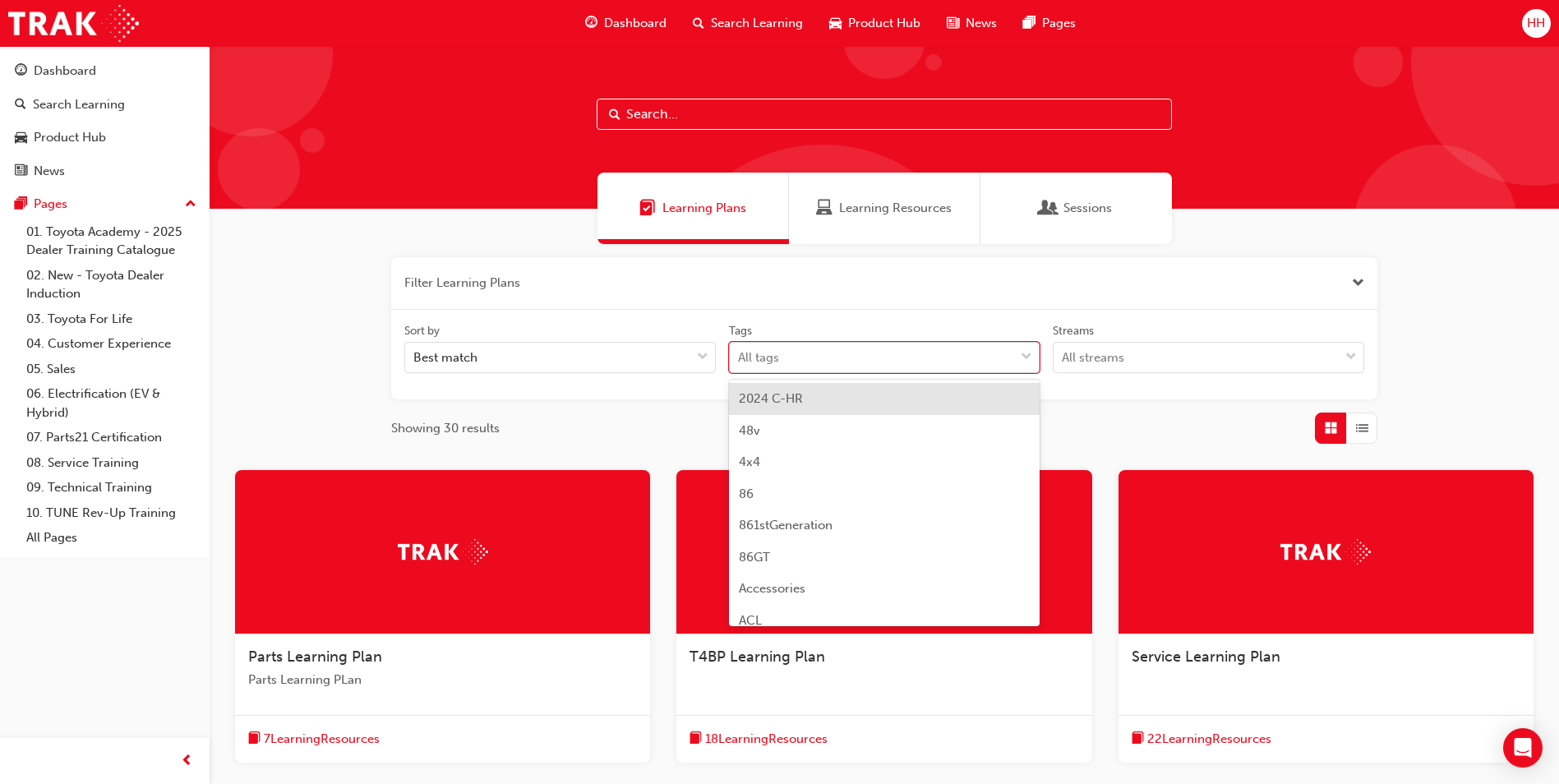
click at [850, 349] on div "All tags" at bounding box center [873, 357] width 285 height 29
click at [740, 350] on input "Tags option 2024 C-HR focused, 1 of 190. 190 results available. Use Up and Down…" at bounding box center [739, 357] width 2 height 14
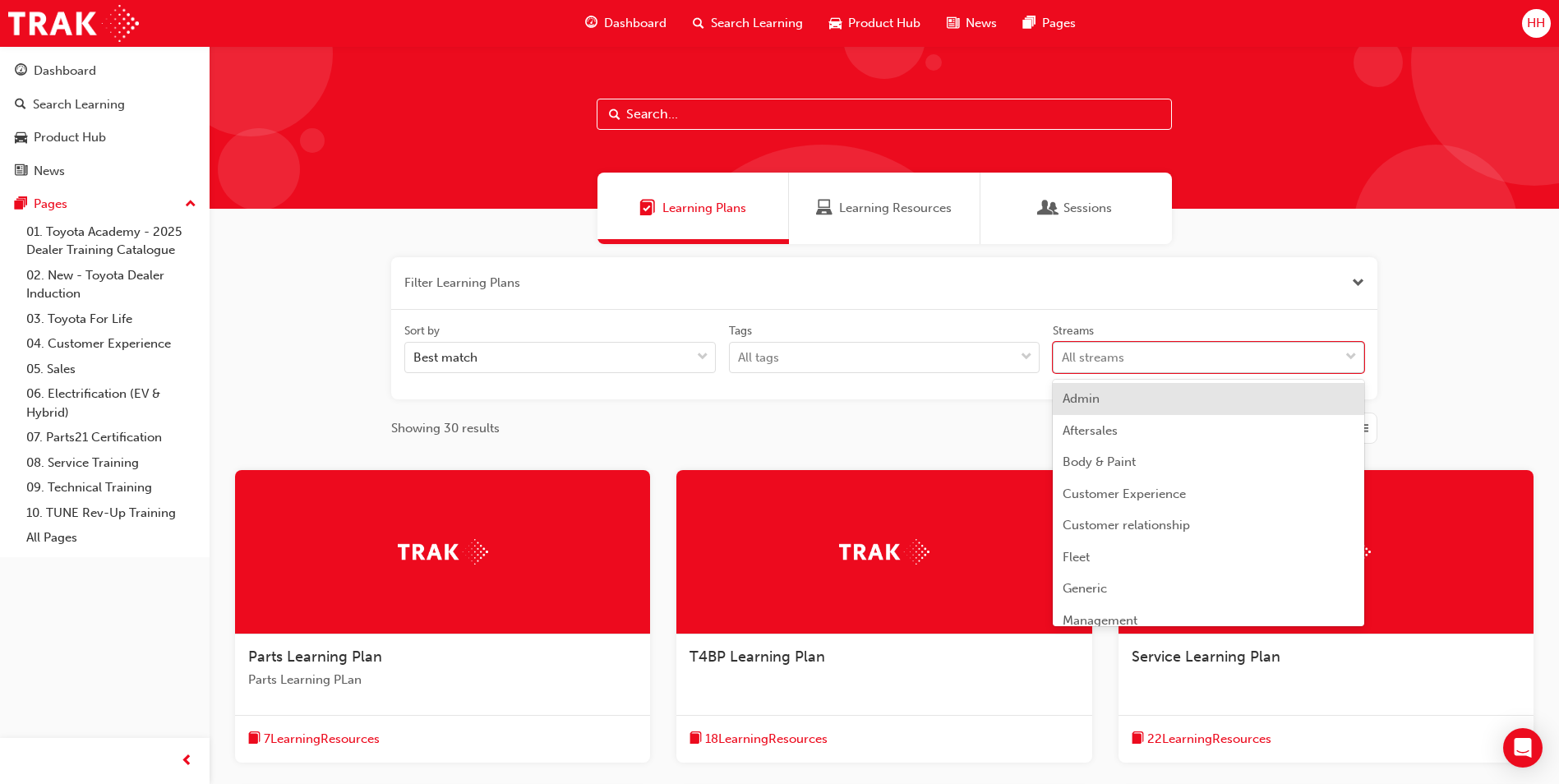
click at [1113, 352] on div "All streams" at bounding box center [1093, 357] width 62 height 19
click at [1063, 352] on input "Streams option Admin focused, 1 of 23. 23 results available. Use Up and Down to…" at bounding box center [1063, 357] width 2 height 14
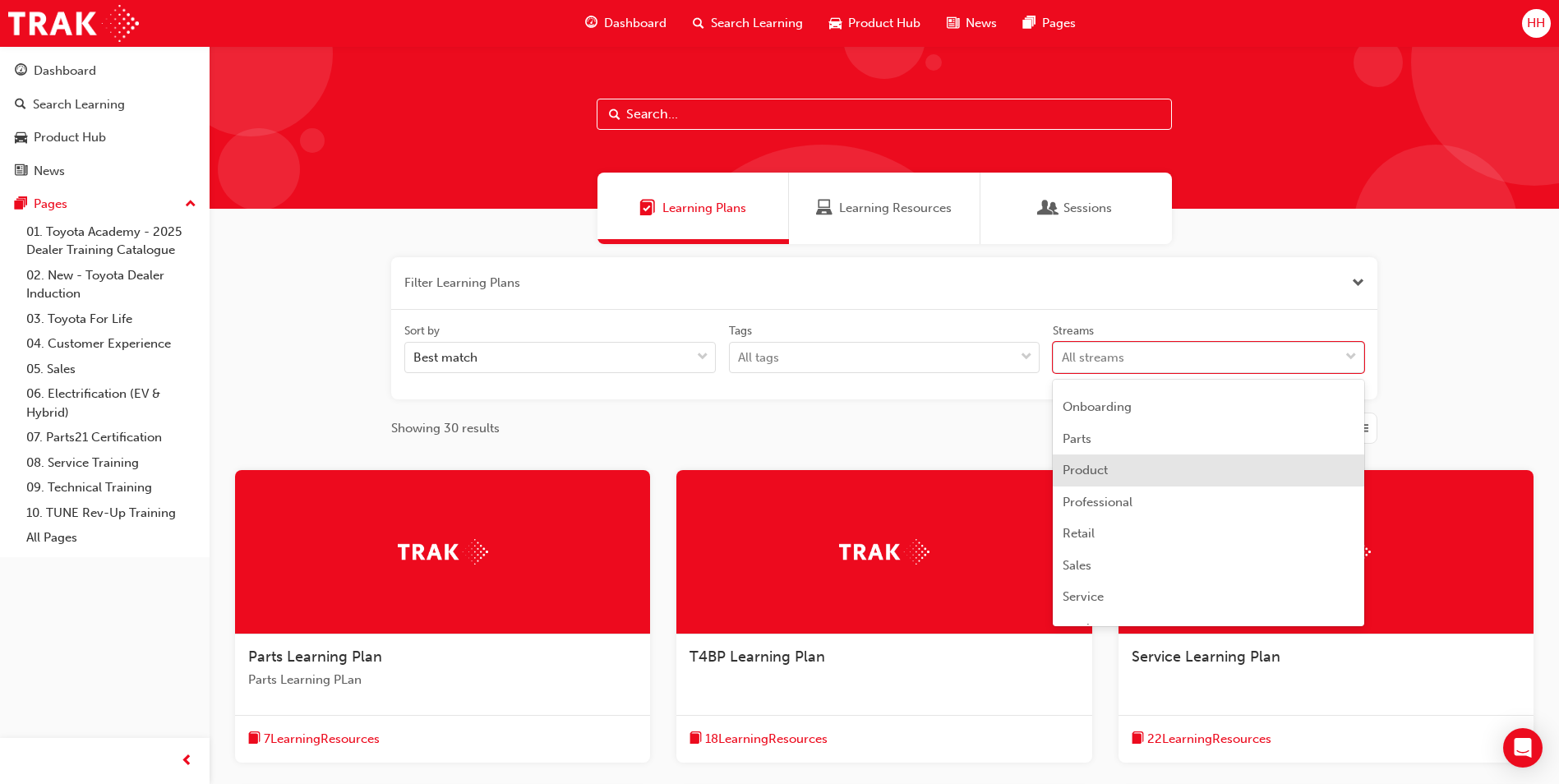
scroll to position [329, 0]
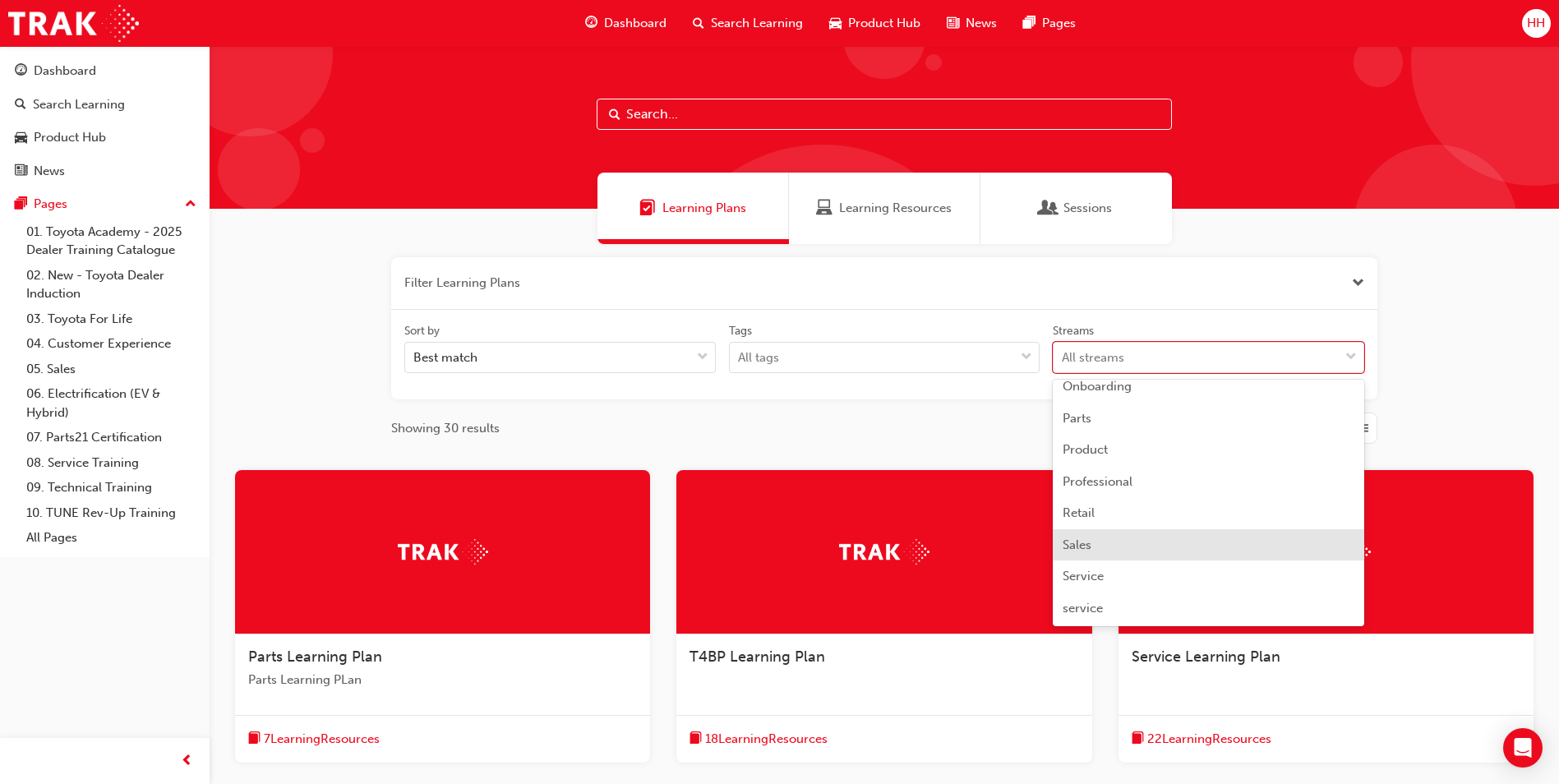
click at [1104, 541] on div "Sales" at bounding box center [1208, 545] width 311 height 32
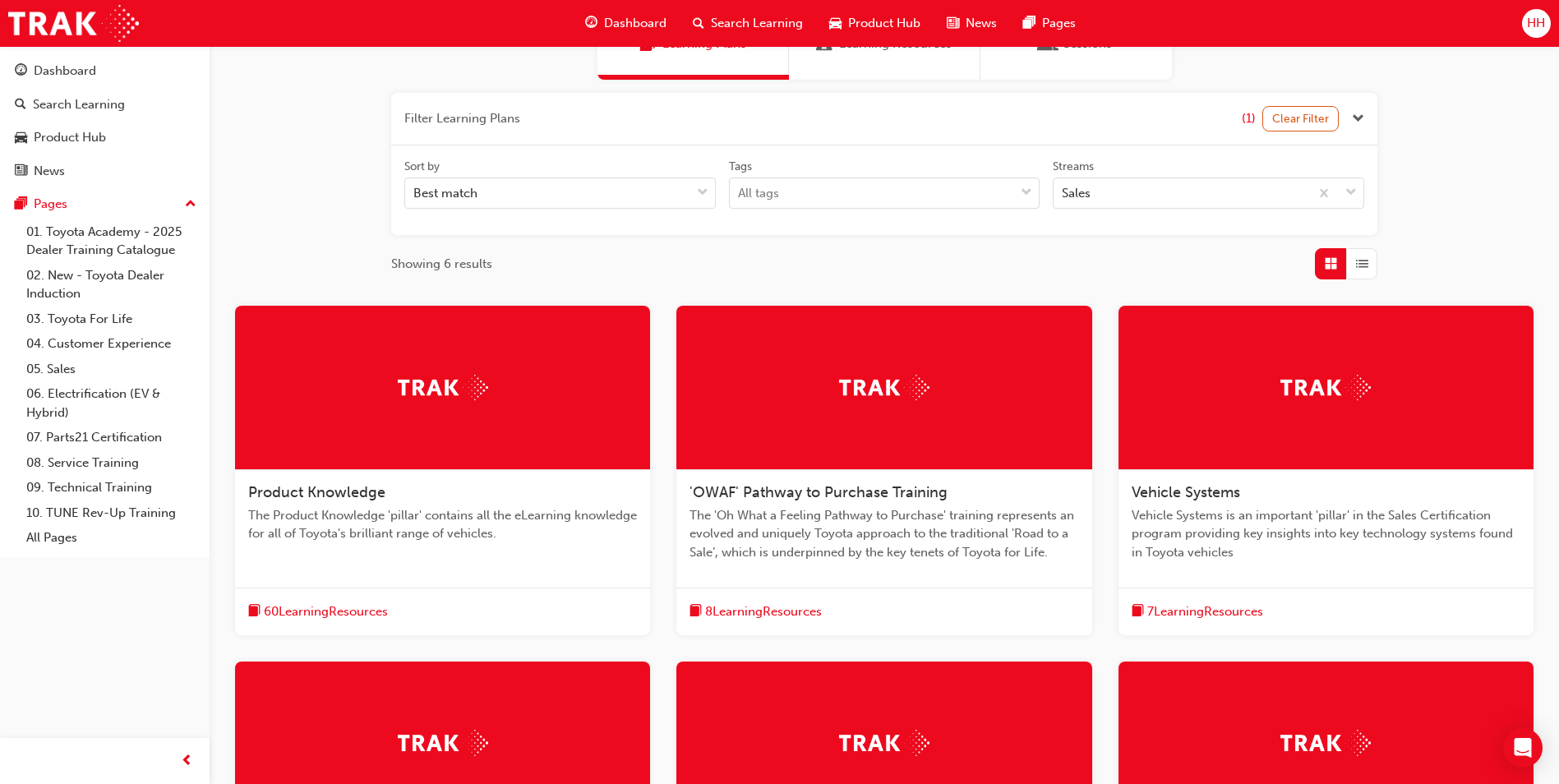
scroll to position [247, 0]
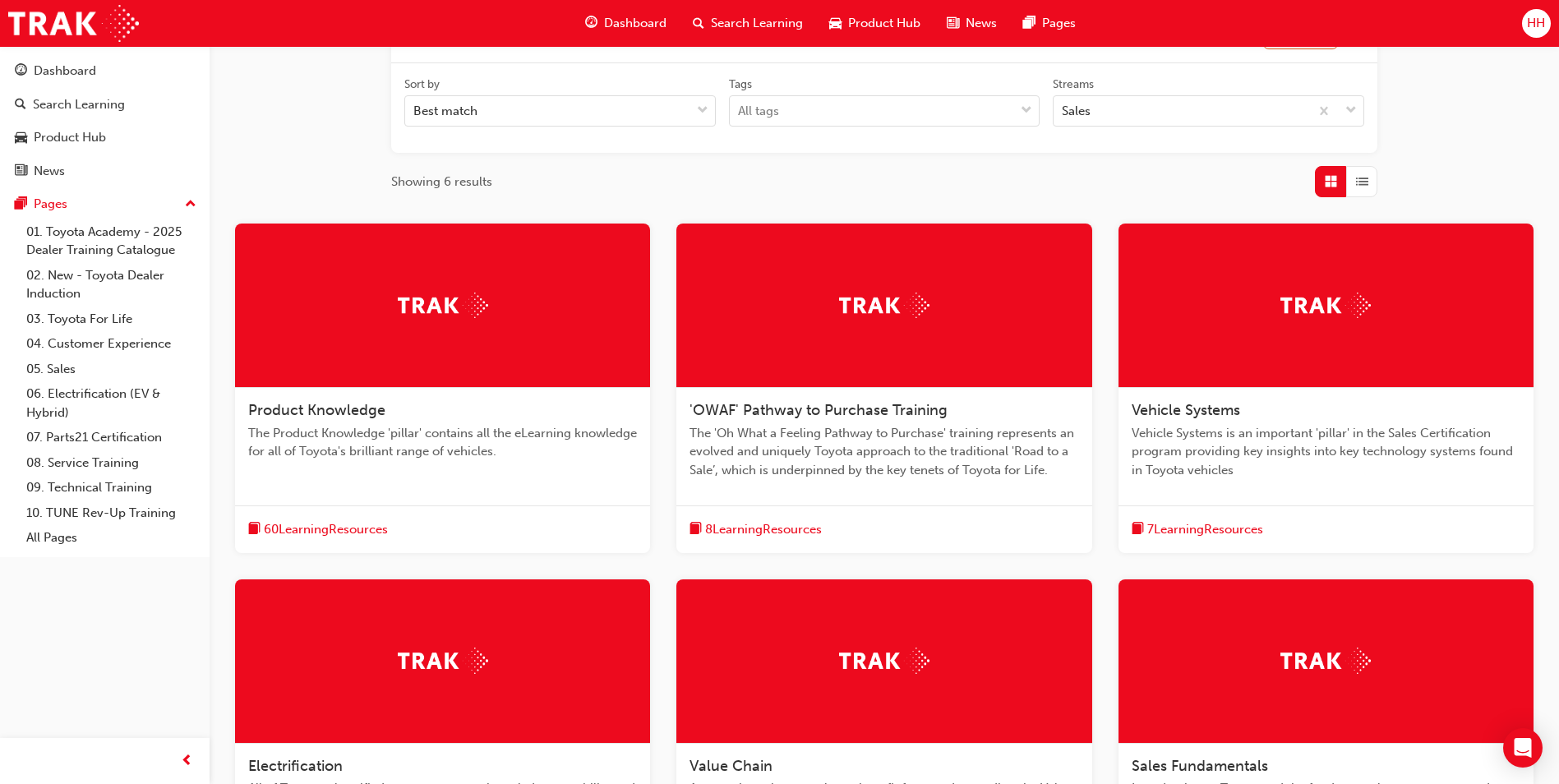
click at [1213, 463] on span "Vehicle Systems is an important 'pillar' in the Sales Certification program pro…" at bounding box center [1326, 452] width 389 height 56
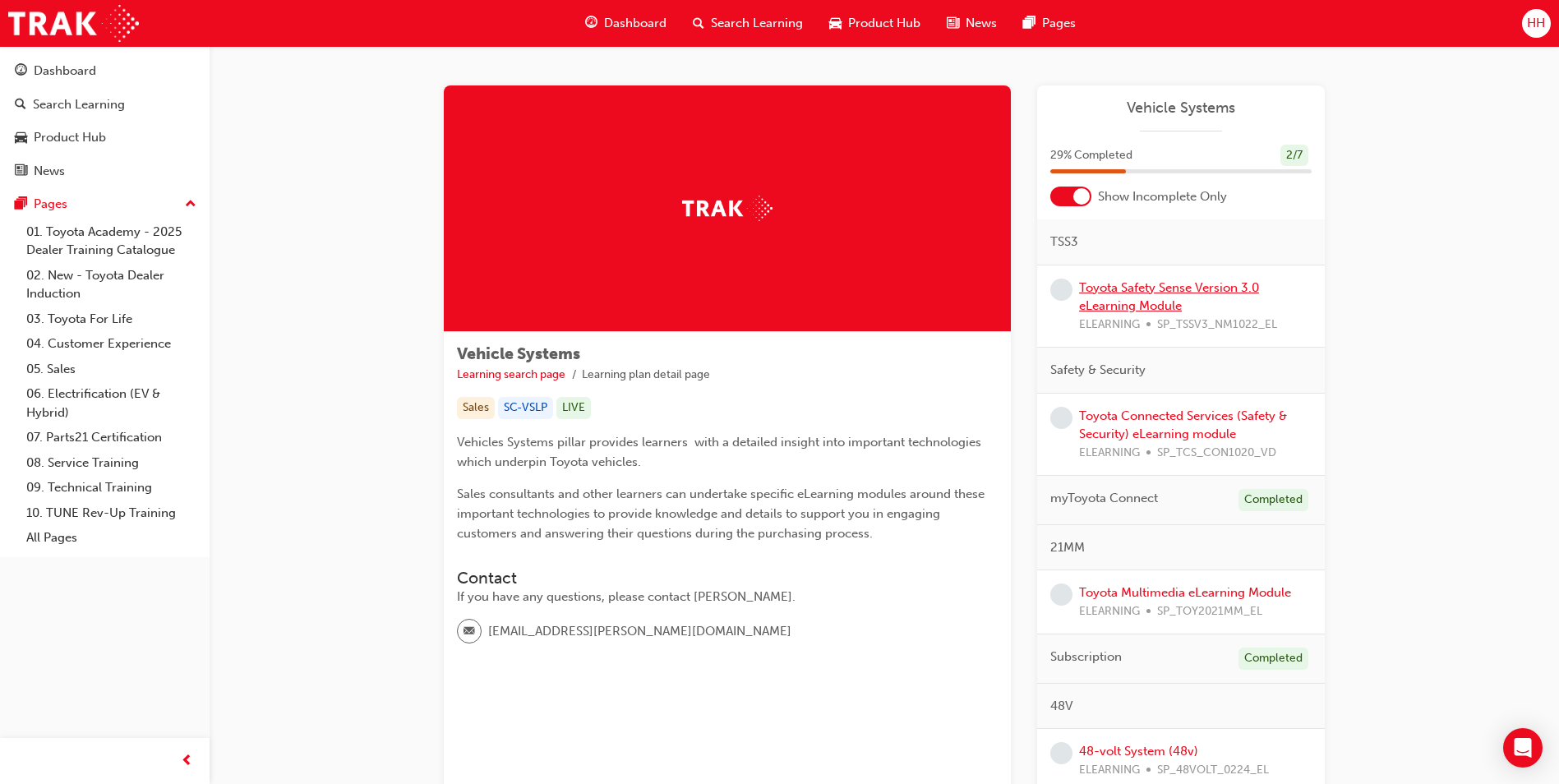
click at [1200, 286] on link "Toyota Safety Sense Version 3.0 eLearning Module" at bounding box center [1169, 297] width 180 height 34
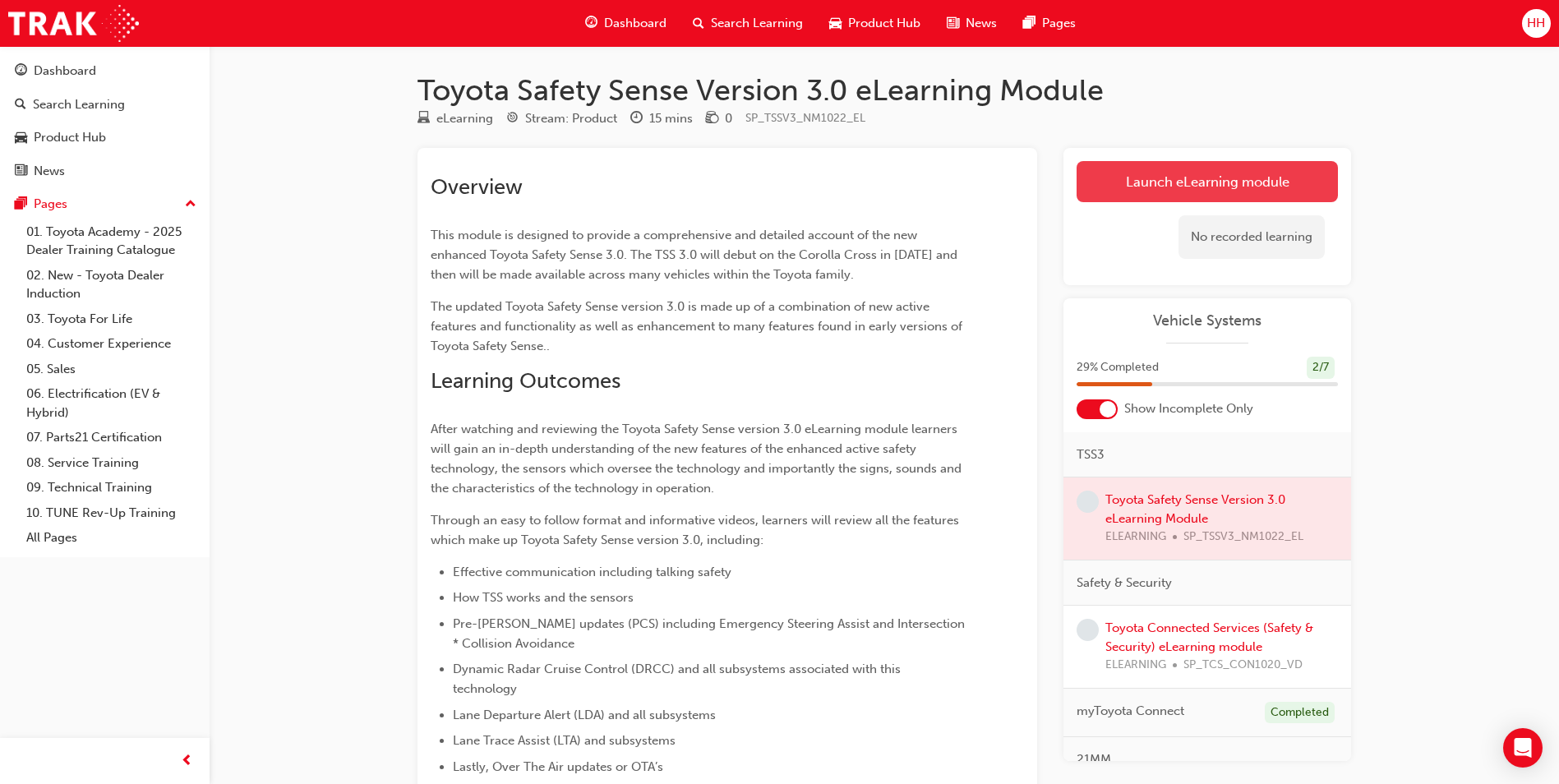
click at [1210, 184] on link "Launch eLearning module" at bounding box center [1207, 182] width 261 height 41
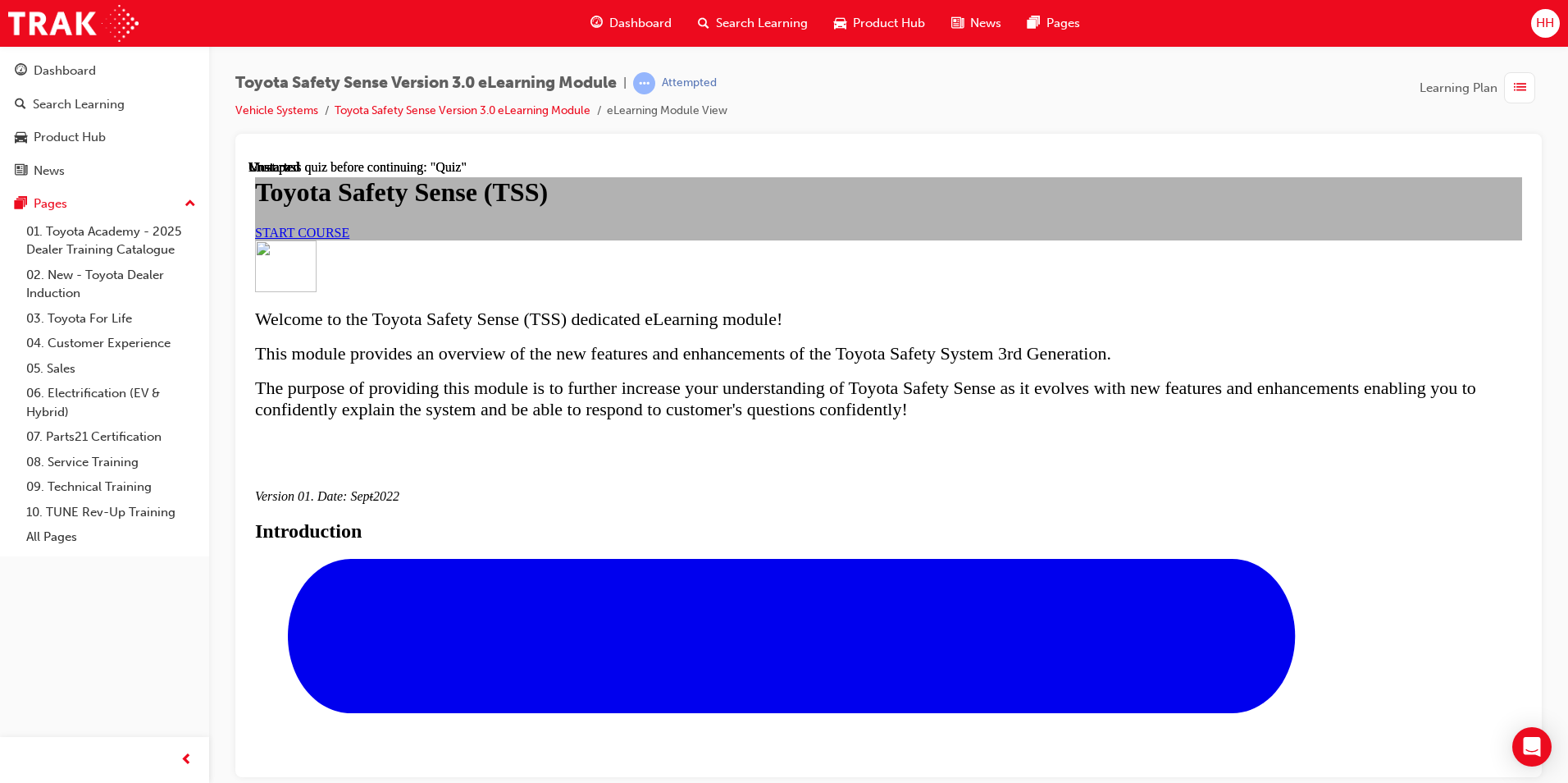
drag, startPoint x: 1456, startPoint y: 343, endPoint x: 1213, endPoint y: 185, distance: 289.8
click at [350, 238] on link "START COURSE" at bounding box center [302, 232] width 94 height 14
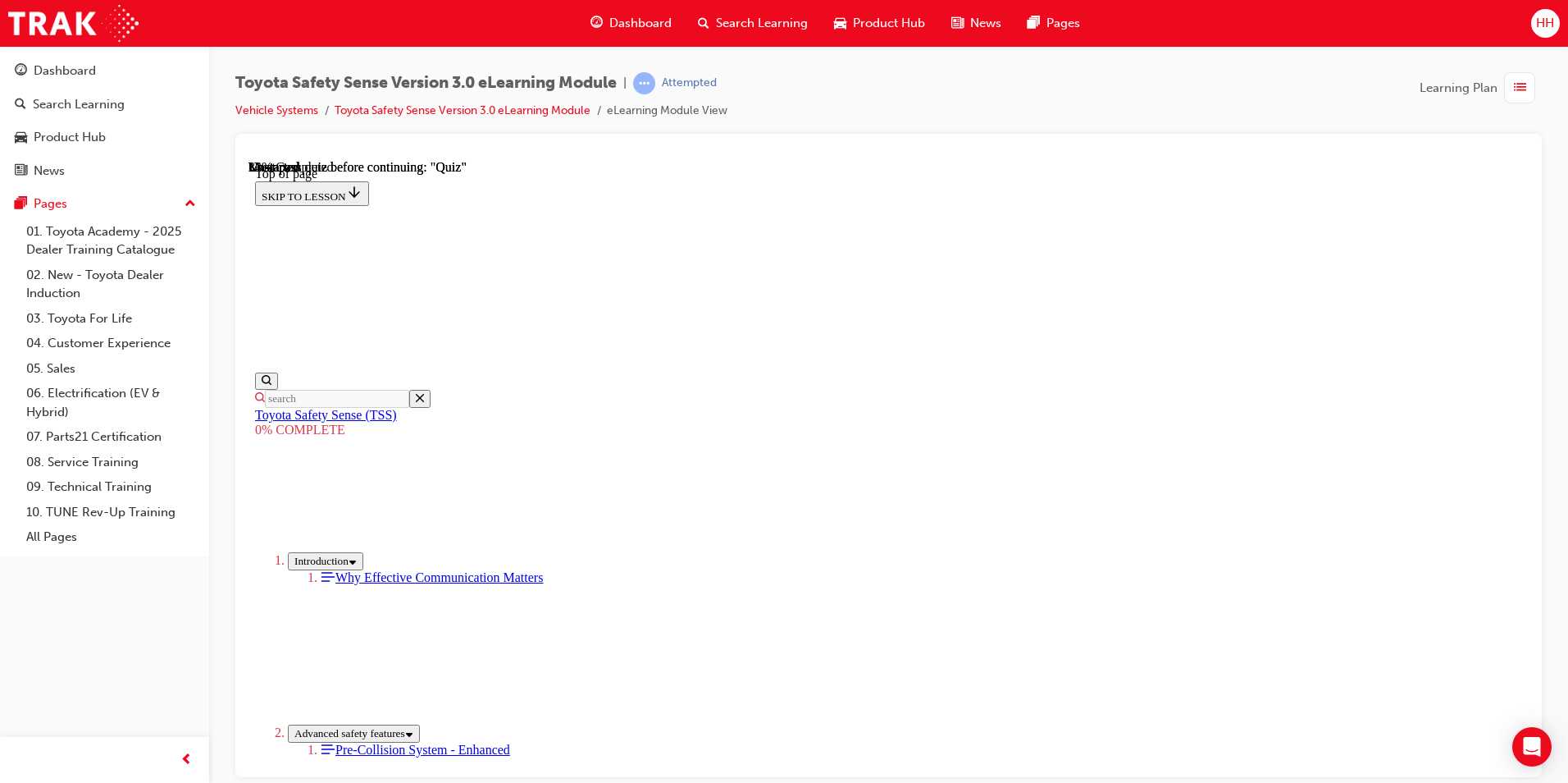
scroll to position [625, 0]
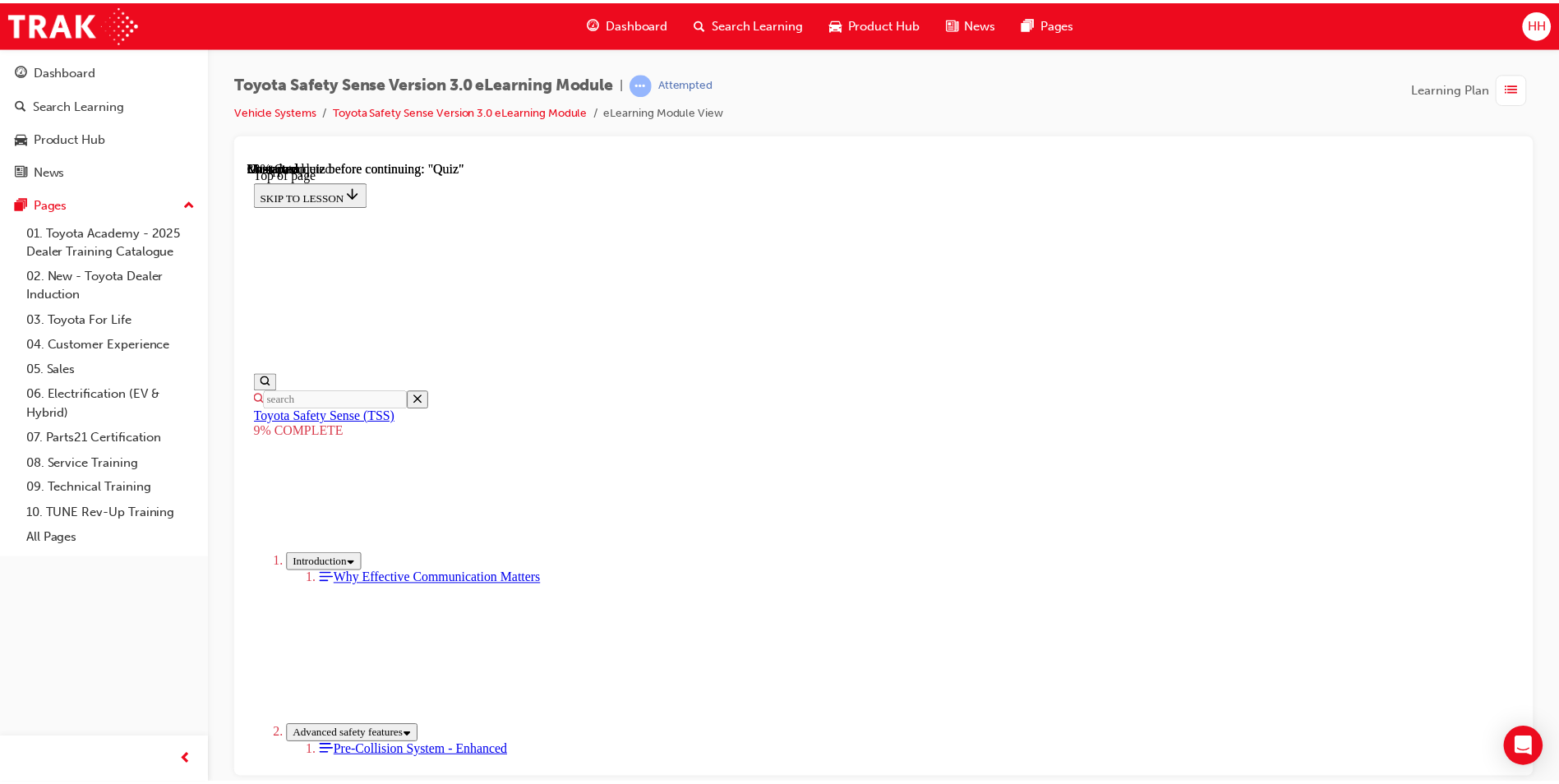
scroll to position [707, 0]
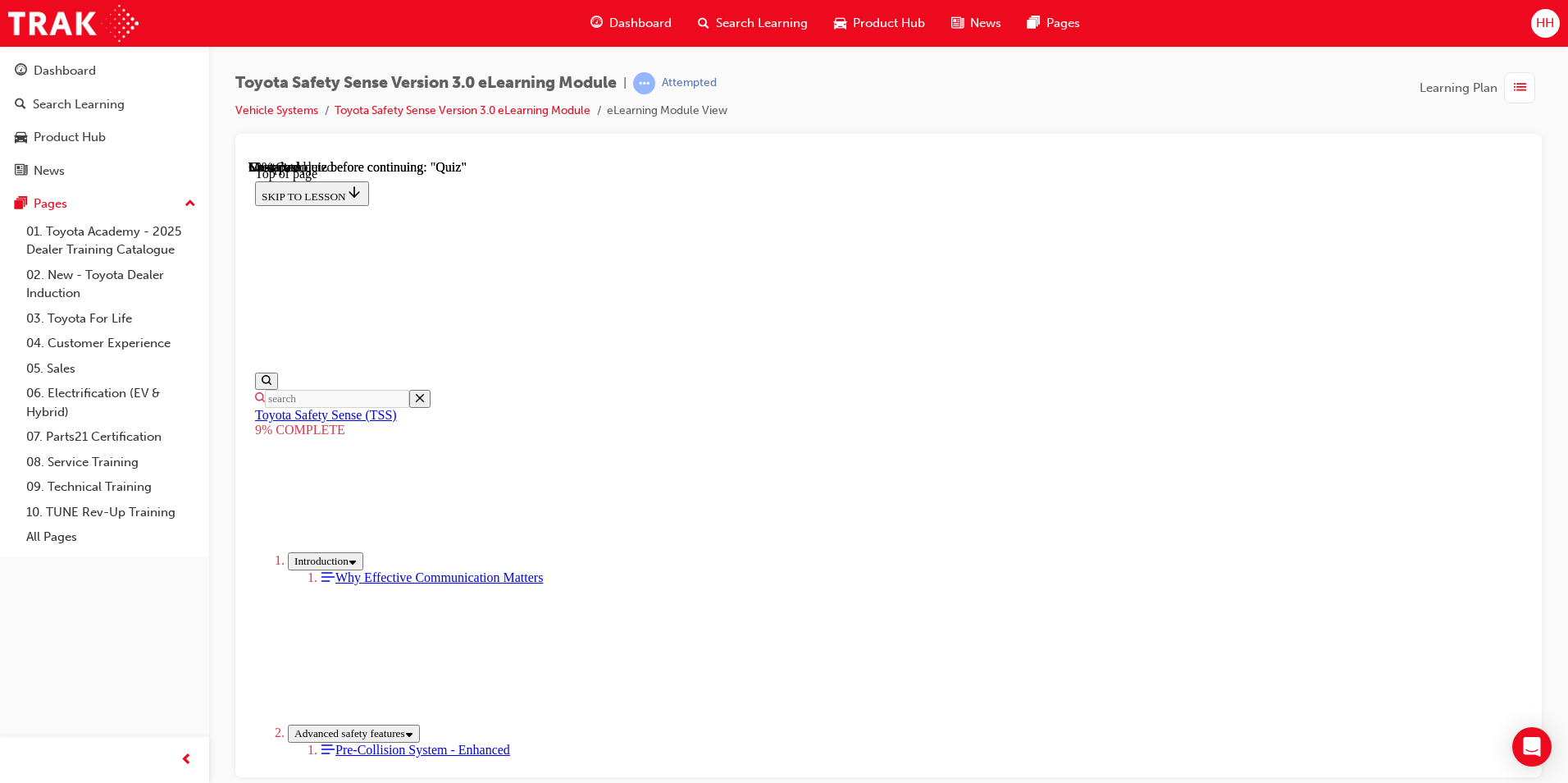
click at [636, 34] on div "Dashboard" at bounding box center [631, 23] width 108 height 34
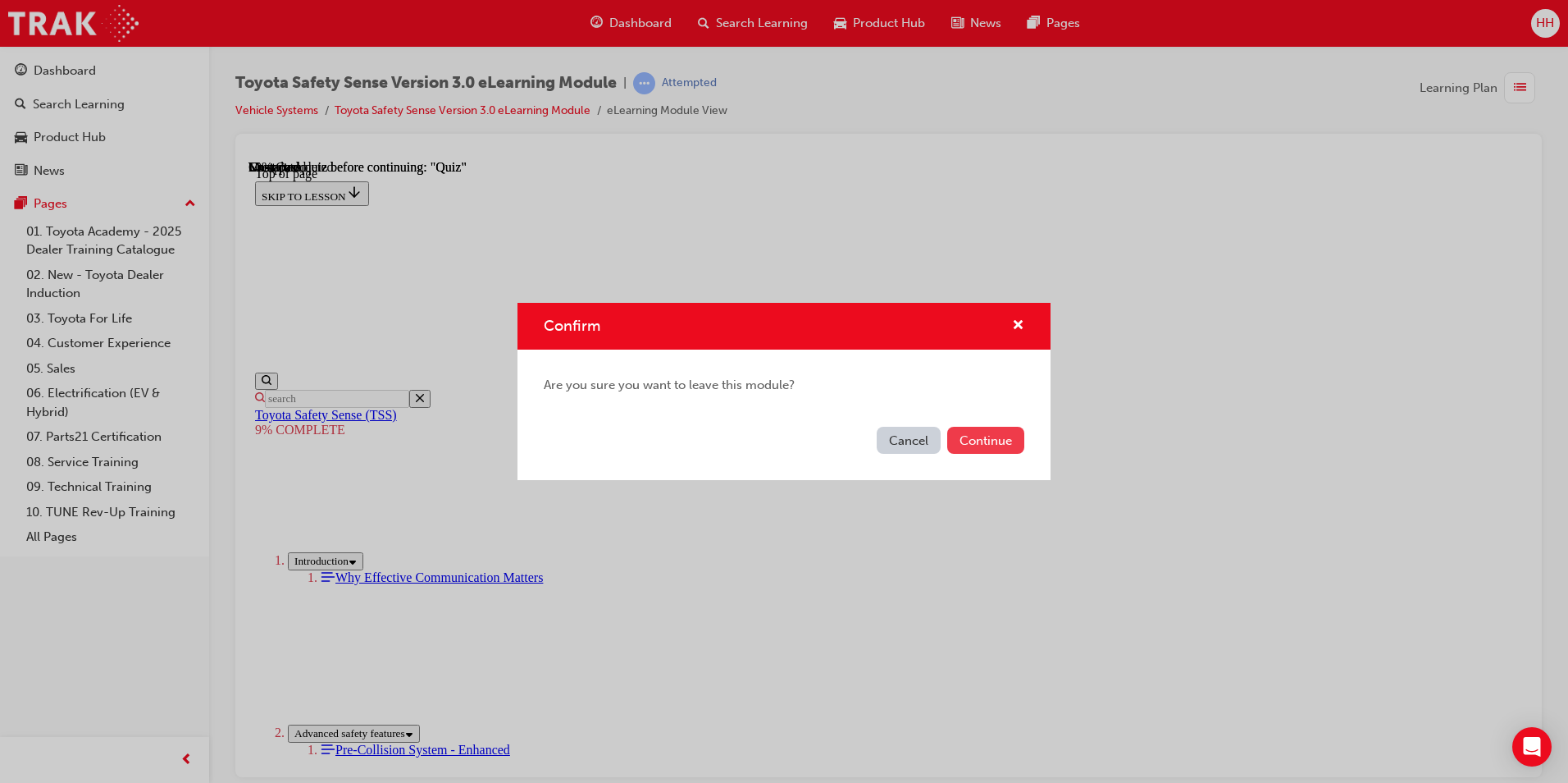
click at [972, 439] on button "Continue" at bounding box center [985, 440] width 77 height 27
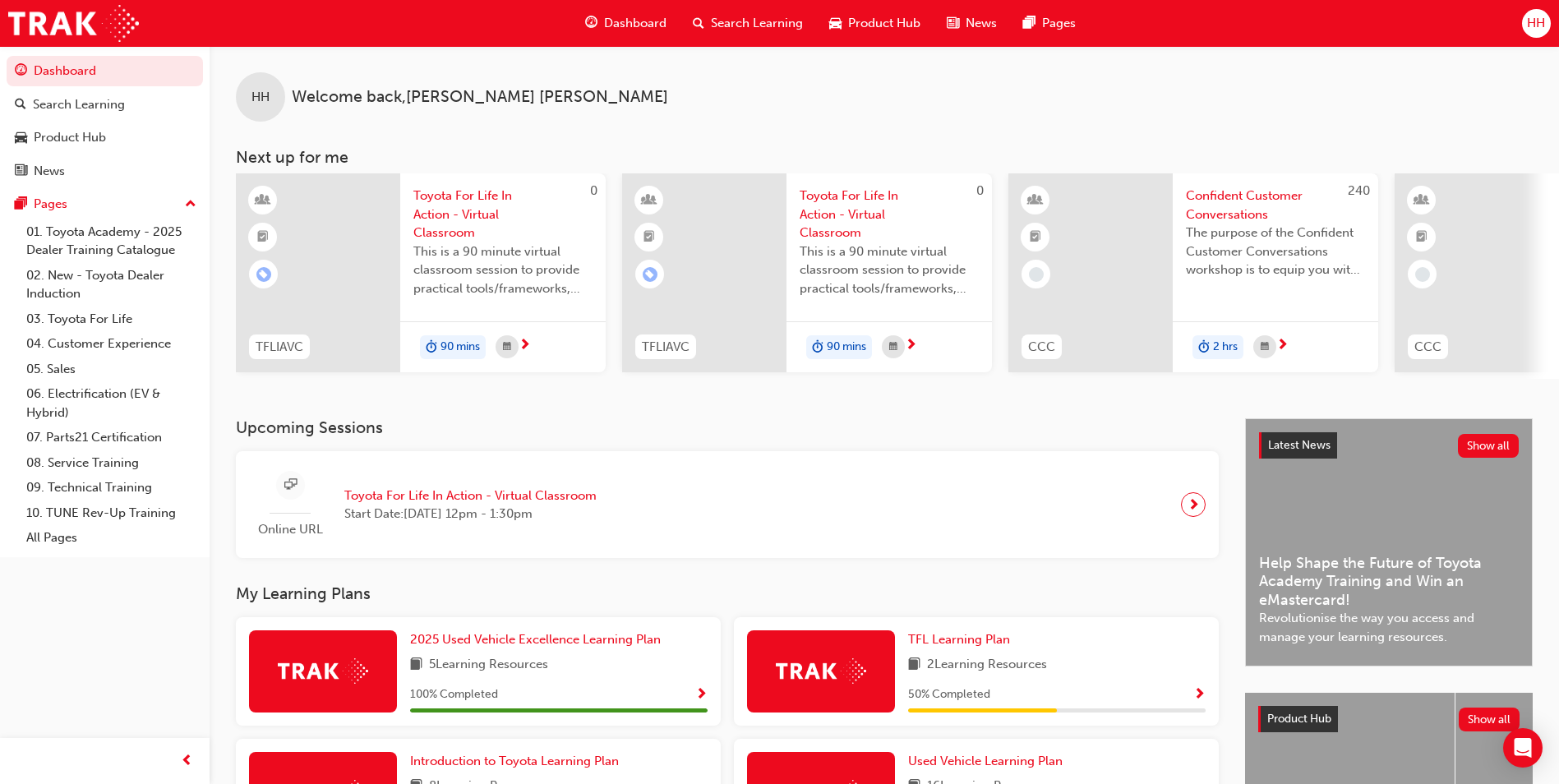
click at [727, 10] on div "Search Learning" at bounding box center [748, 23] width 136 height 34
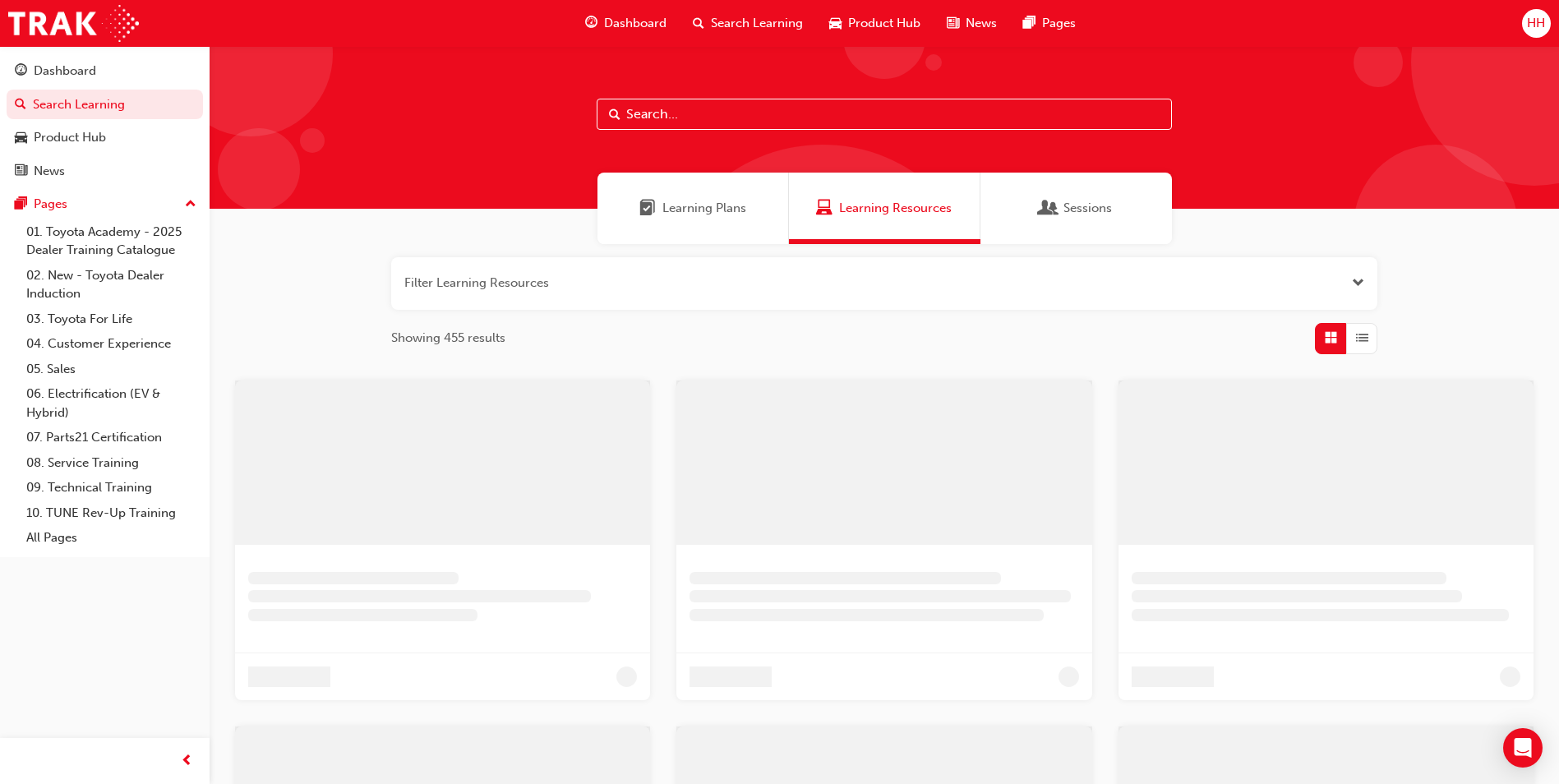
click at [655, 8] on div "Dashboard" at bounding box center [626, 23] width 108 height 34
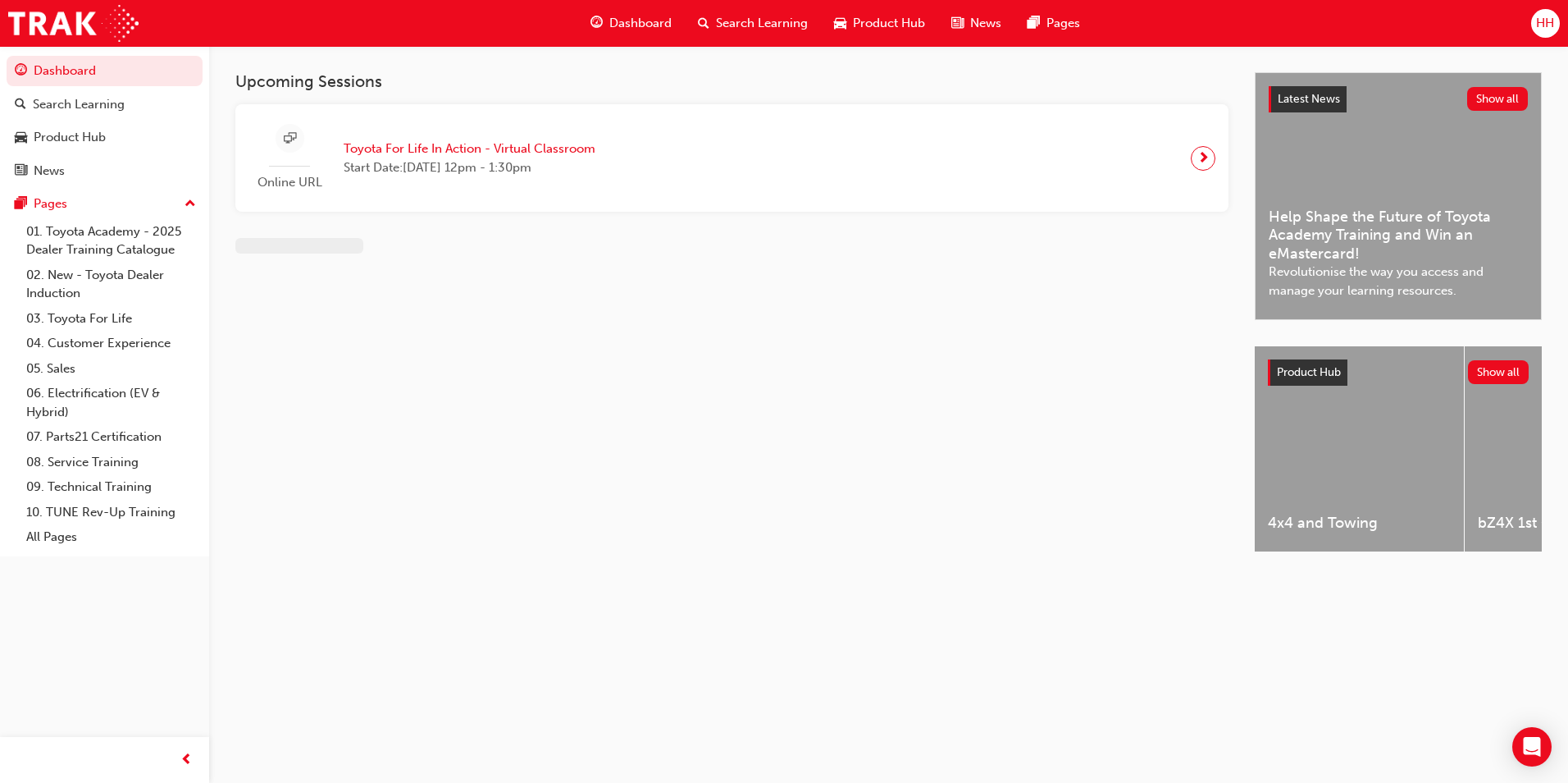
click at [897, 23] on span "Product Hub" at bounding box center [889, 23] width 72 height 19
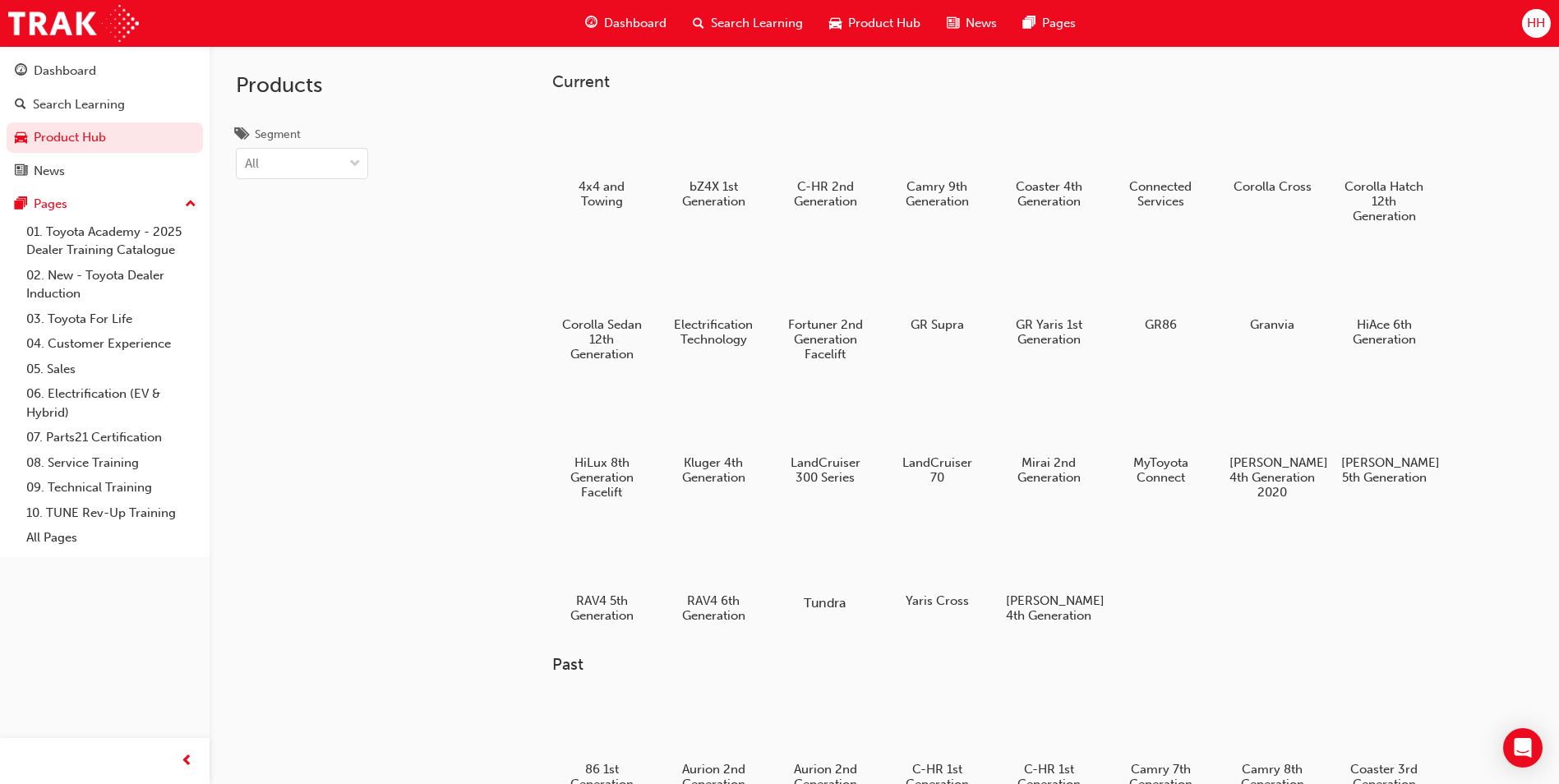
click at [849, 567] on div at bounding box center [825, 554] width 91 height 65
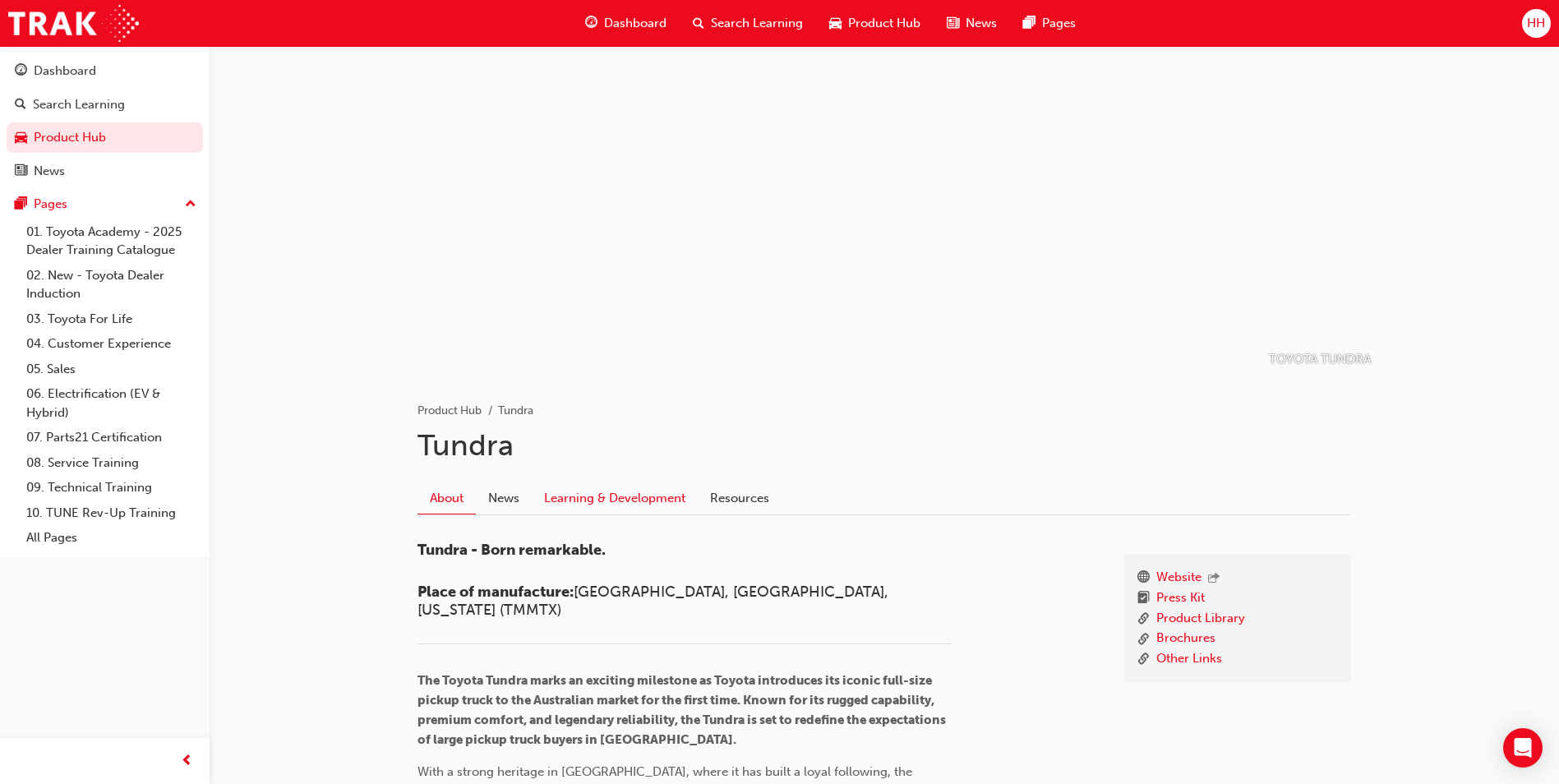
click at [585, 490] on link "Learning & Development" at bounding box center [615, 497] width 166 height 31
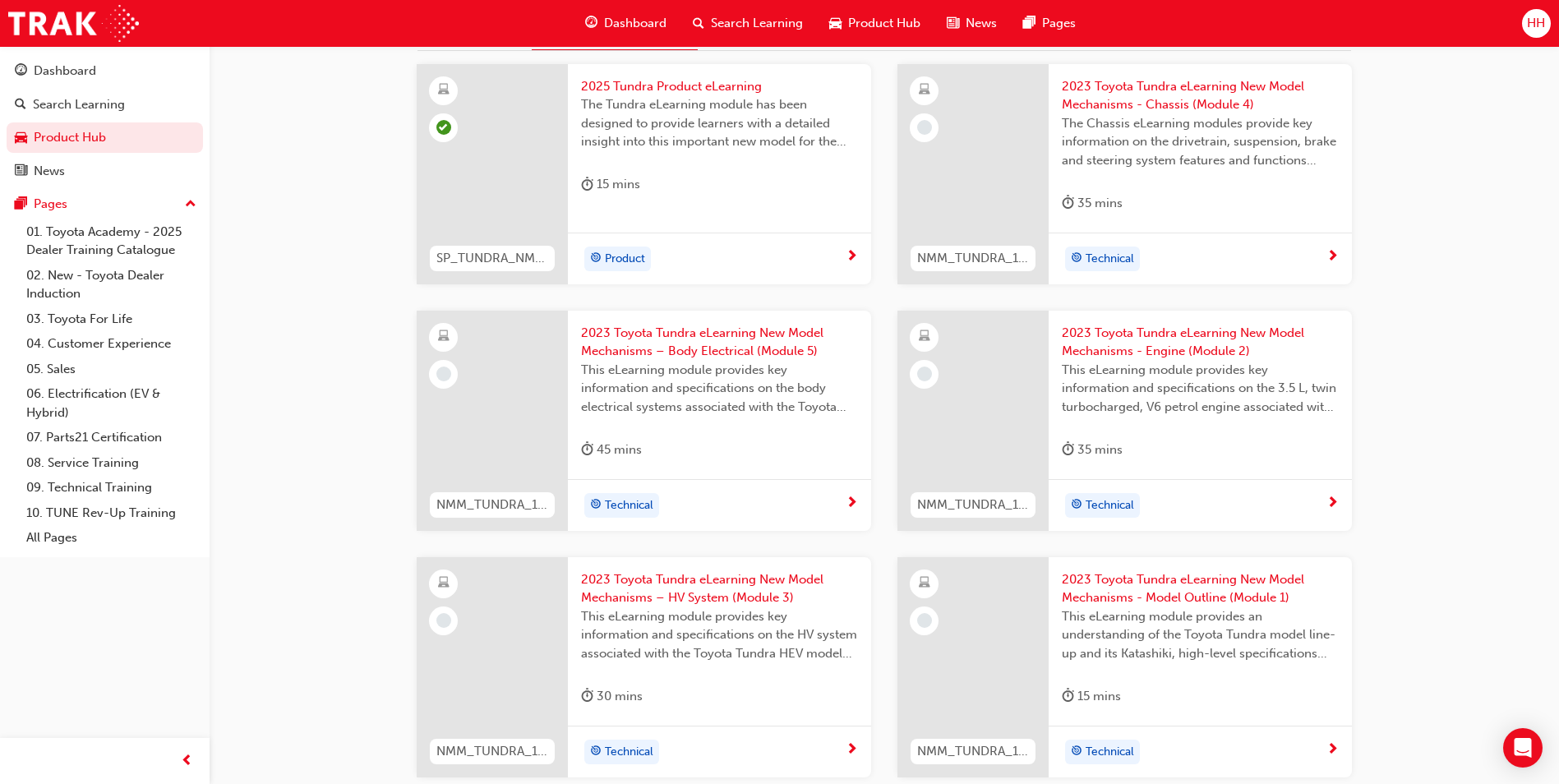
scroll to position [493, 0]
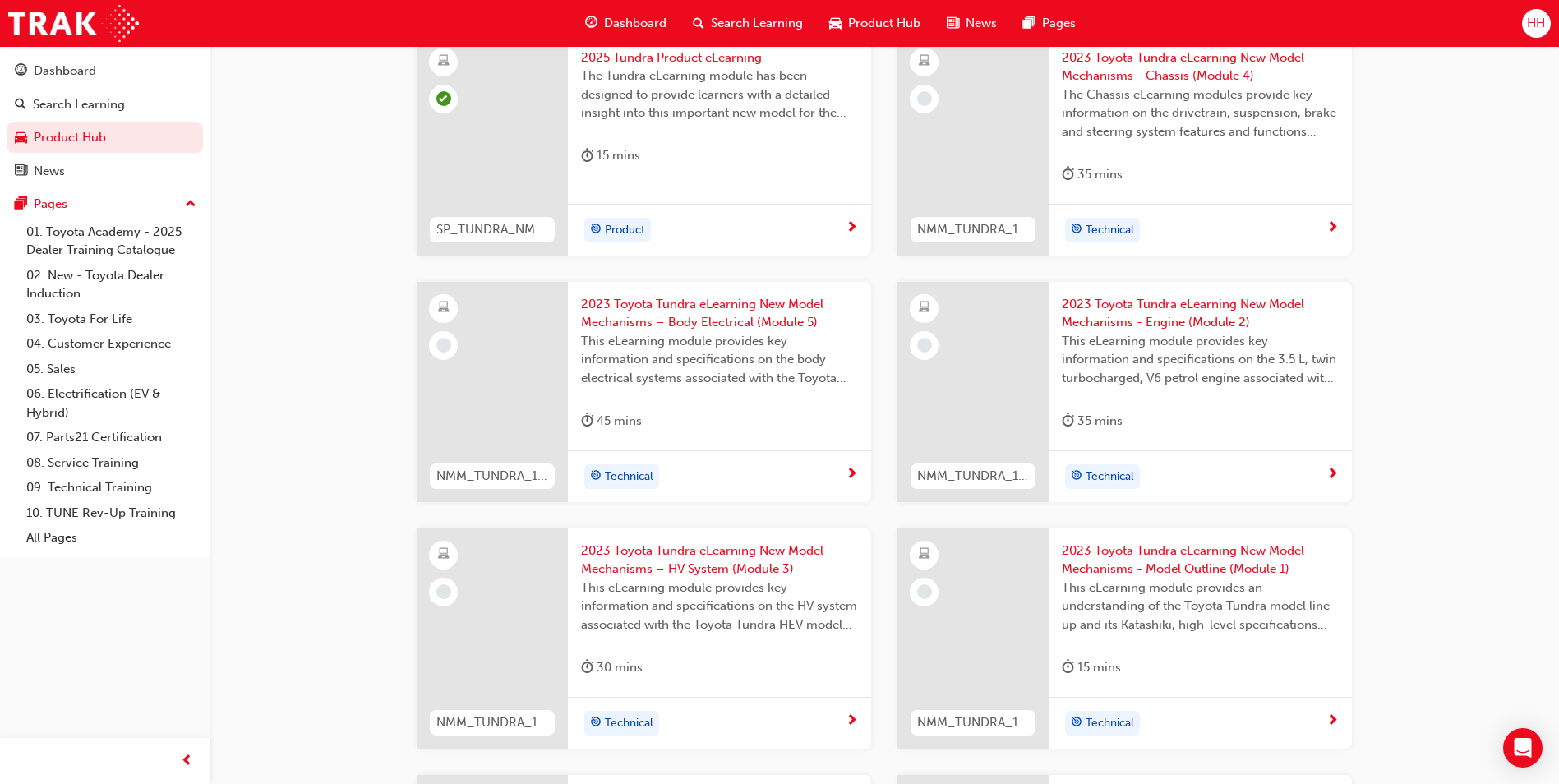
click at [1226, 551] on span "2023 Toyota Tundra eLearning New Model Mechanisms - Model Outline (Module 1)" at bounding box center [1200, 559] width 277 height 37
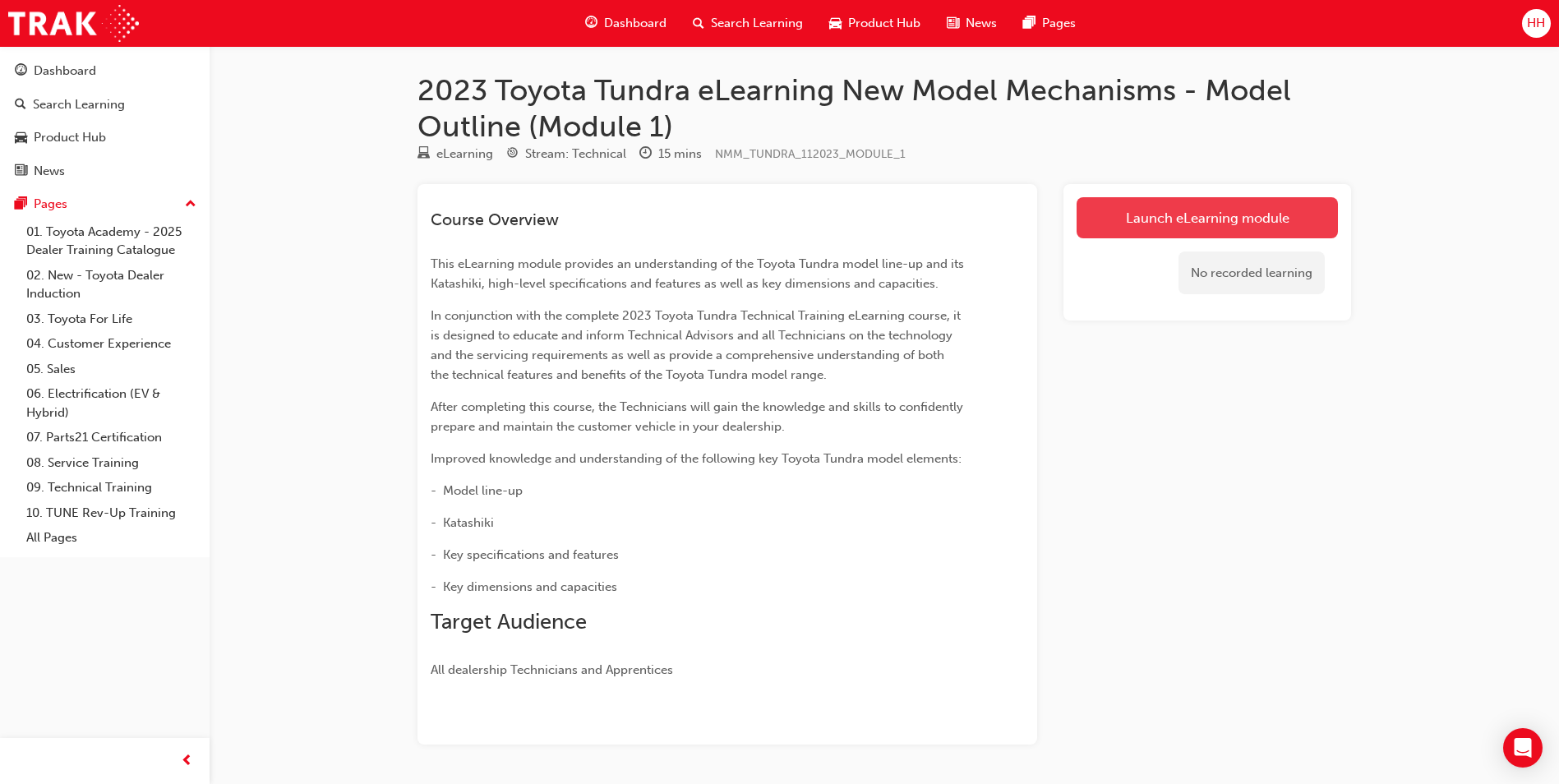
click at [1208, 205] on link "Launch eLearning module" at bounding box center [1207, 217] width 261 height 41
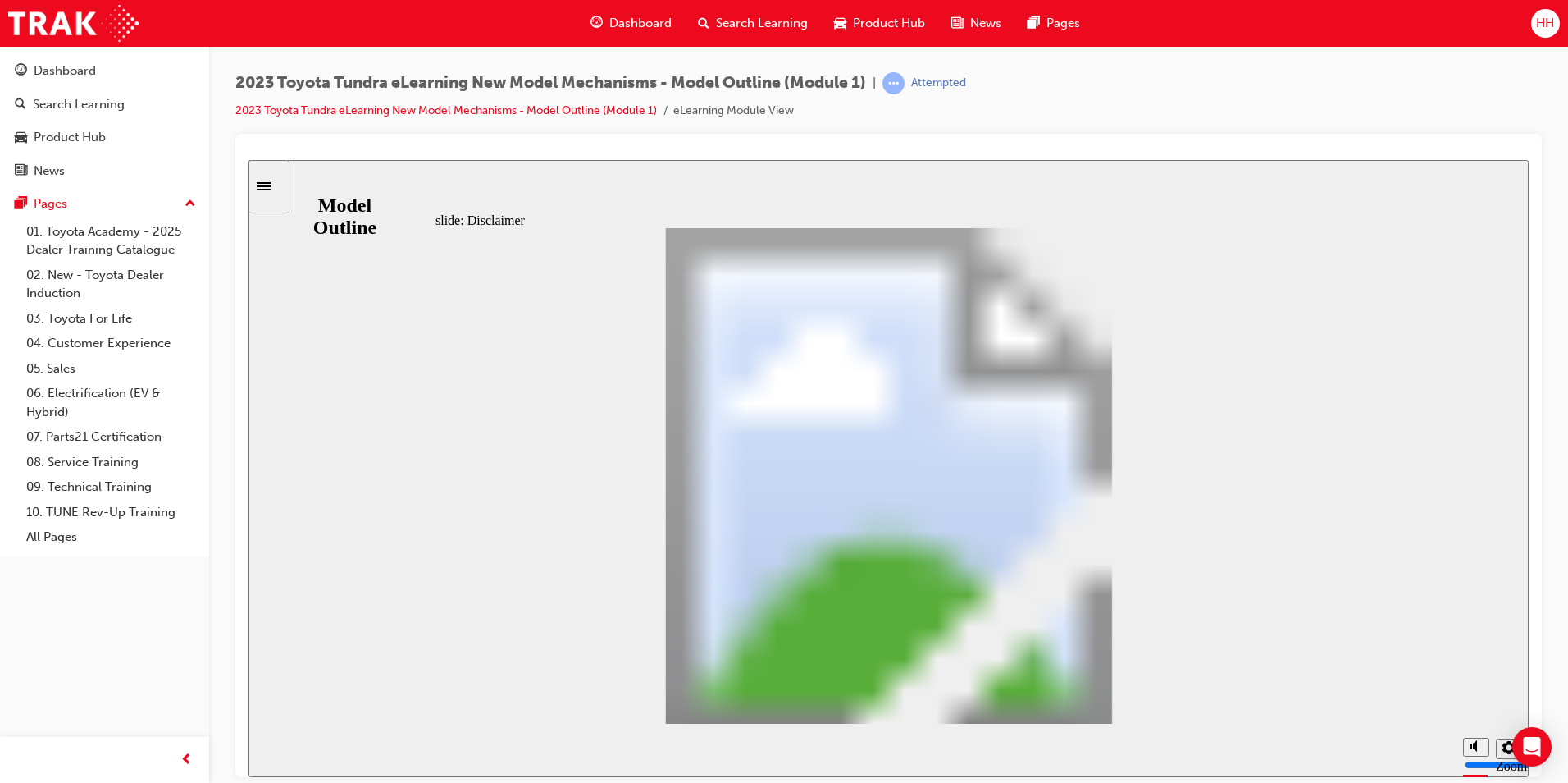
click at [637, 23] on span "Dashboard" at bounding box center [640, 23] width 62 height 19
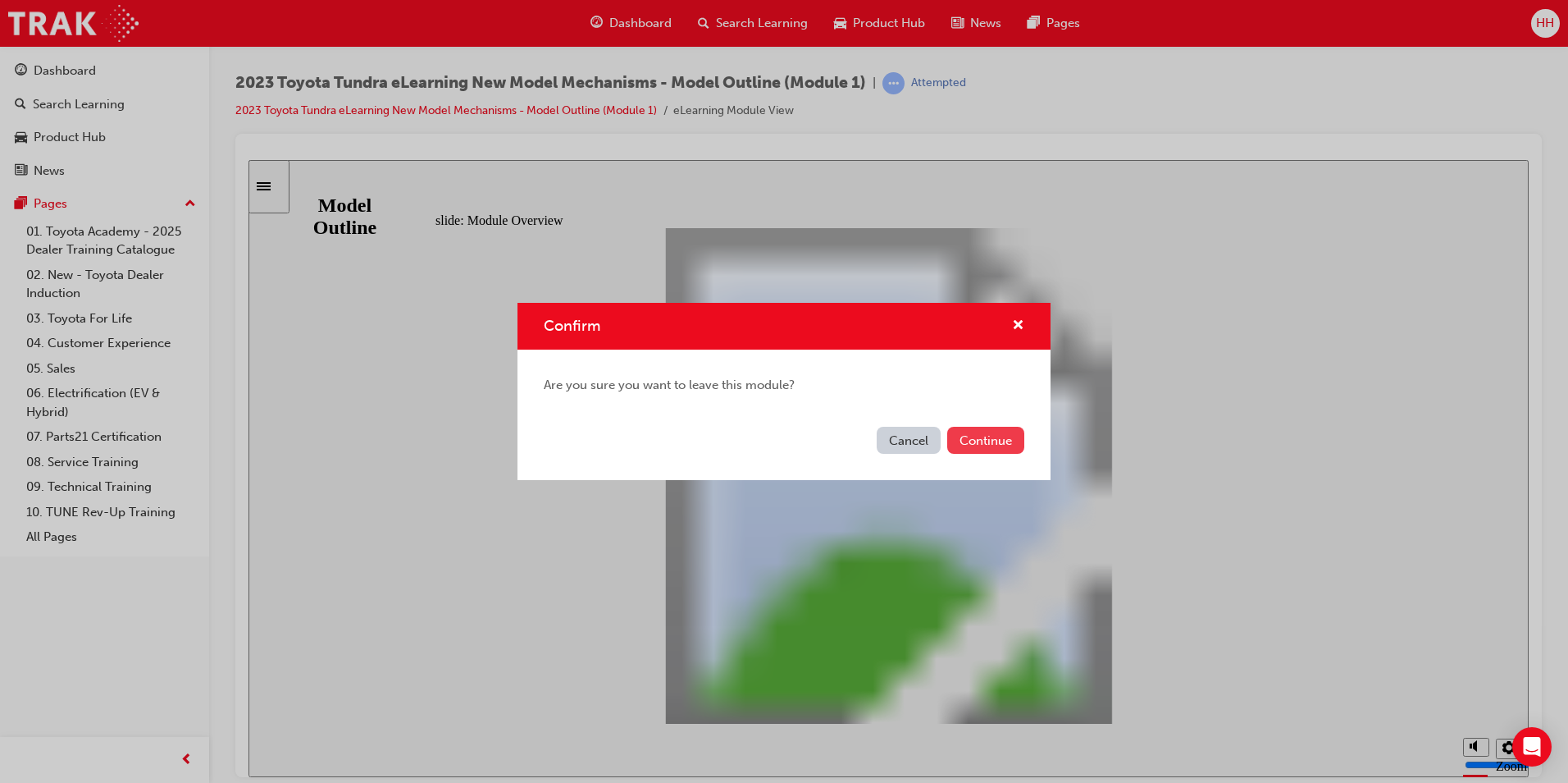
click at [996, 440] on button "Continue" at bounding box center [985, 440] width 77 height 27
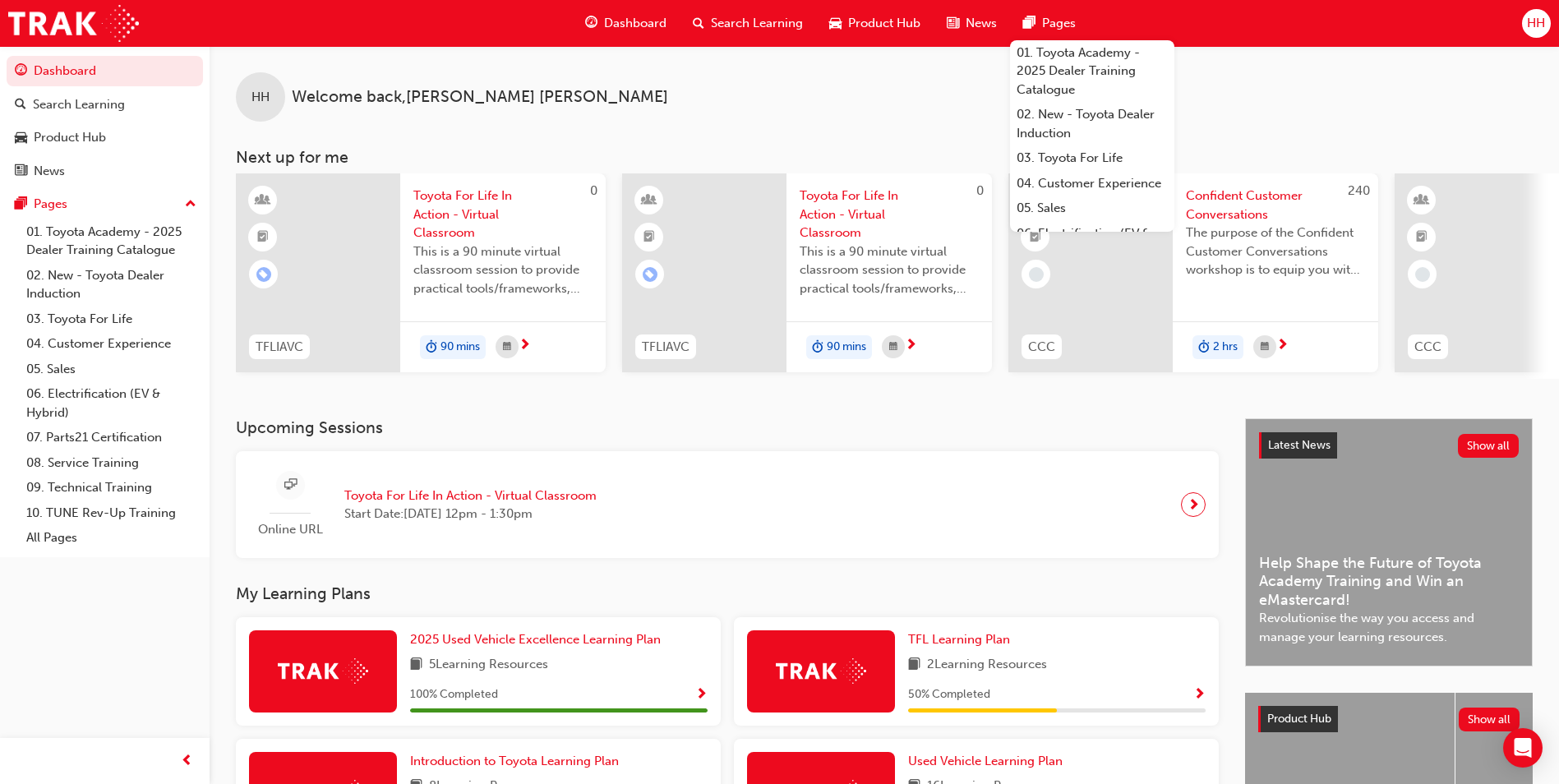
click at [1534, 20] on span "HH" at bounding box center [1536, 23] width 18 height 19
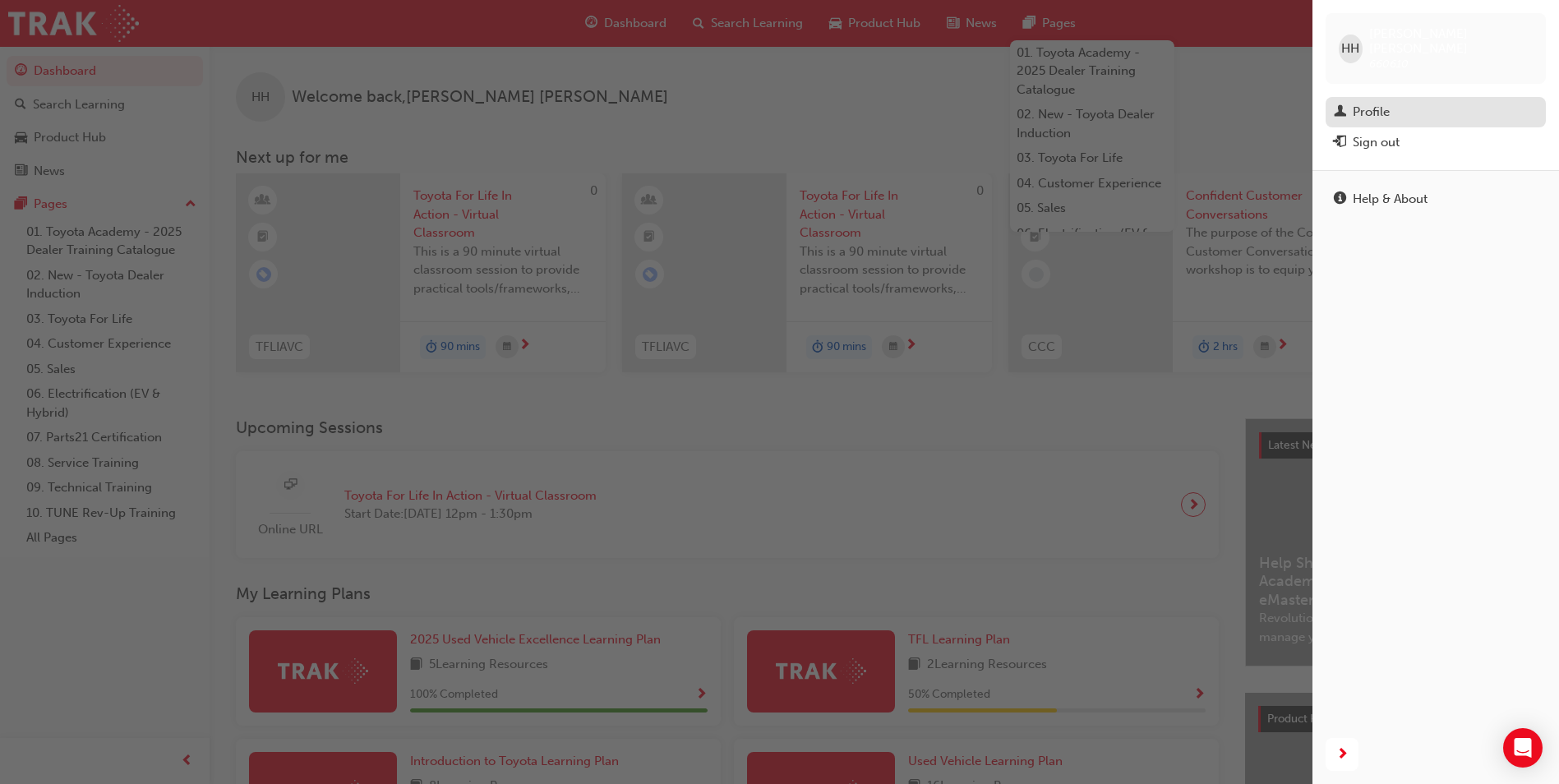
click at [1386, 102] on div "Profile" at bounding box center [1371, 111] width 37 height 19
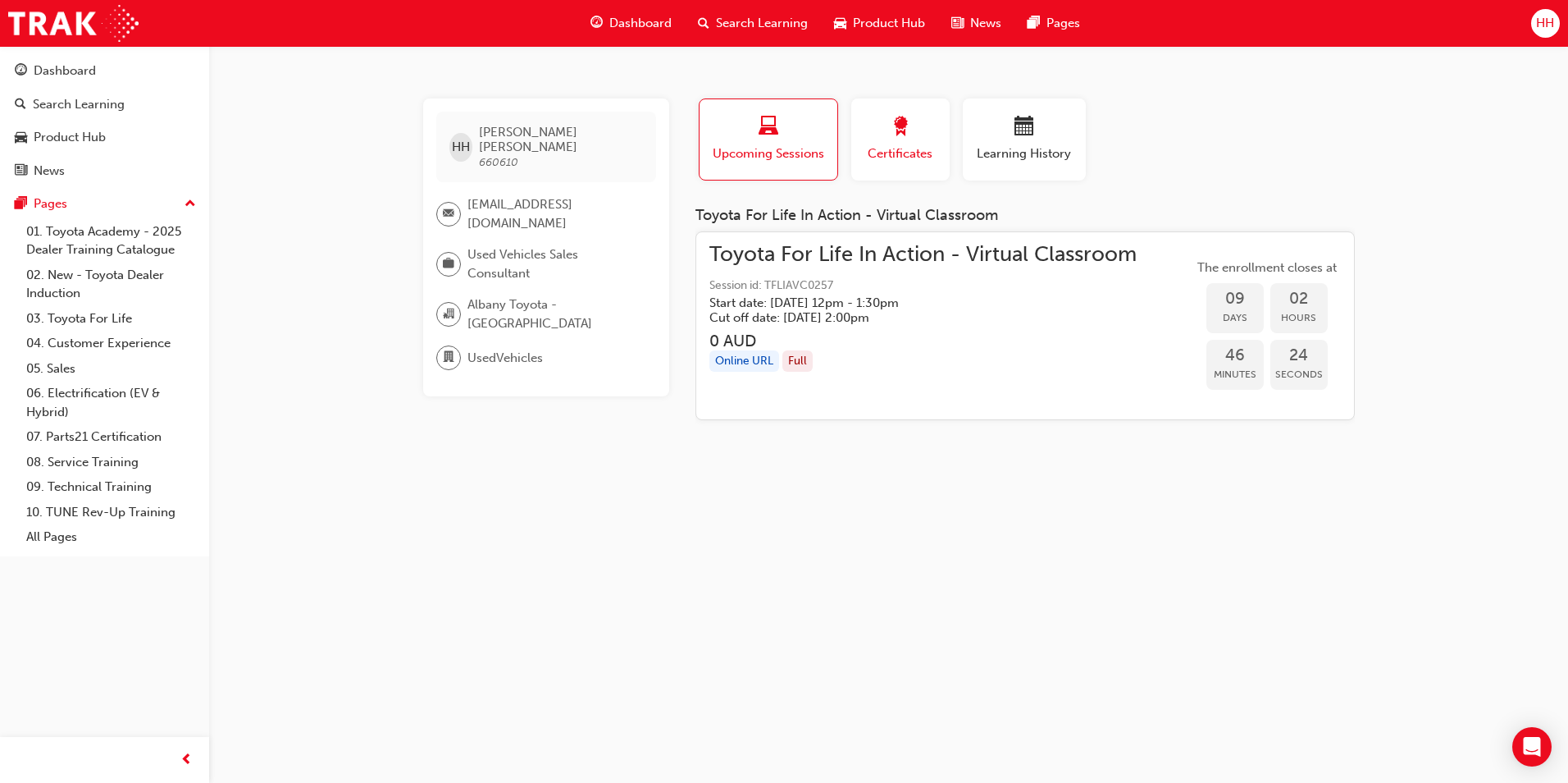
click at [924, 138] on div "button" at bounding box center [900, 129] width 74 height 26
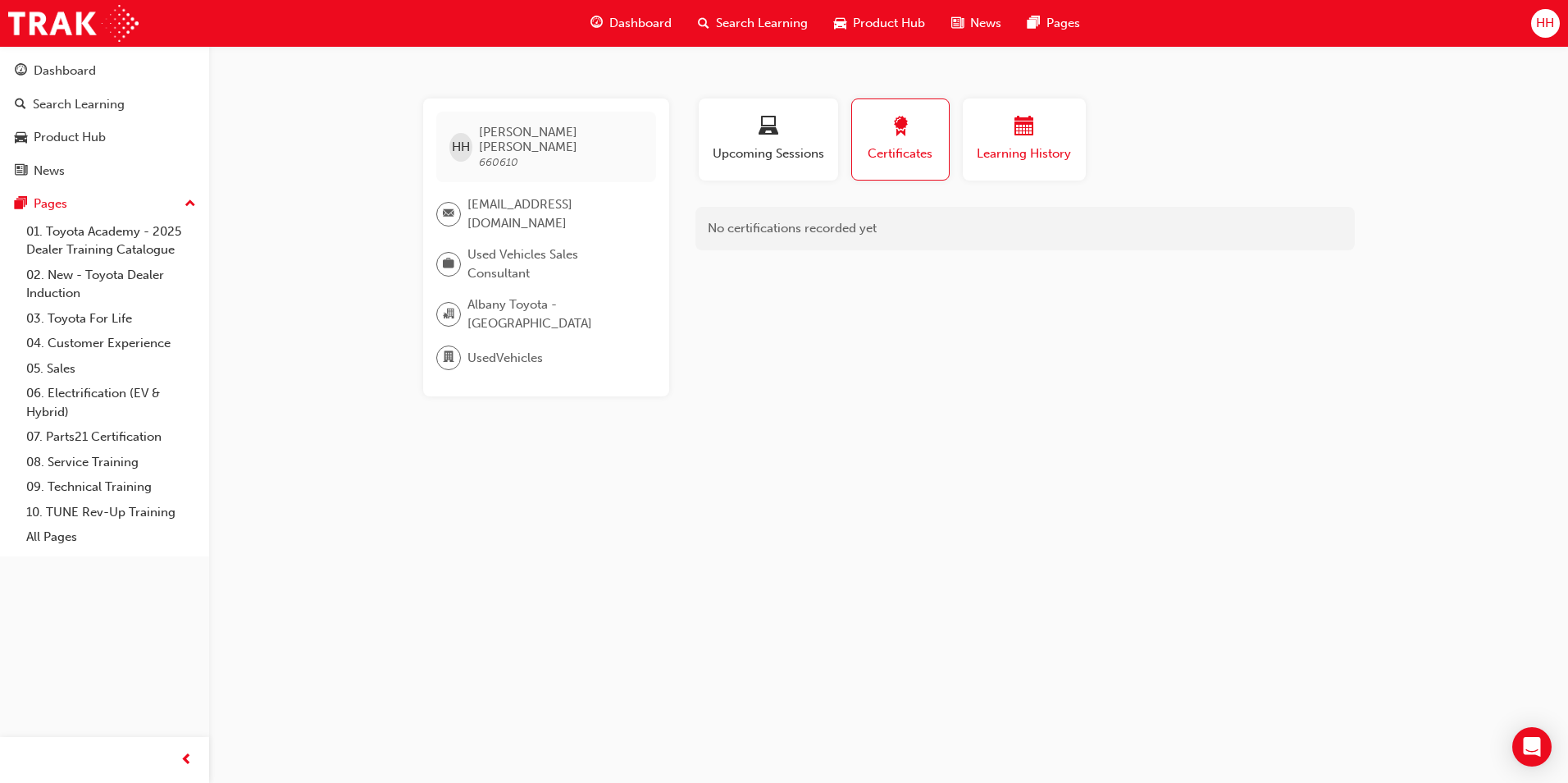
click at [984, 132] on div "button" at bounding box center [1024, 129] width 99 height 26
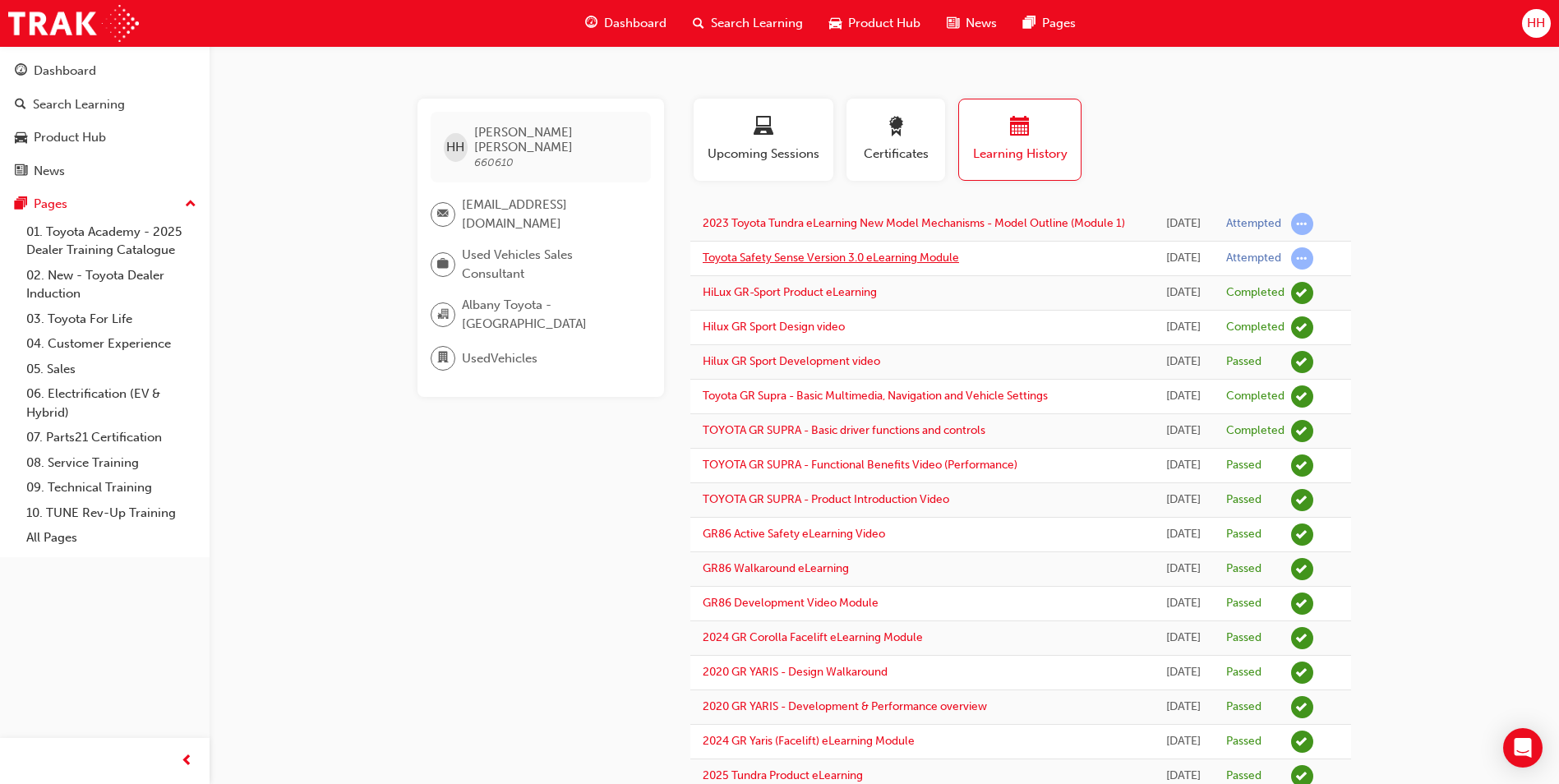
click at [841, 265] on link "Toyota Safety Sense Version 3.0 eLearning Module" at bounding box center [831, 257] width 257 height 14
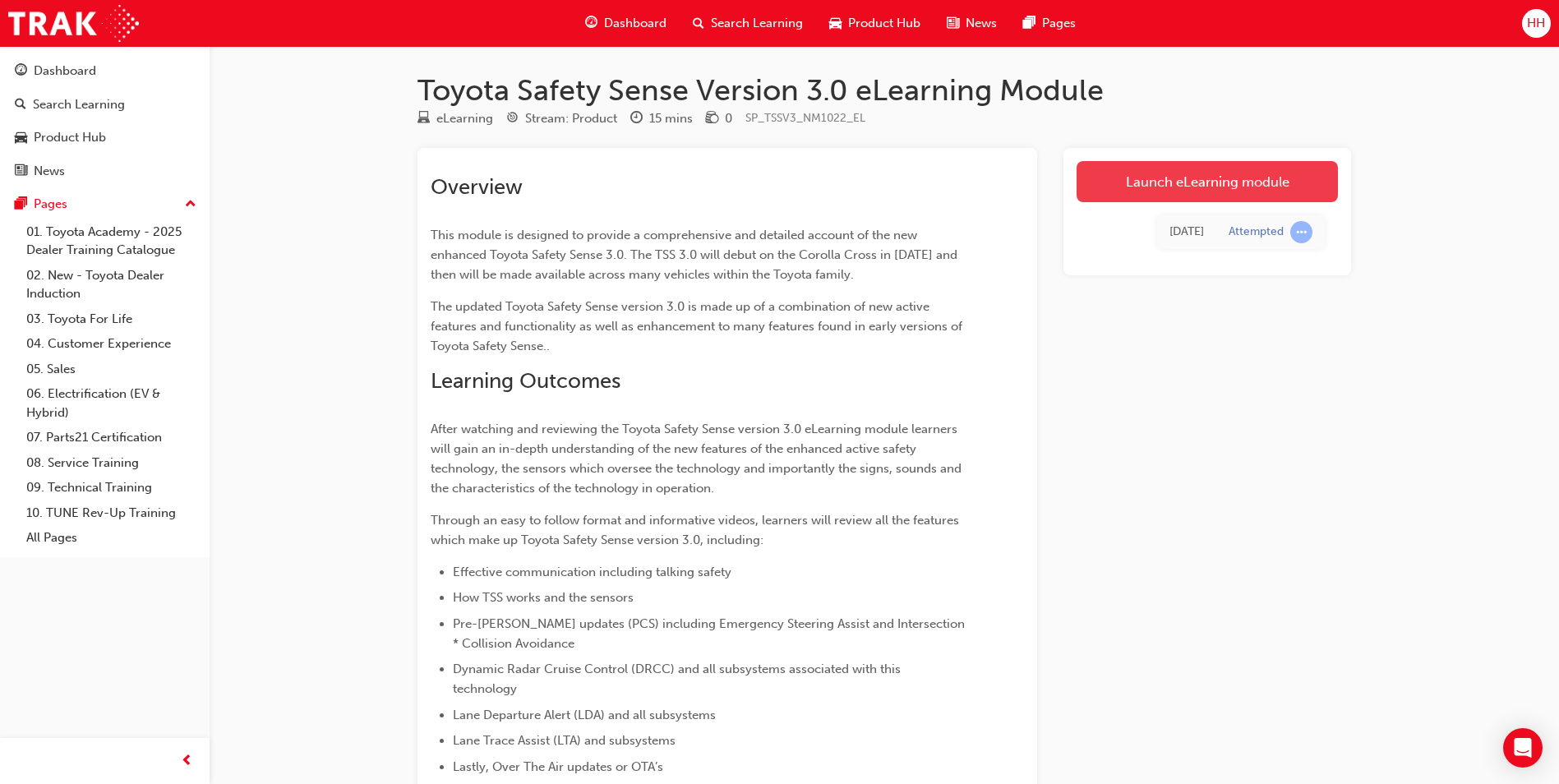
click at [1164, 182] on link "Launch eLearning module" at bounding box center [1207, 182] width 261 height 41
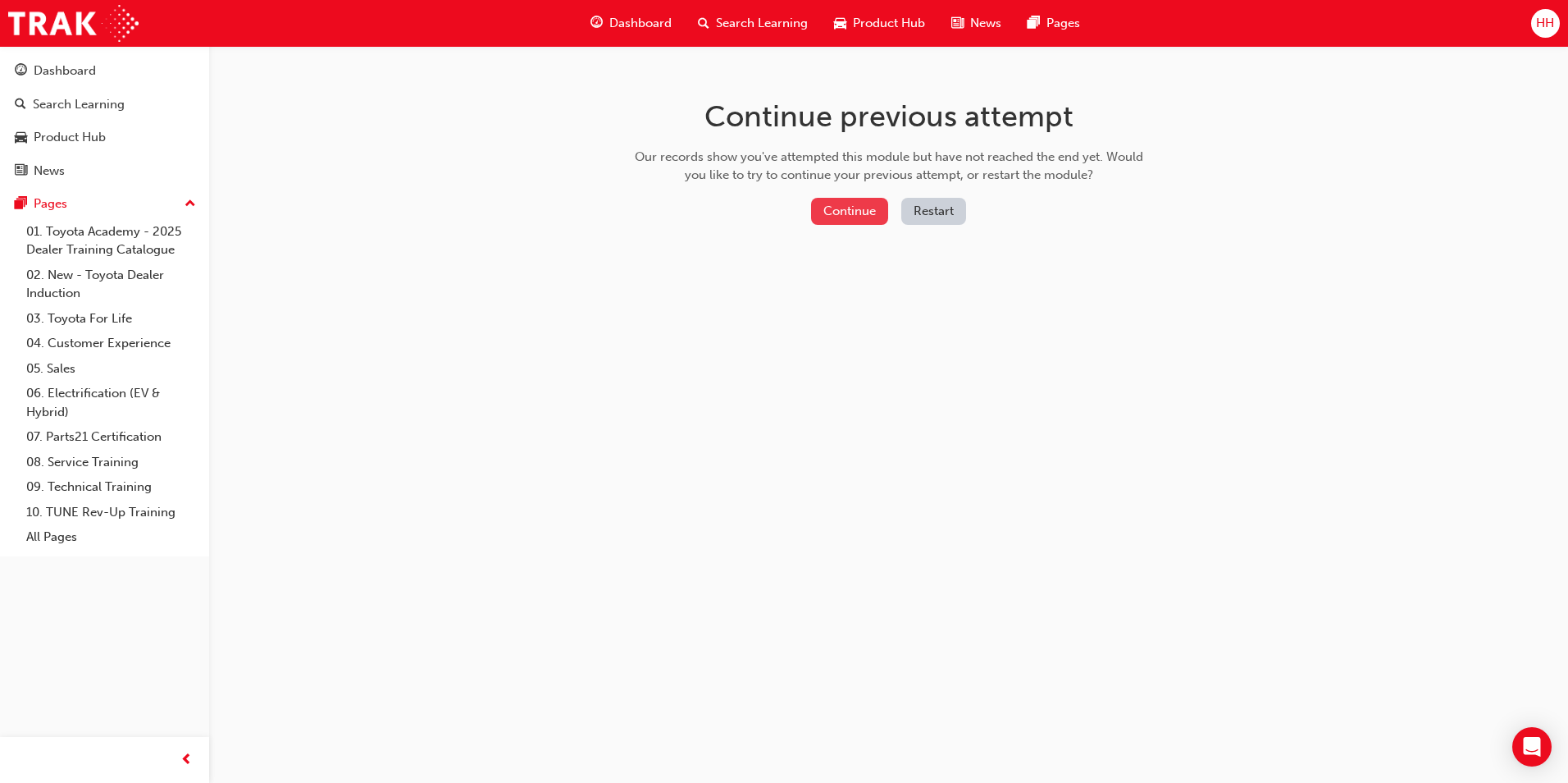
click at [869, 209] on button "Continue" at bounding box center [849, 211] width 77 height 27
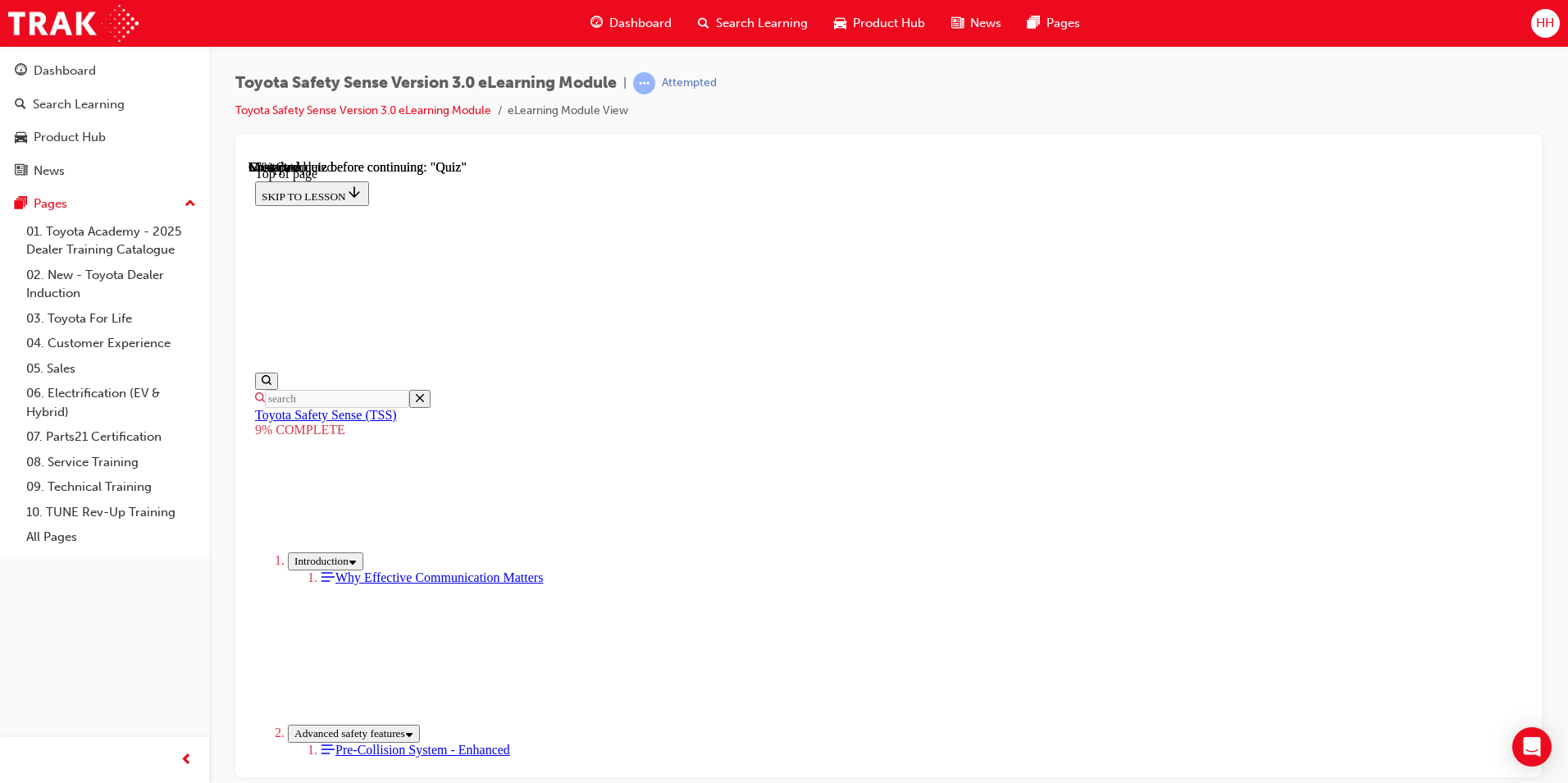
scroll to position [706, 0]
drag, startPoint x: 1254, startPoint y: 263, endPoint x: 893, endPoint y: 264, distance: 361.0
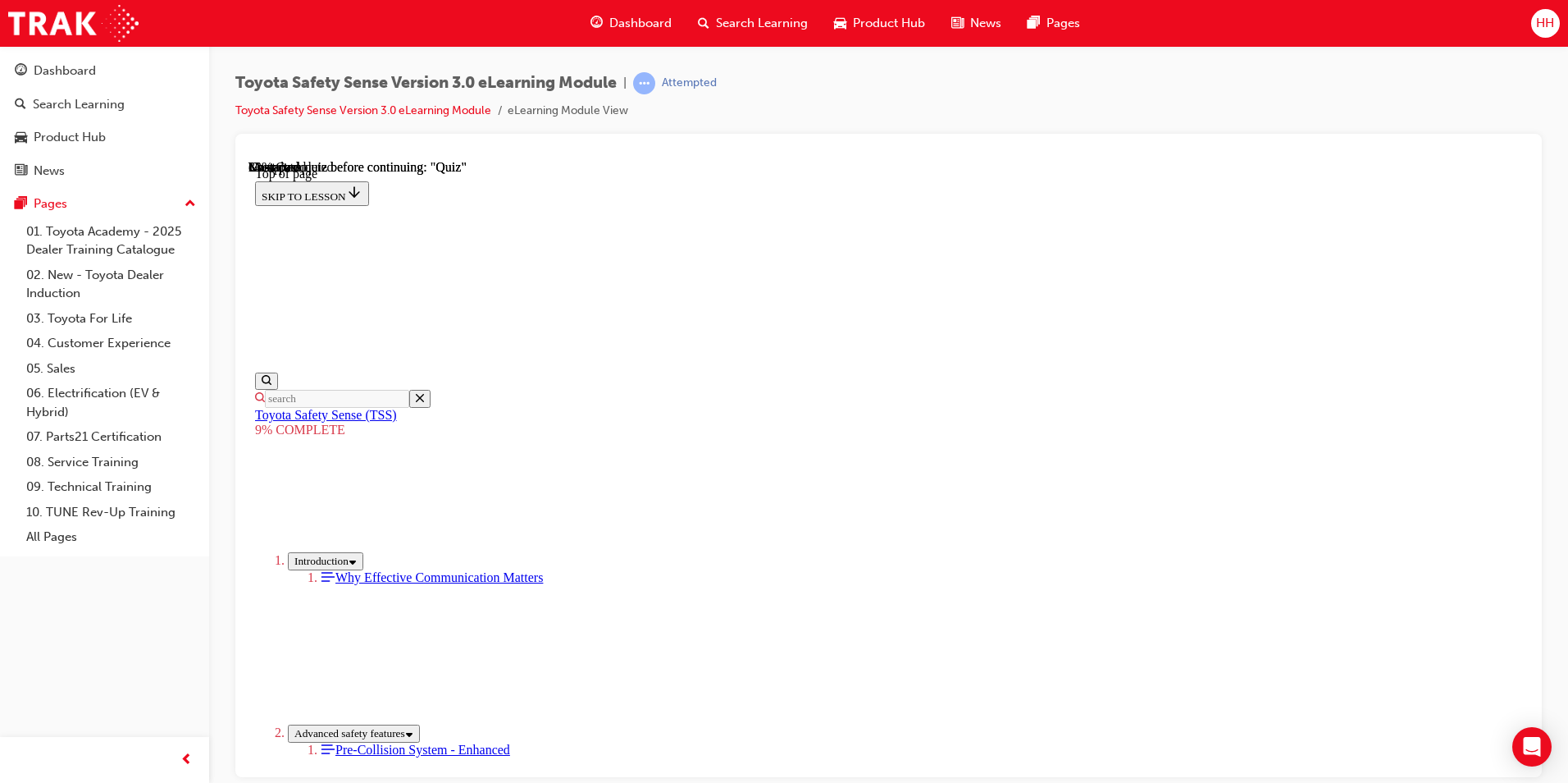
scroll to position [1545, 0]
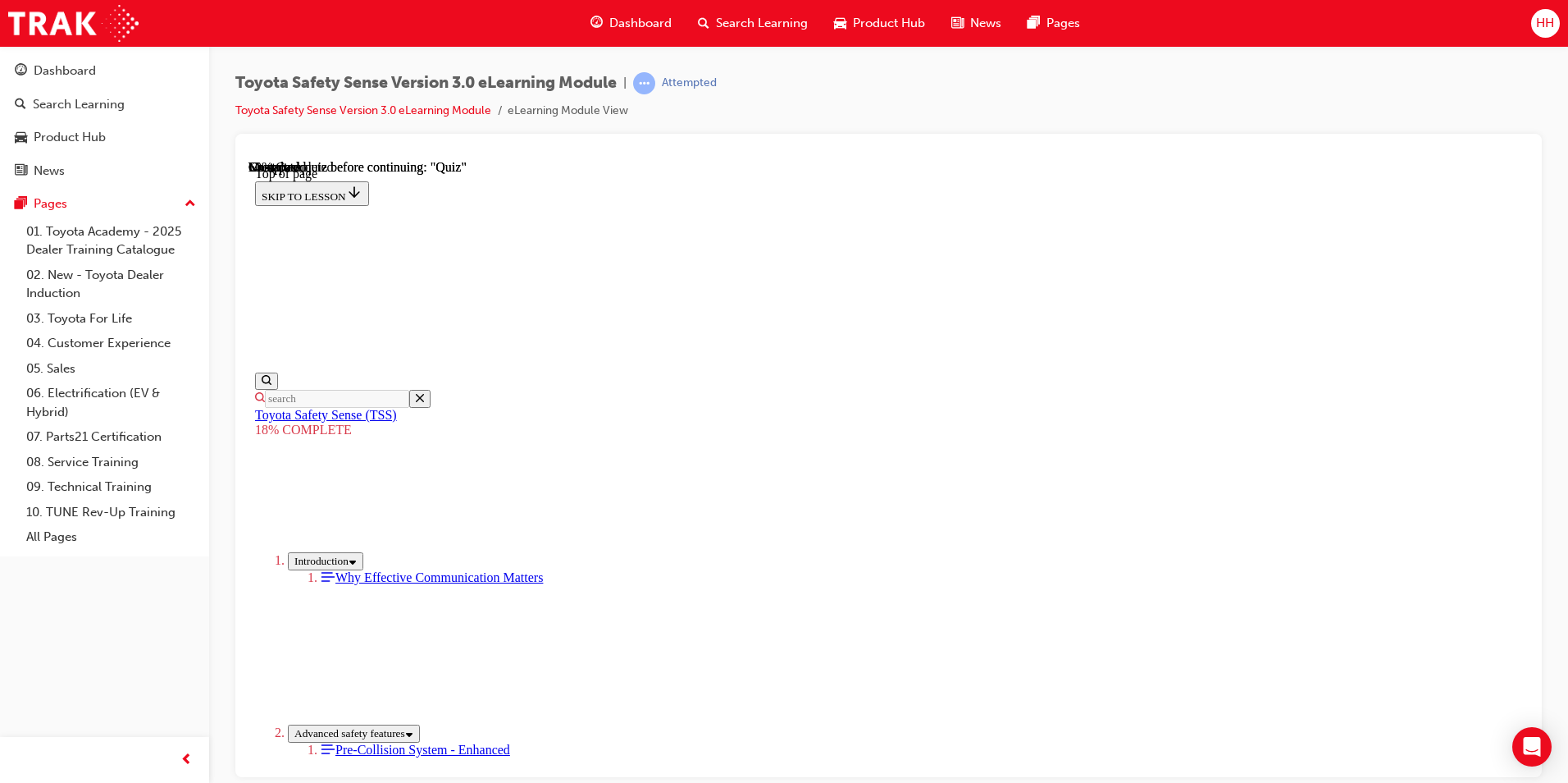
scroll to position [1454, 0]
drag, startPoint x: 1005, startPoint y: 343, endPoint x: 792, endPoint y: 542, distance: 291.5
drag, startPoint x: 1014, startPoint y: 312, endPoint x: 1191, endPoint y: 531, distance: 281.6
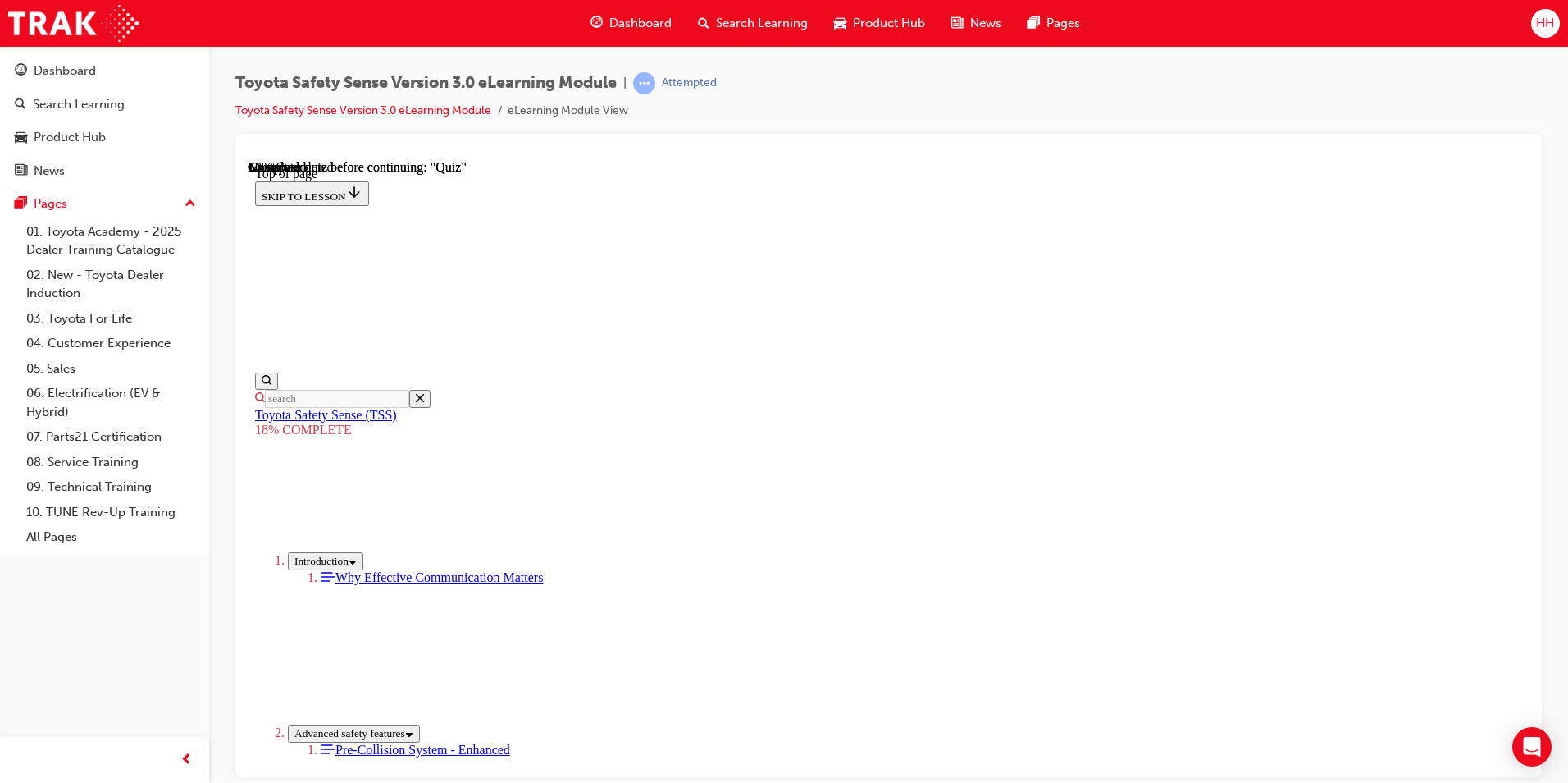
drag, startPoint x: 1013, startPoint y: 314, endPoint x: 832, endPoint y: 537, distance: 287.2
drag, startPoint x: 1067, startPoint y: 383, endPoint x: 861, endPoint y: 566, distance: 275.5
drag, startPoint x: 1065, startPoint y: 317, endPoint x: 925, endPoint y: 526, distance: 251.6
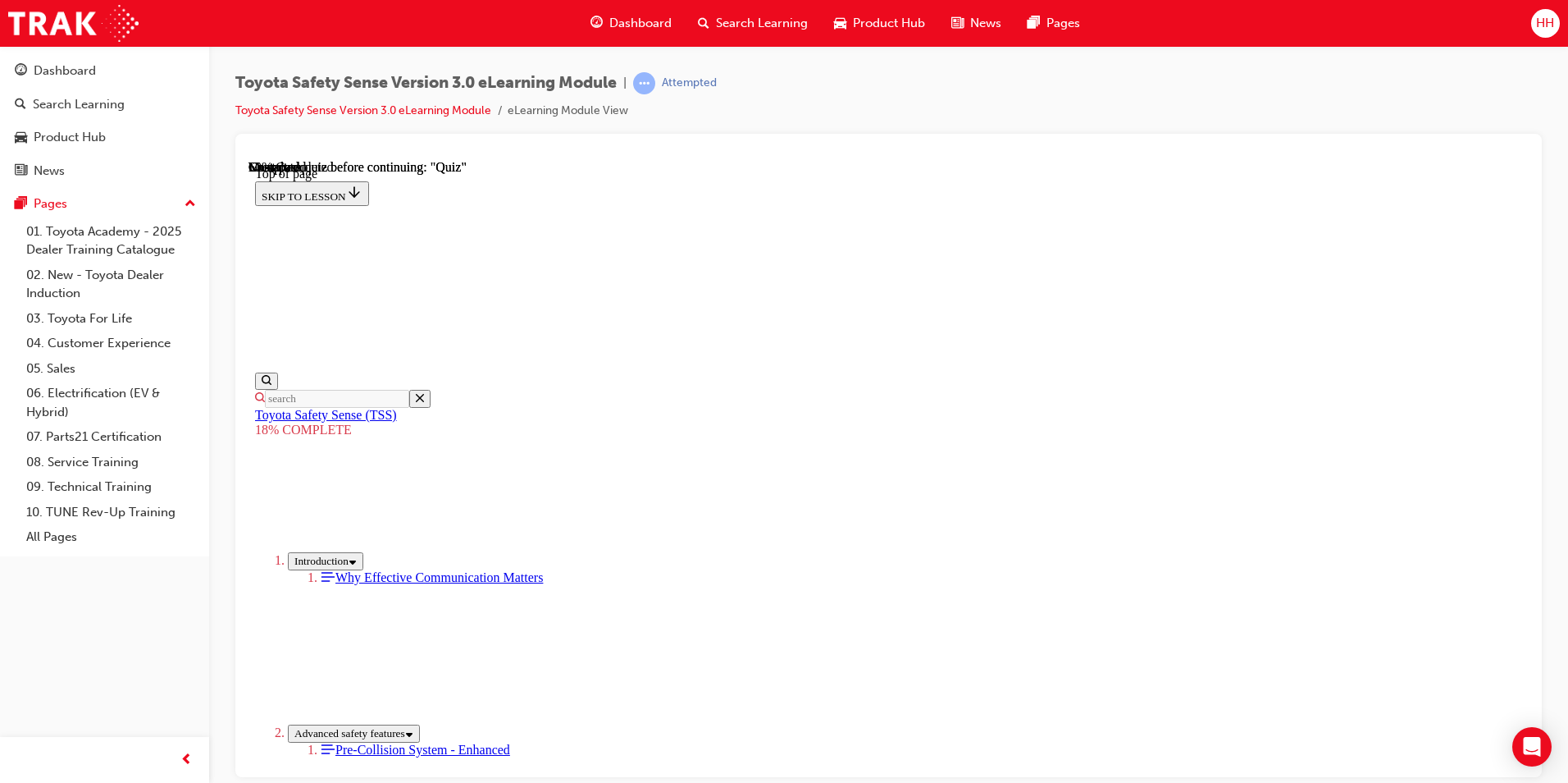
drag, startPoint x: 1056, startPoint y: 313, endPoint x: 880, endPoint y: 567, distance: 309.0
drag, startPoint x: 1073, startPoint y: 326, endPoint x: 773, endPoint y: 666, distance: 453.4
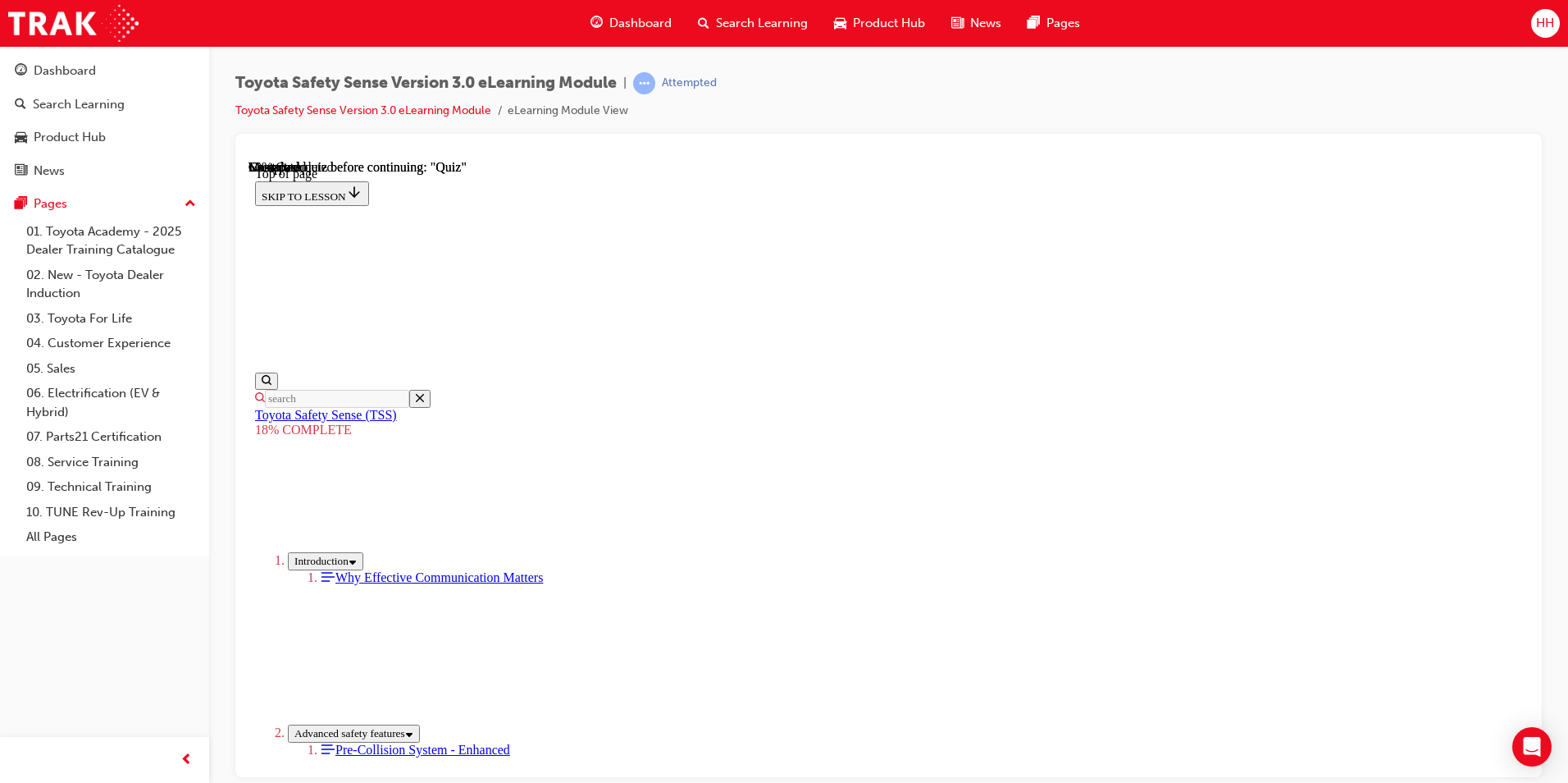
drag, startPoint x: 943, startPoint y: 343, endPoint x: 761, endPoint y: 553, distance: 277.9
drag, startPoint x: 971, startPoint y: 401, endPoint x: 778, endPoint y: 608, distance: 283.0
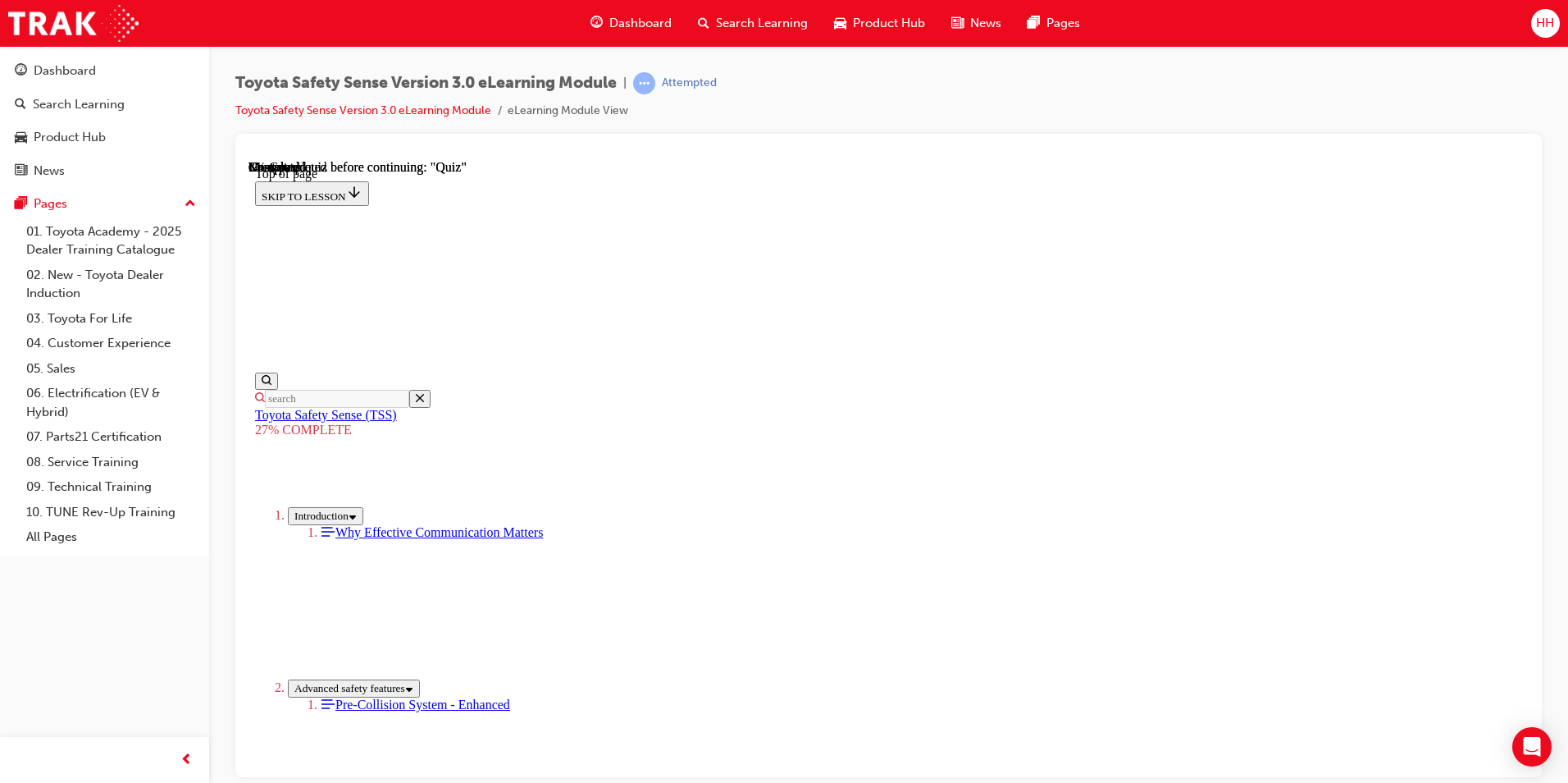
scroll to position [301, 0]
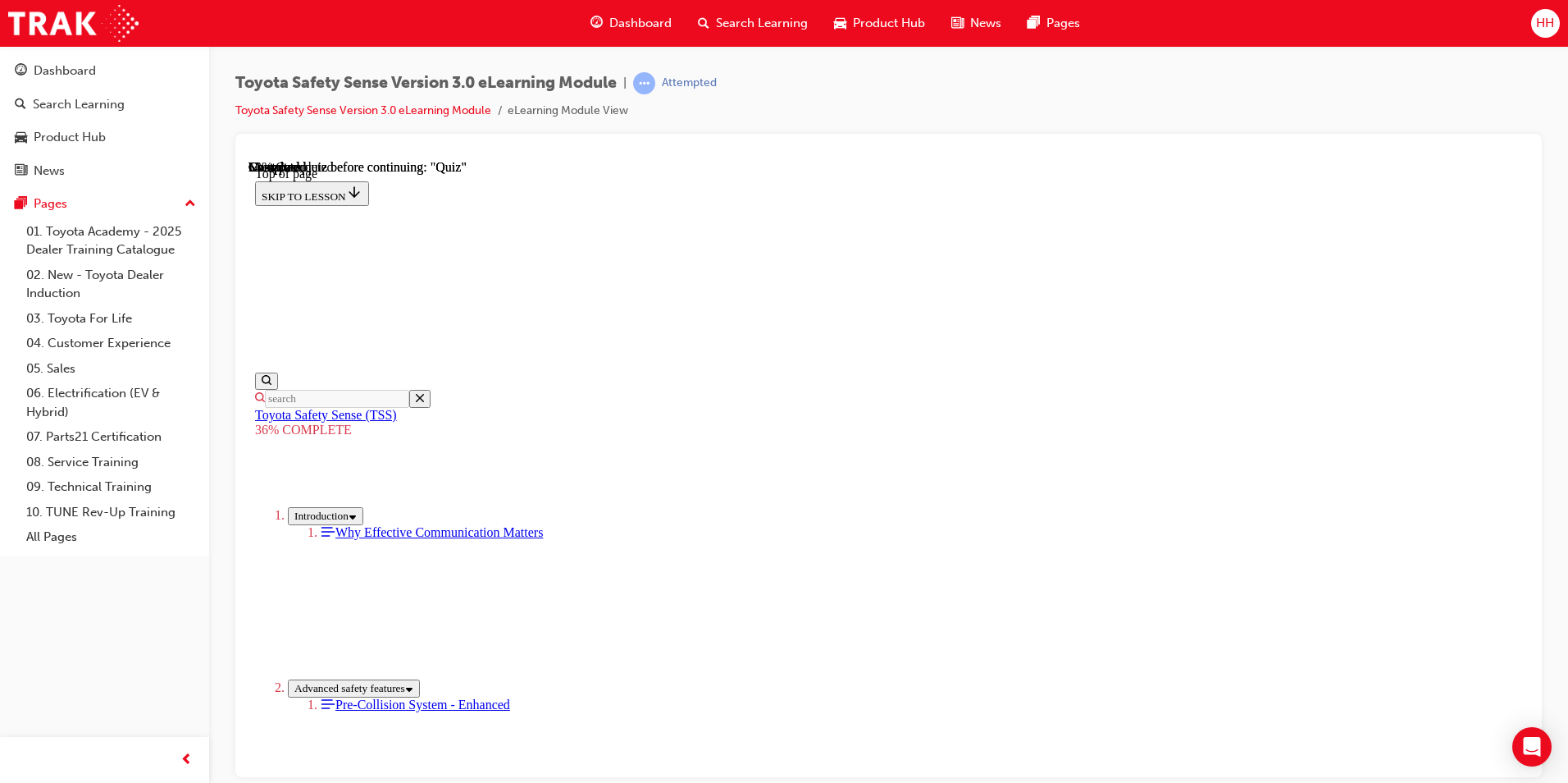
scroll to position [2413, 0]
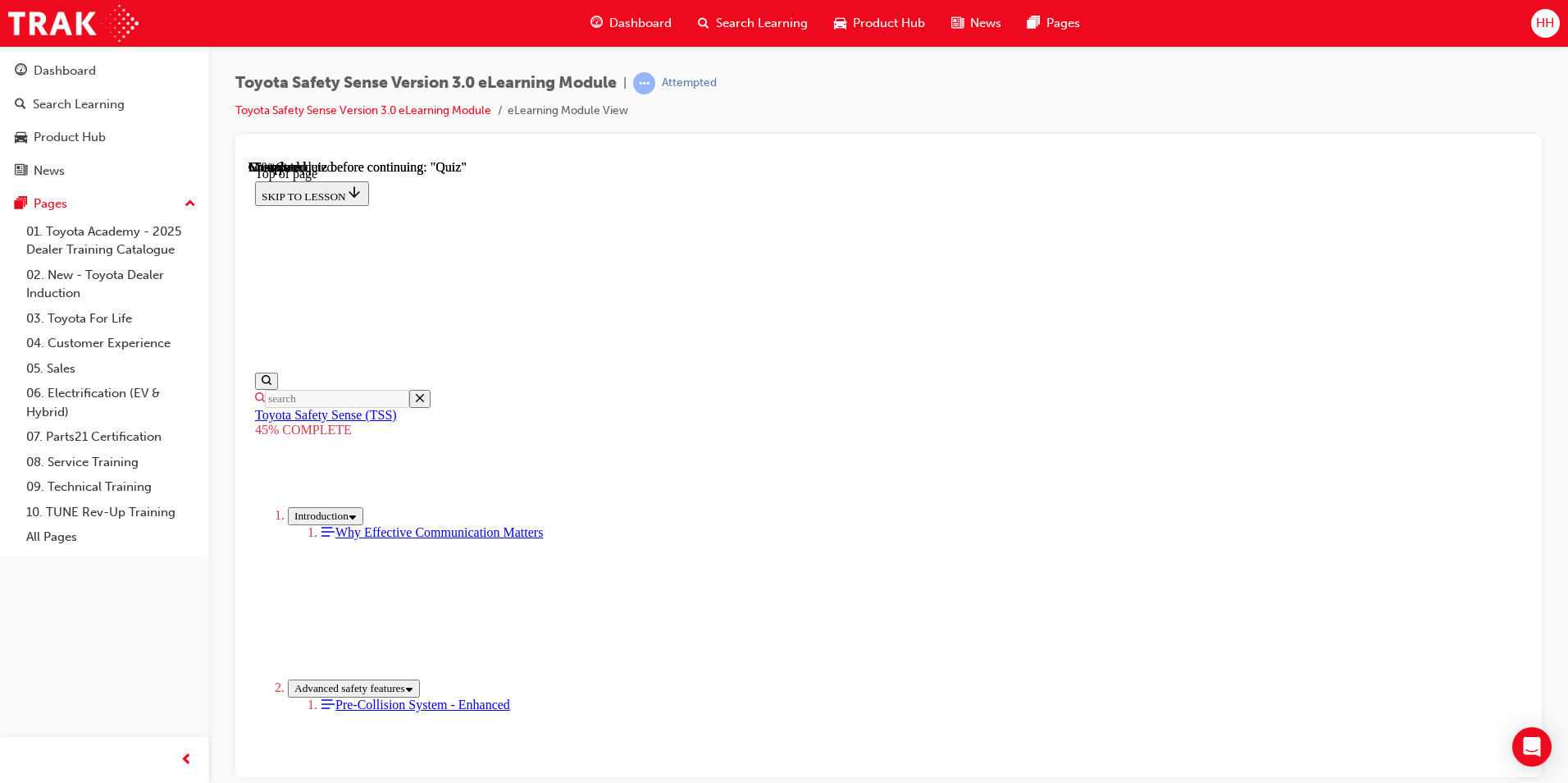
scroll to position [1828, 0]
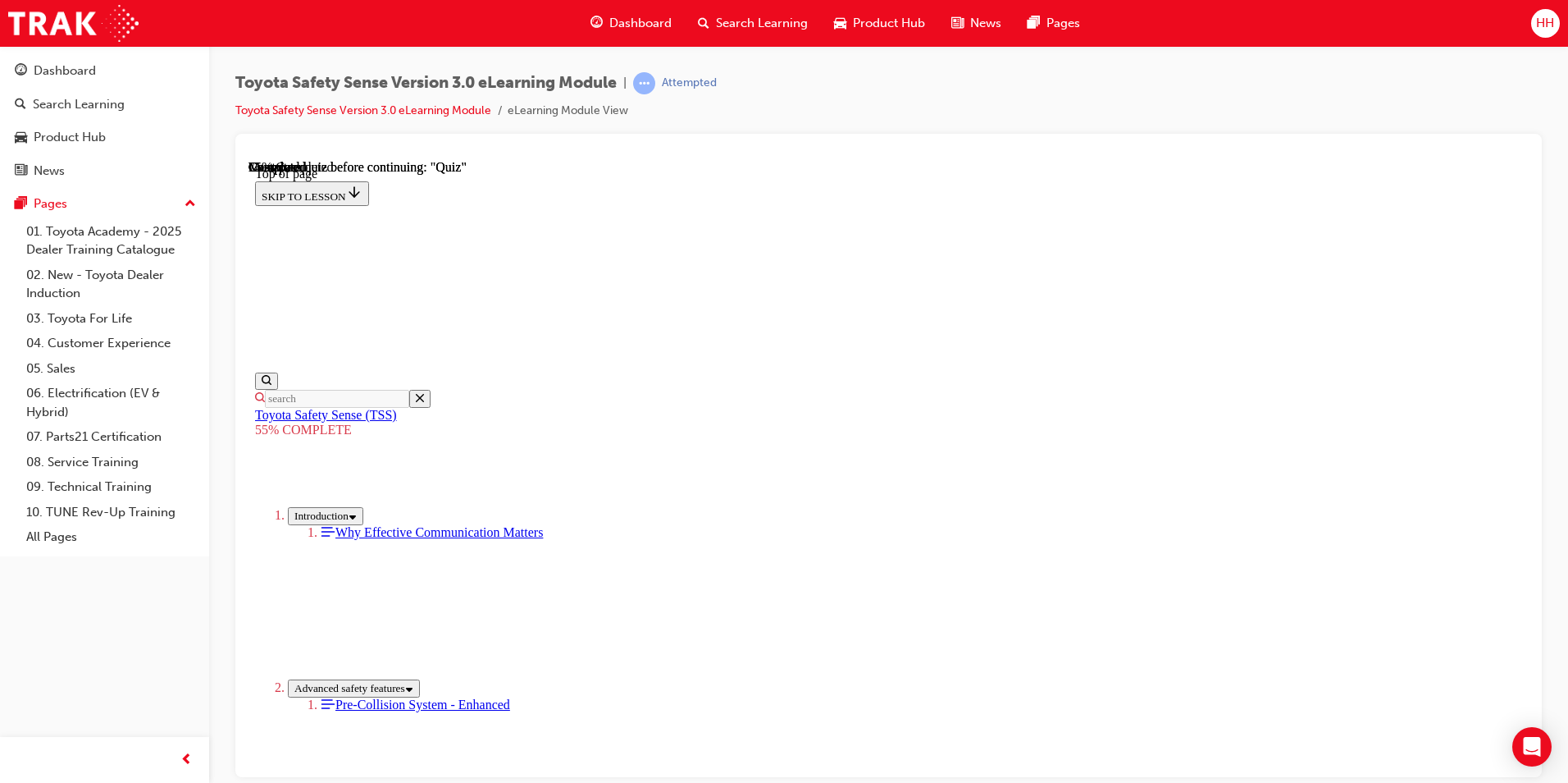
drag, startPoint x: 940, startPoint y: 645, endPoint x: 946, endPoint y: 651, distance: 8.5
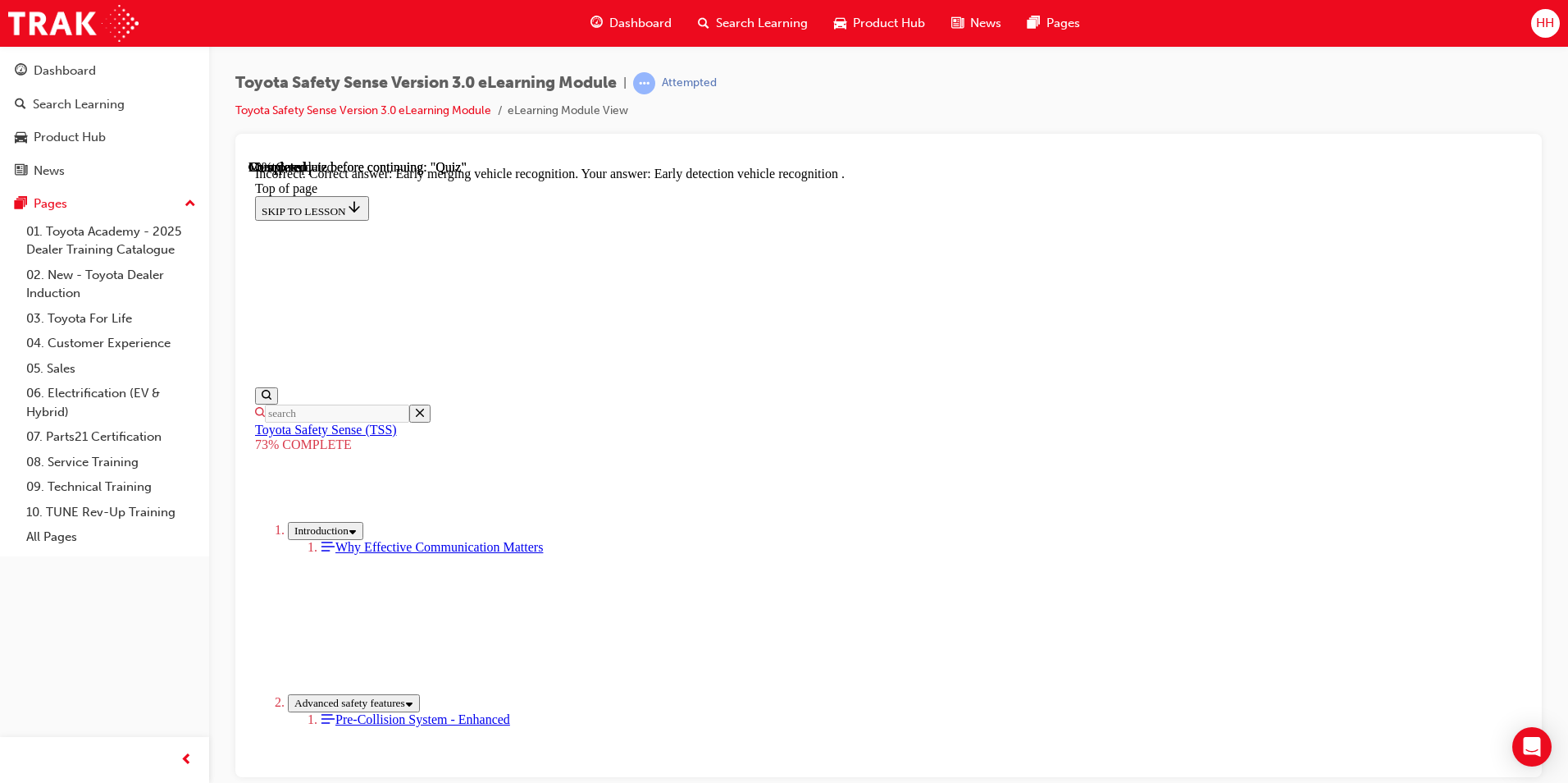
drag, startPoint x: 1013, startPoint y: 717, endPoint x: 1010, endPoint y: 703, distance: 14.3
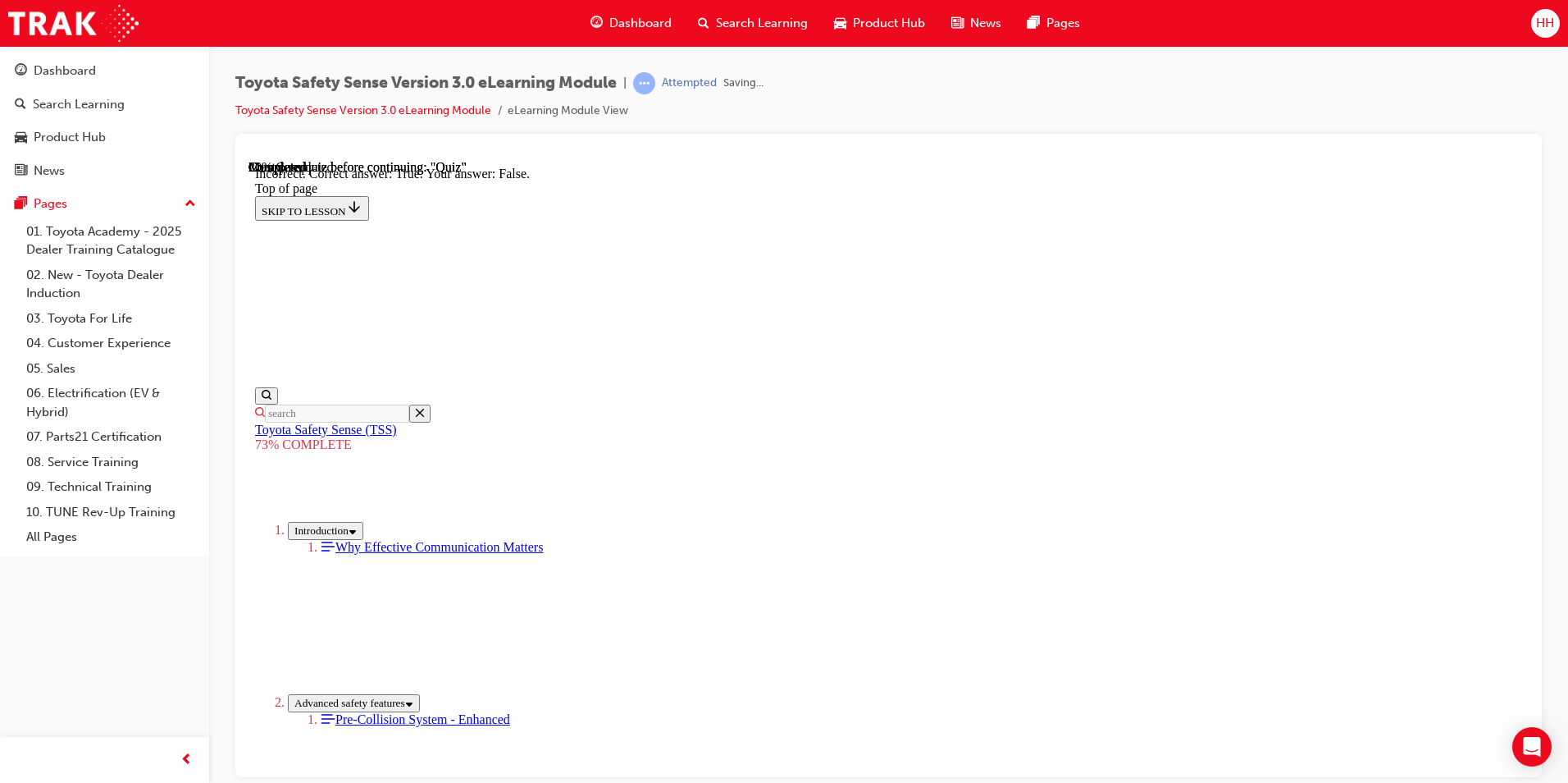
scroll to position [200, 0]
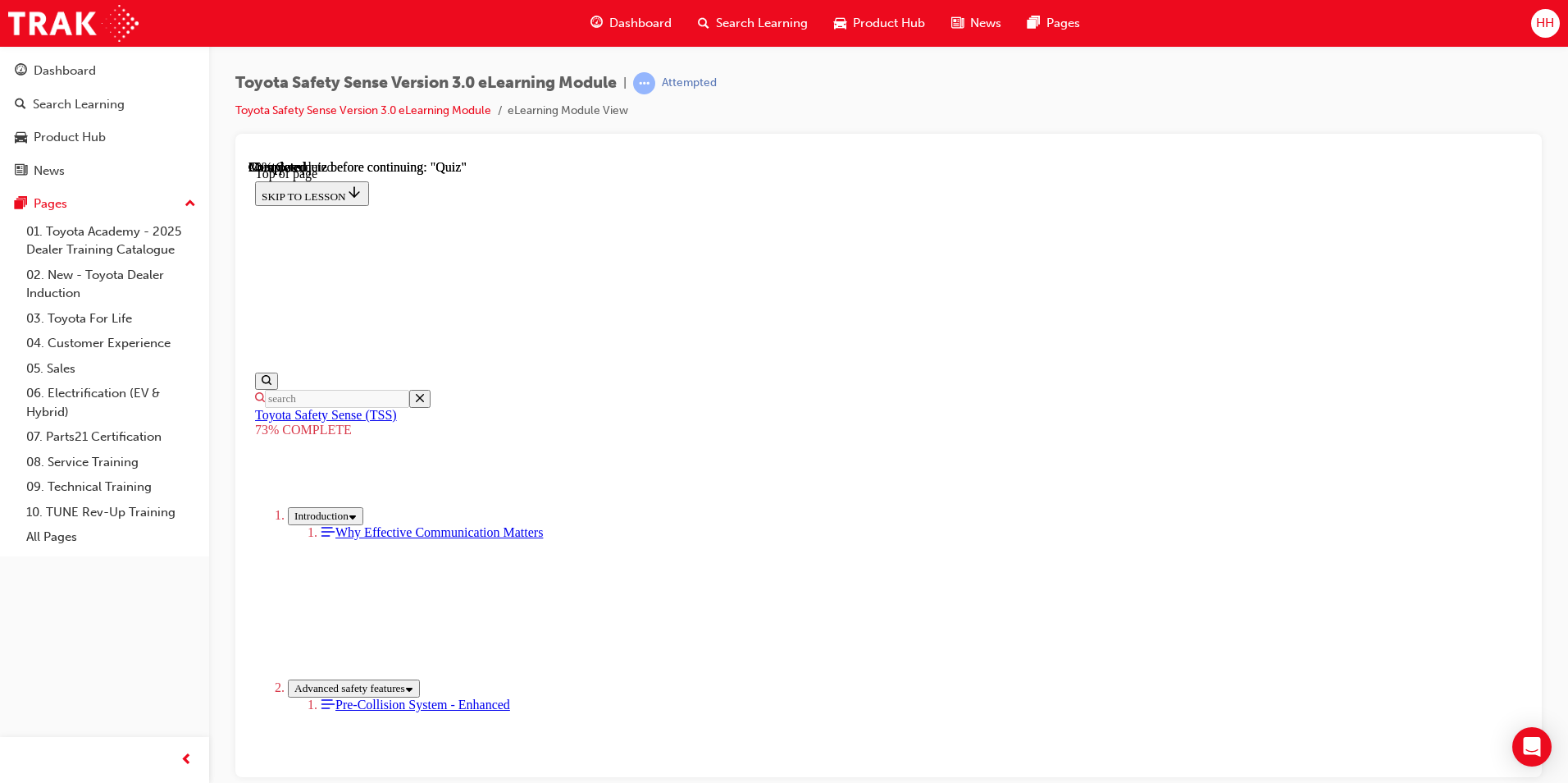
scroll to position [306, 0]
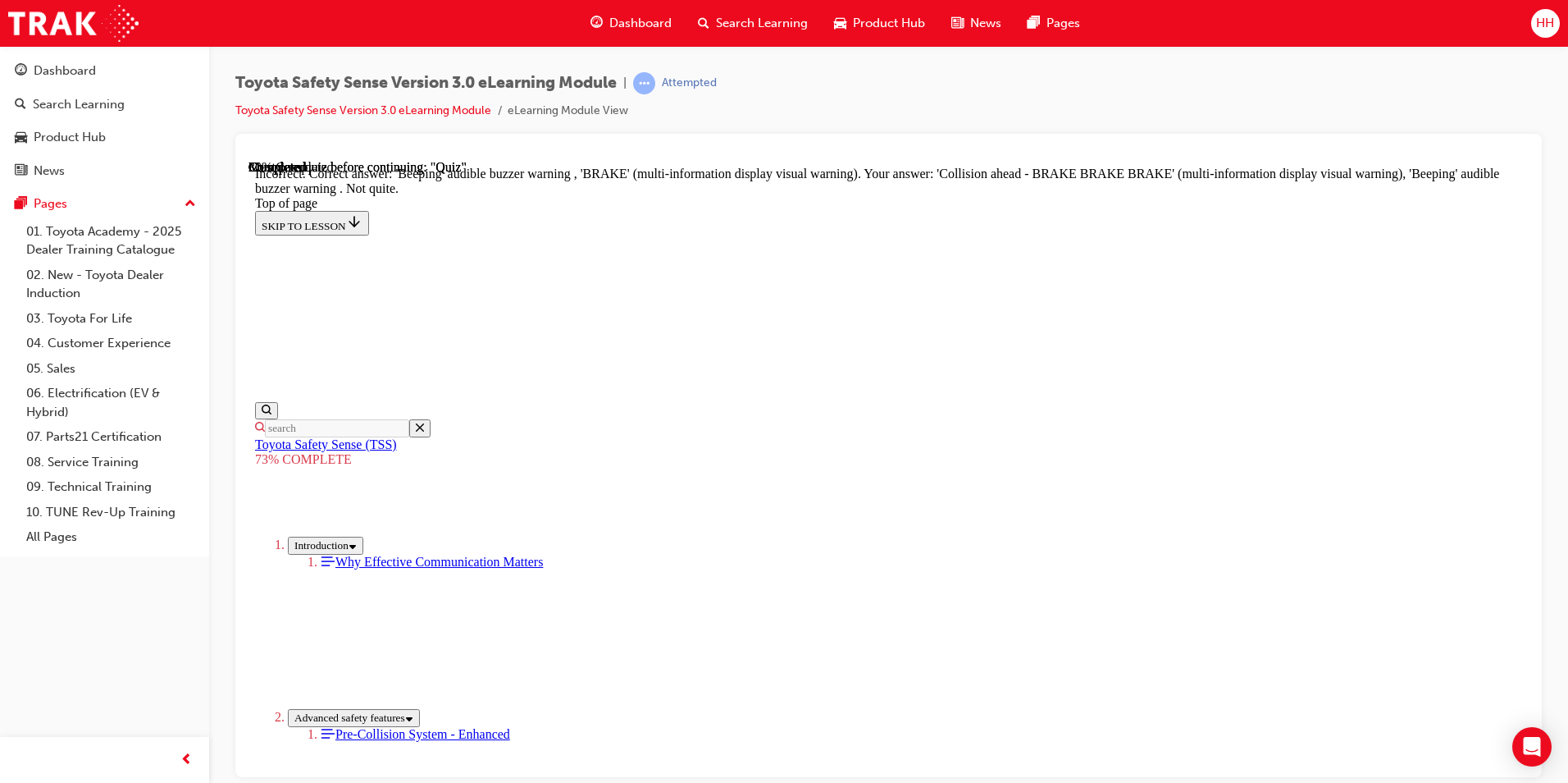
scroll to position [513, 0]
